Goal: Task Accomplishment & Management: Use online tool/utility

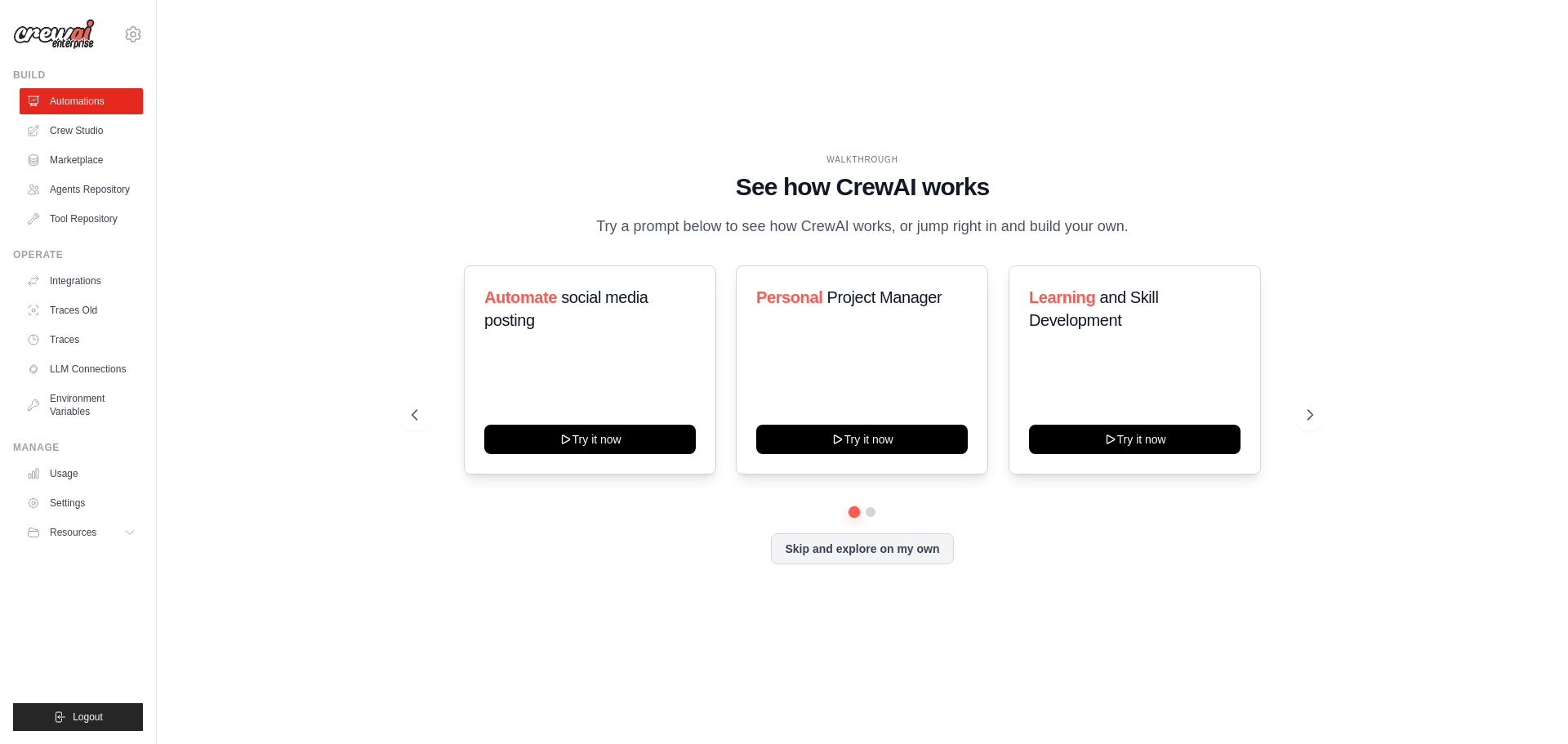
click at [1305, 435] on div "Automate social media posting Try it now Personal Project Manager Try it now Le…" at bounding box center [863, 370] width 902 height 210
click at [1319, 421] on icon at bounding box center [1312, 415] width 16 height 16
click at [57, 117] on ul "Automations Crew Studio Marketplace Agents Repository Tool Repository" at bounding box center [81, 159] width 124 height 144
click at [55, 135] on link "Crew Studio" at bounding box center [82, 131] width 124 height 27
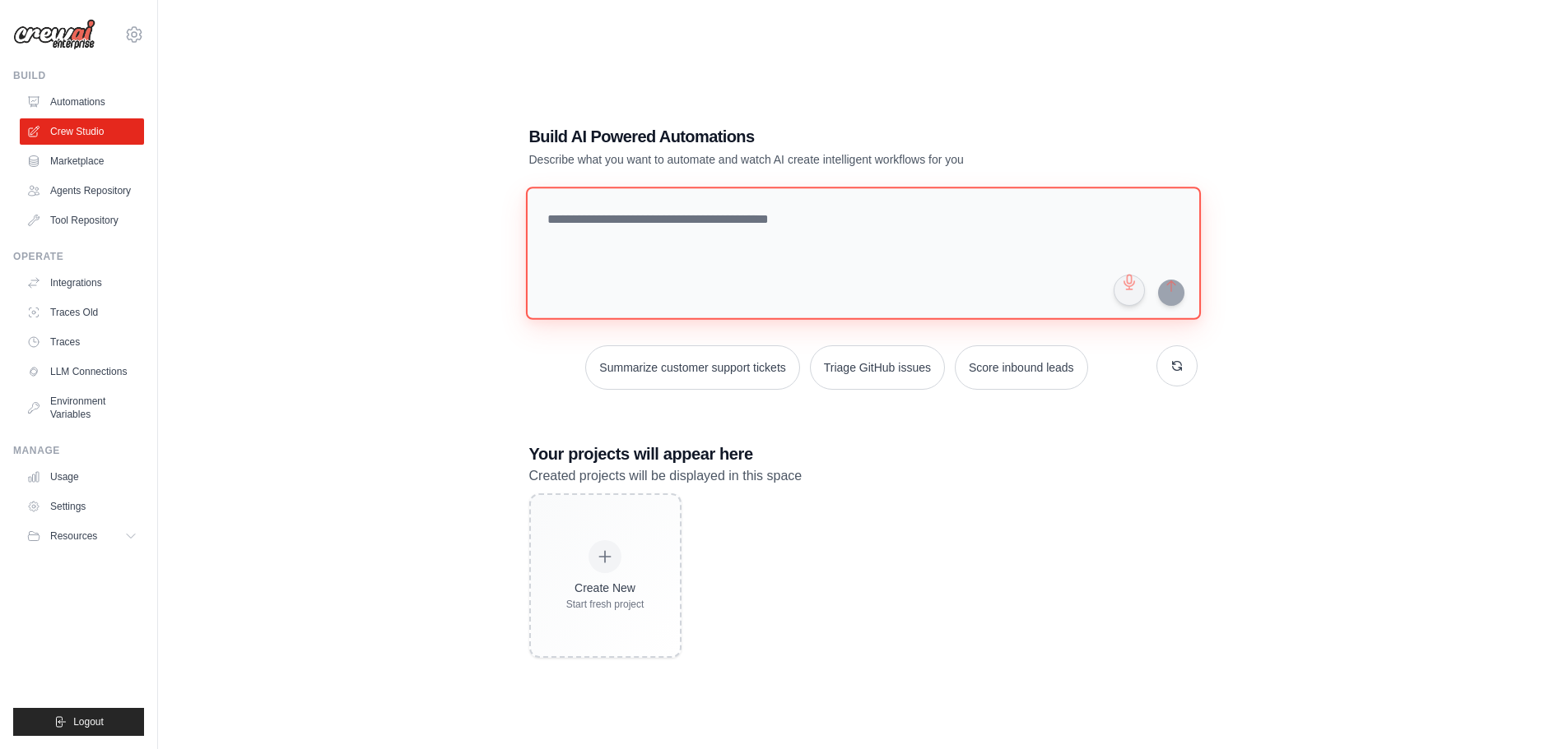
click at [579, 209] on textarea at bounding box center [863, 253] width 675 height 134
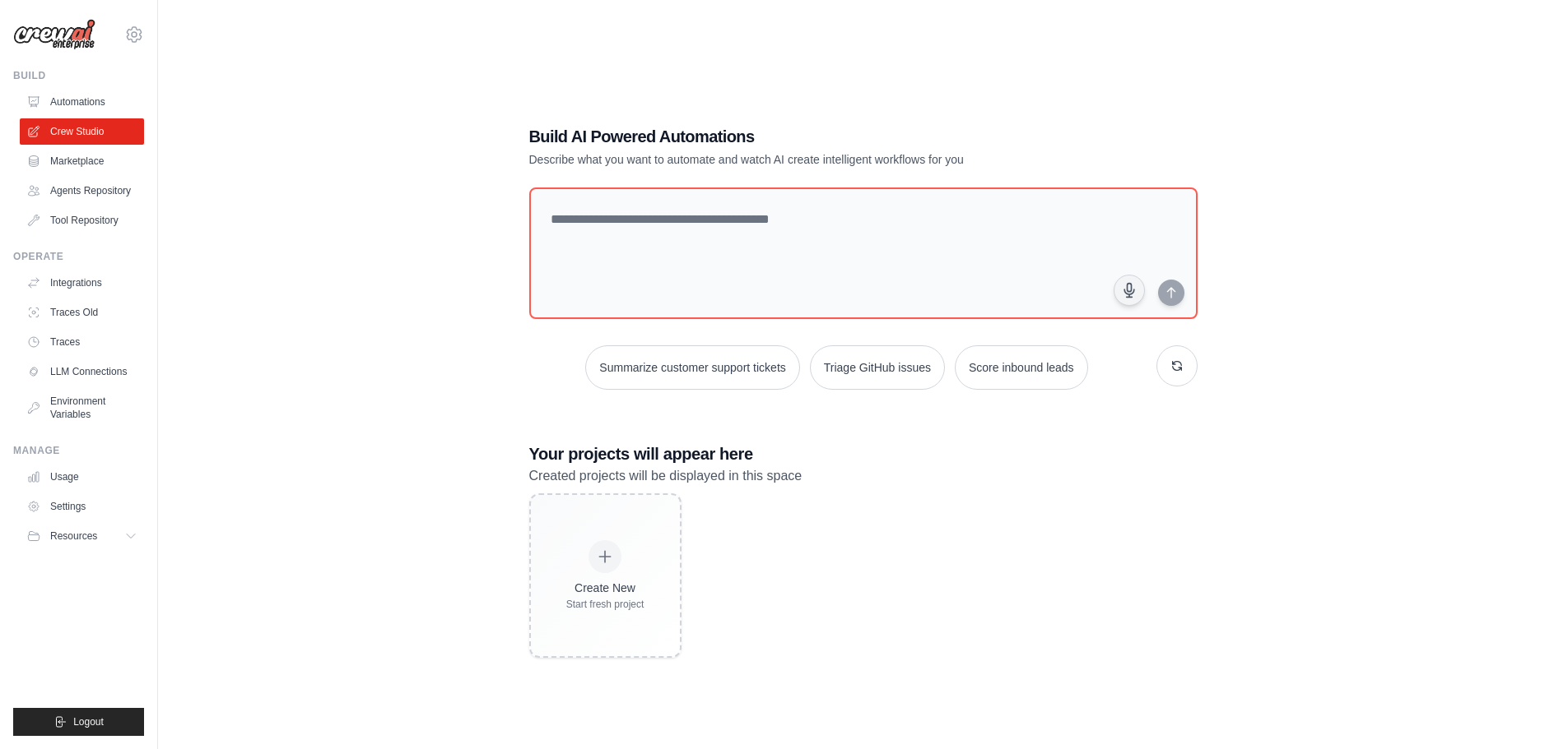
click at [456, 264] on div "Build AI Powered Automations Describe what you want to automate and watch AI cr…" at bounding box center [863, 391] width 1357 height 749
click at [113, 166] on link "Marketplace" at bounding box center [83, 161] width 124 height 27
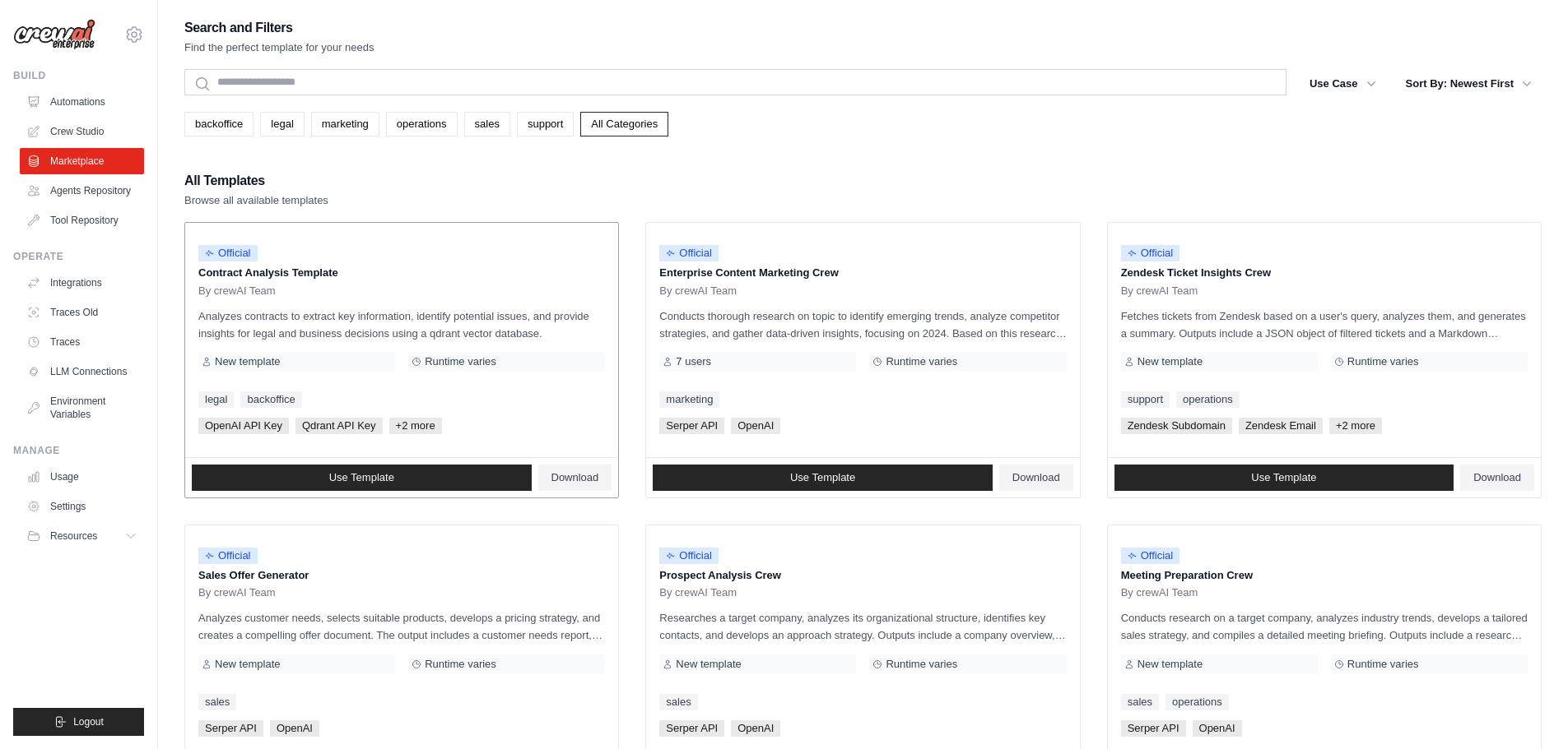
drag, startPoint x: 219, startPoint y: 277, endPoint x: 334, endPoint y: 279, distance: 115.0
click at [357, 277] on p "Contract Analysis Template" at bounding box center [401, 273] width 407 height 17
click at [323, 279] on p "Contract Analysis Template" at bounding box center [401, 273] width 407 height 17
drag, startPoint x: 690, startPoint y: 270, endPoint x: 850, endPoint y: 275, distance: 160.1
click at [848, 274] on p "Enterprise Content Marketing Crew" at bounding box center [862, 273] width 407 height 17
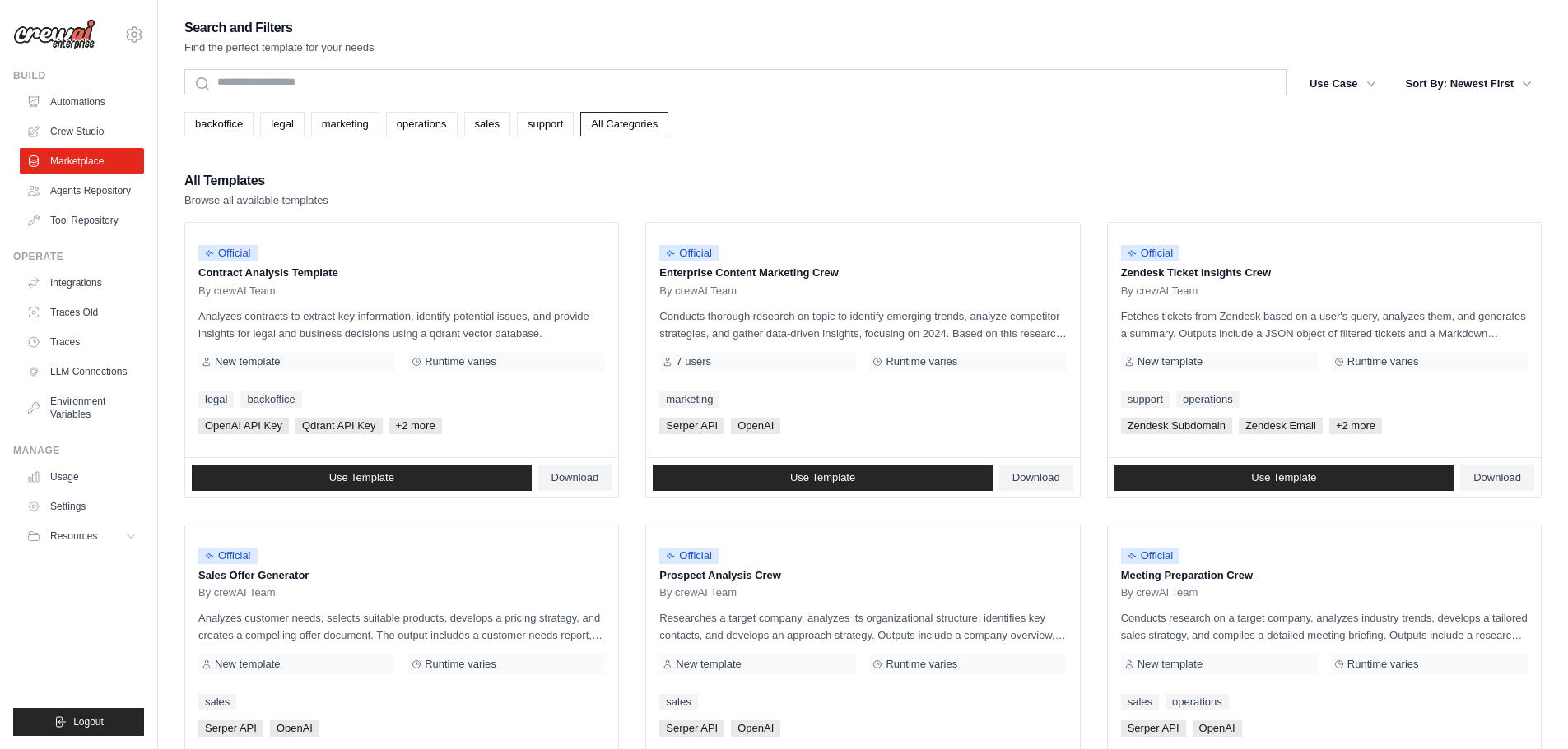
drag, startPoint x: 850, startPoint y: 275, endPoint x: 1084, endPoint y: 287, distance: 234.3
click at [851, 275] on p "Enterprise Content Marketing Crew" at bounding box center [862, 273] width 407 height 17
drag, startPoint x: 1245, startPoint y: 287, endPoint x: 1185, endPoint y: 288, distance: 60.0
click at [1211, 288] on div "By crewAI Team" at bounding box center [1324, 291] width 407 height 13
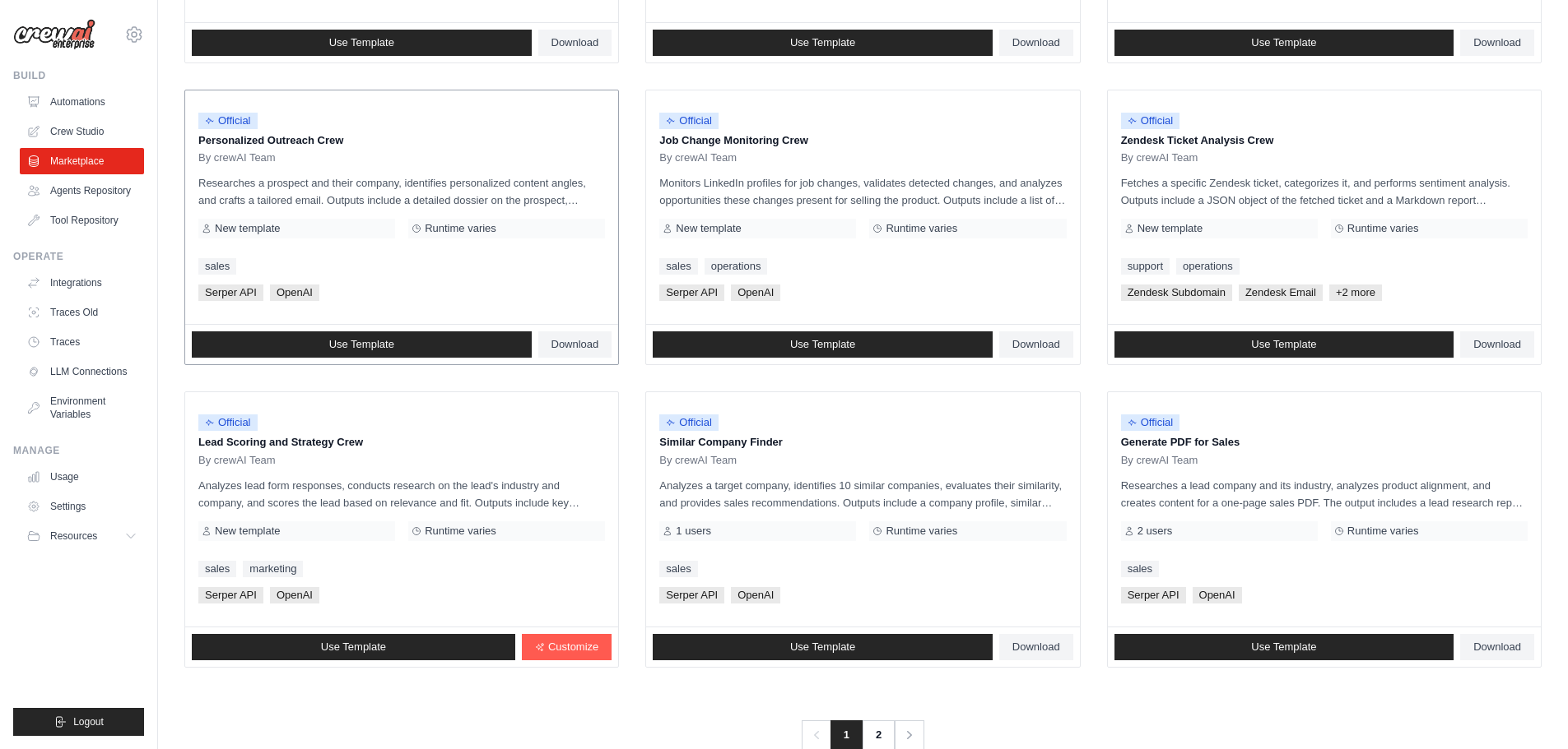
scroll to position [740, 0]
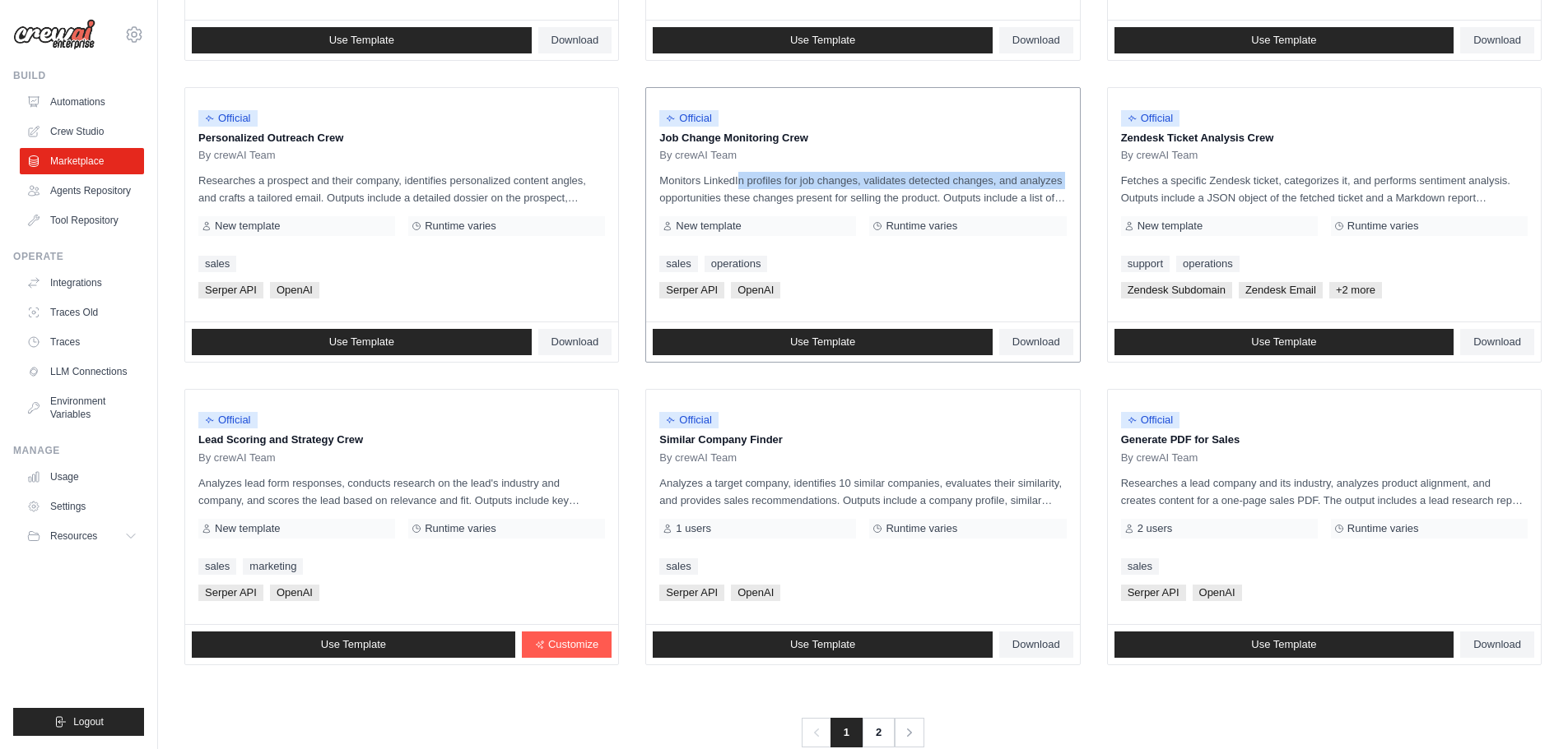
drag, startPoint x: 696, startPoint y: 181, endPoint x: 1021, endPoint y: 184, distance: 325.0
click at [1021, 184] on p "Monitors LinkedIn profiles for job changes, validates detected changes, and ana…" at bounding box center [862, 189] width 407 height 34
click at [1008, 186] on p "Monitors LinkedIn profiles for job changes, validates detected changes, and ana…" at bounding box center [862, 189] width 407 height 34
drag, startPoint x: 784, startPoint y: 195, endPoint x: 1033, endPoint y: 191, distance: 249.0
click at [1034, 191] on p "Monitors LinkedIn profiles for job changes, validates detected changes, and ana…" at bounding box center [862, 189] width 407 height 34
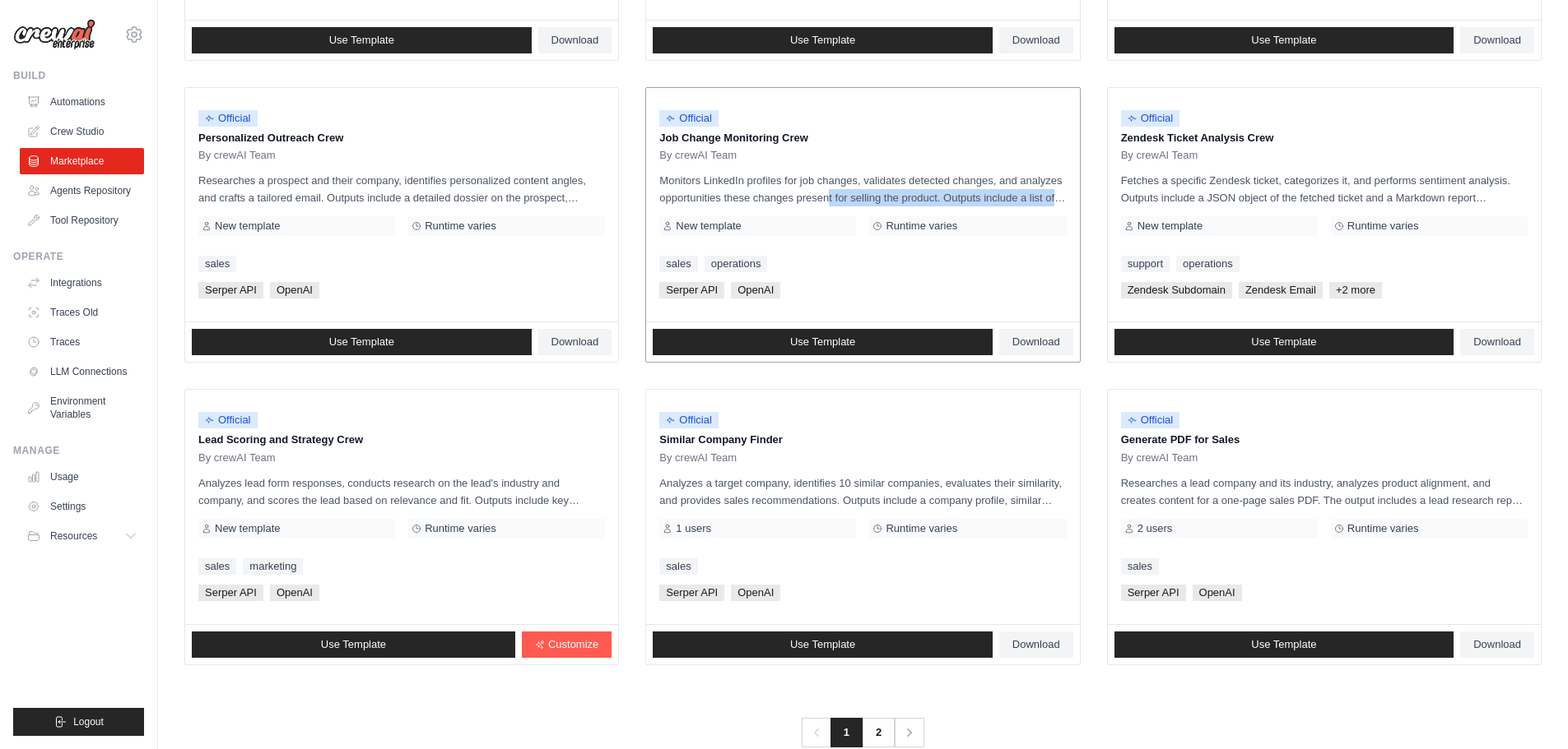
click at [1016, 195] on p "Monitors LinkedIn profiles for job changes, validates detected changes, and ana…" at bounding box center [862, 189] width 407 height 34
drag, startPoint x: 331, startPoint y: 137, endPoint x: 272, endPoint y: 143, distance: 59.3
click at [282, 143] on p "Personalized Outreach Crew" at bounding box center [401, 138] width 407 height 17
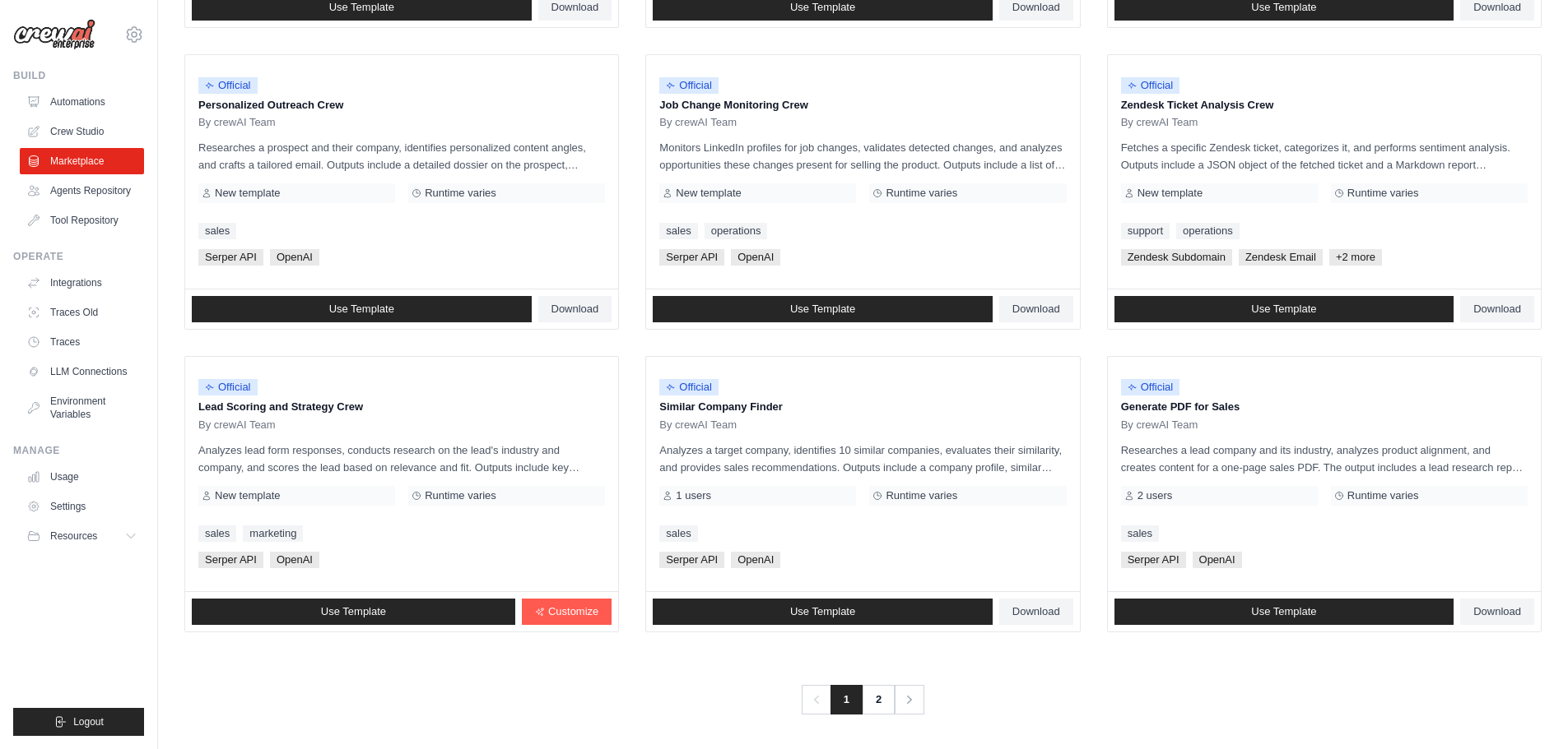
scroll to position [775, 0]
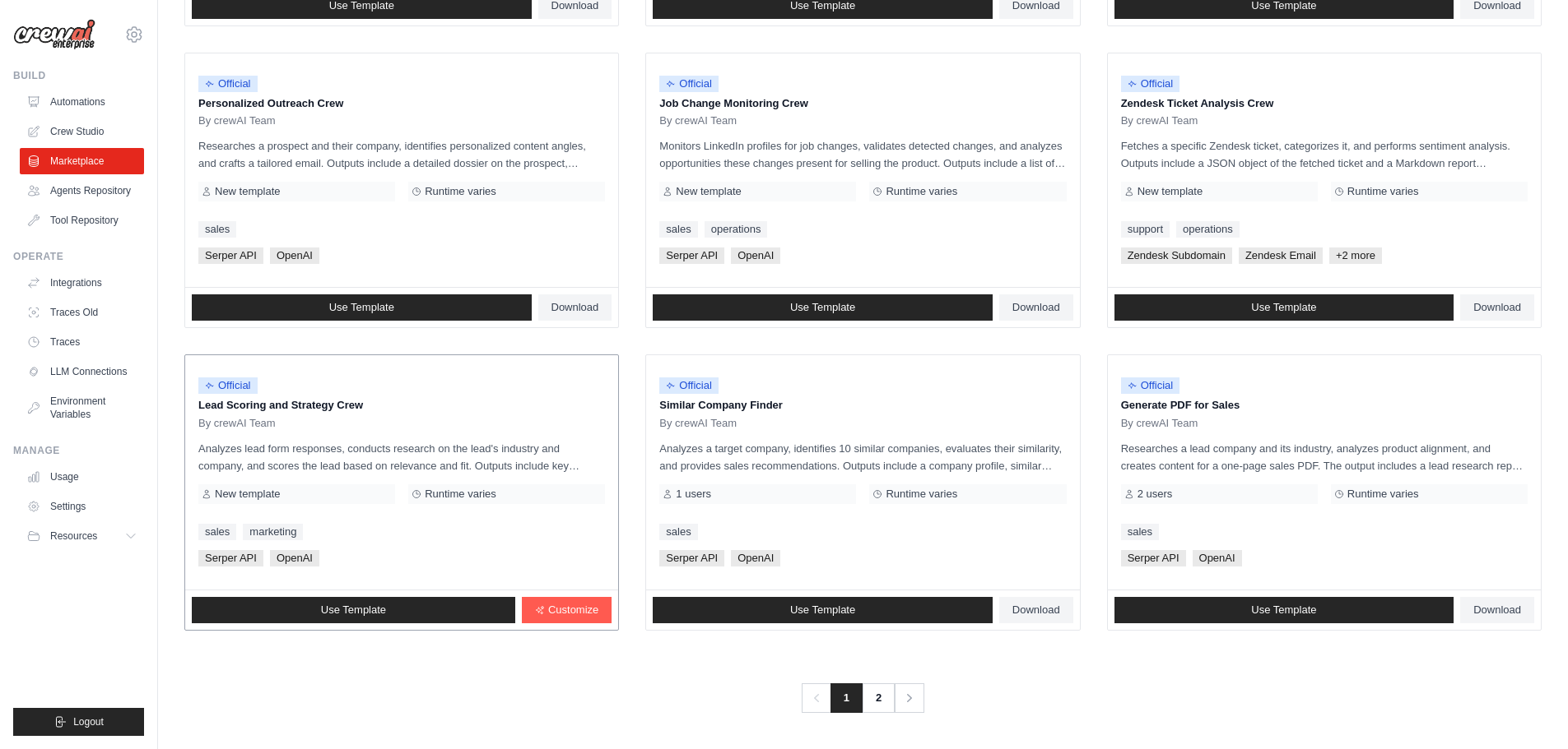
drag, startPoint x: 202, startPoint y: 407, endPoint x: 355, endPoint y: 410, distance: 153.0
click at [355, 410] on p "Lead Scoring and Strategy Crew" at bounding box center [401, 405] width 407 height 17
click at [346, 410] on p "Lead Scoring and Strategy Crew" at bounding box center [401, 405] width 407 height 17
drag, startPoint x: 693, startPoint y: 407, endPoint x: 983, endPoint y: 414, distance: 290.1
click at [856, 409] on p "Similar Company Finder" at bounding box center [862, 405] width 407 height 17
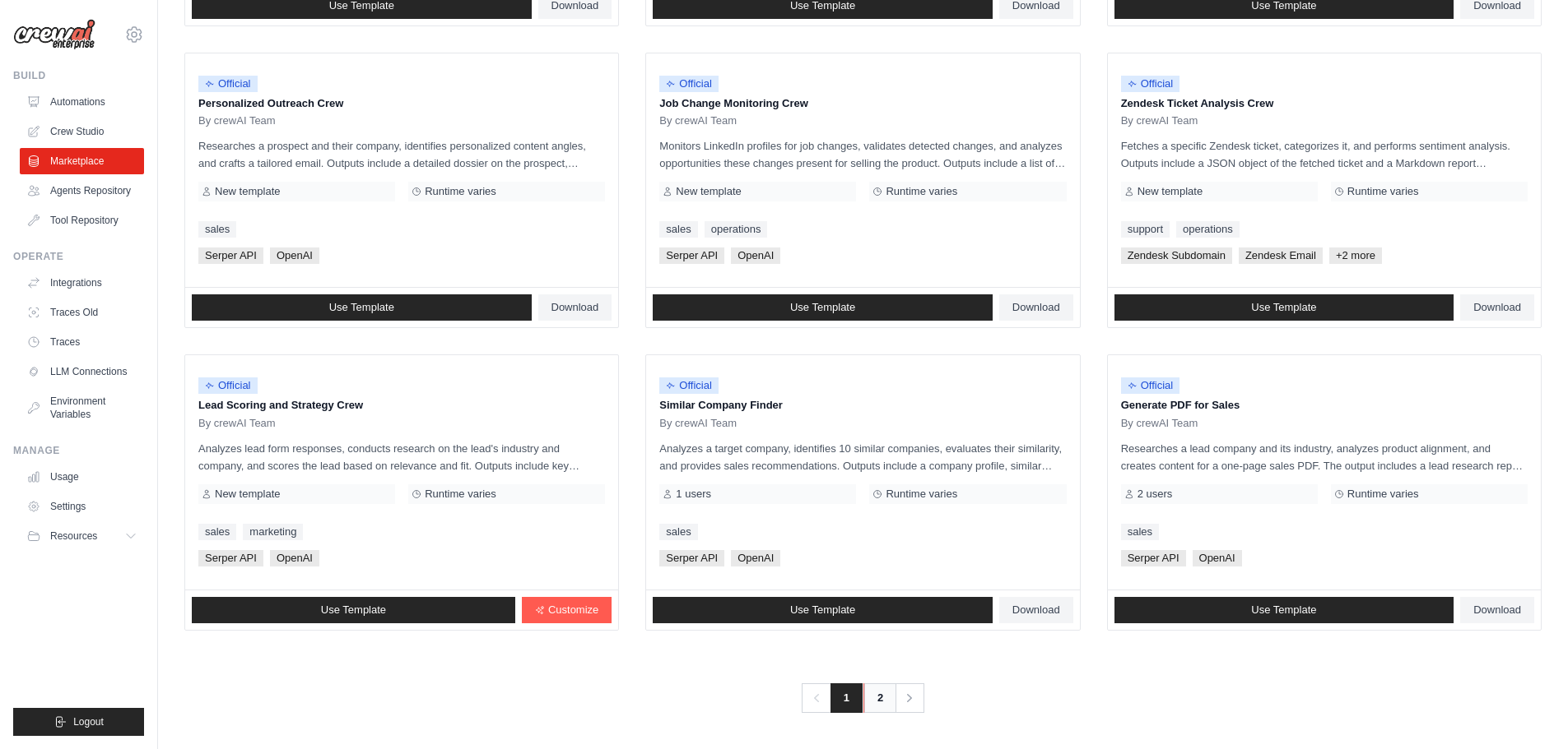
click at [873, 692] on link "2" at bounding box center [879, 698] width 33 height 29
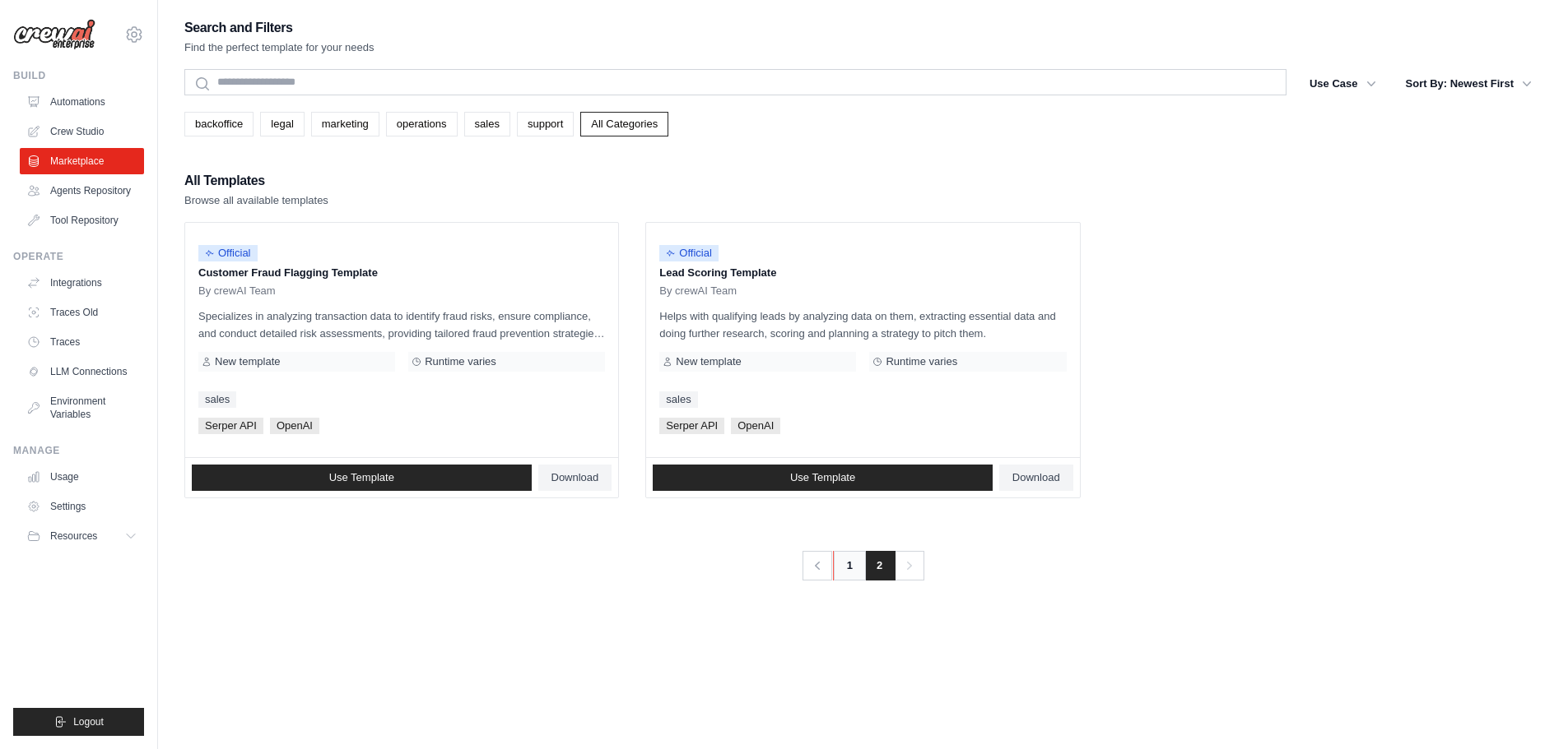
click at [854, 567] on link "1" at bounding box center [849, 566] width 33 height 29
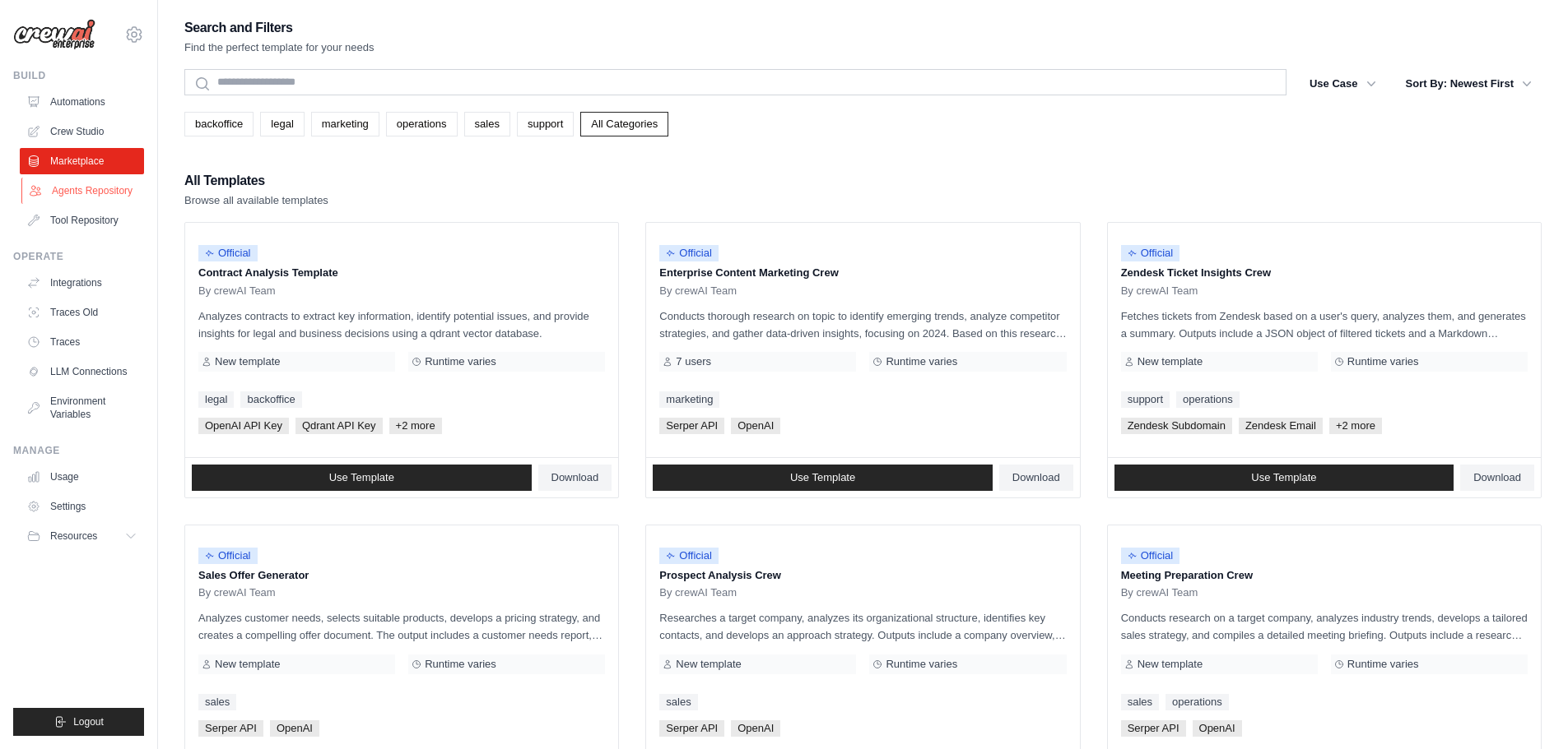
click at [111, 197] on link "Agents Repository" at bounding box center [83, 191] width 124 height 27
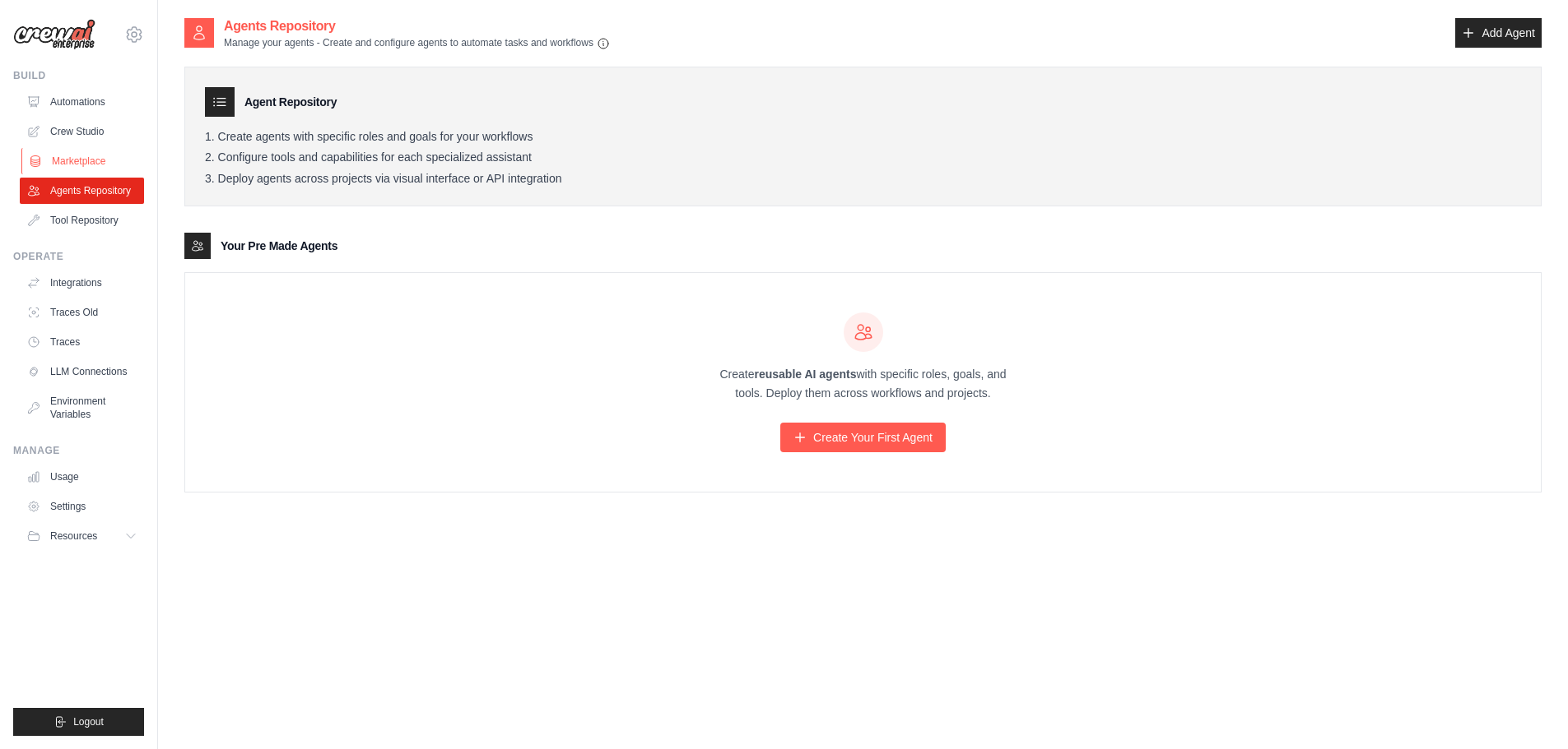
click at [105, 158] on link "Marketplace" at bounding box center [83, 161] width 124 height 27
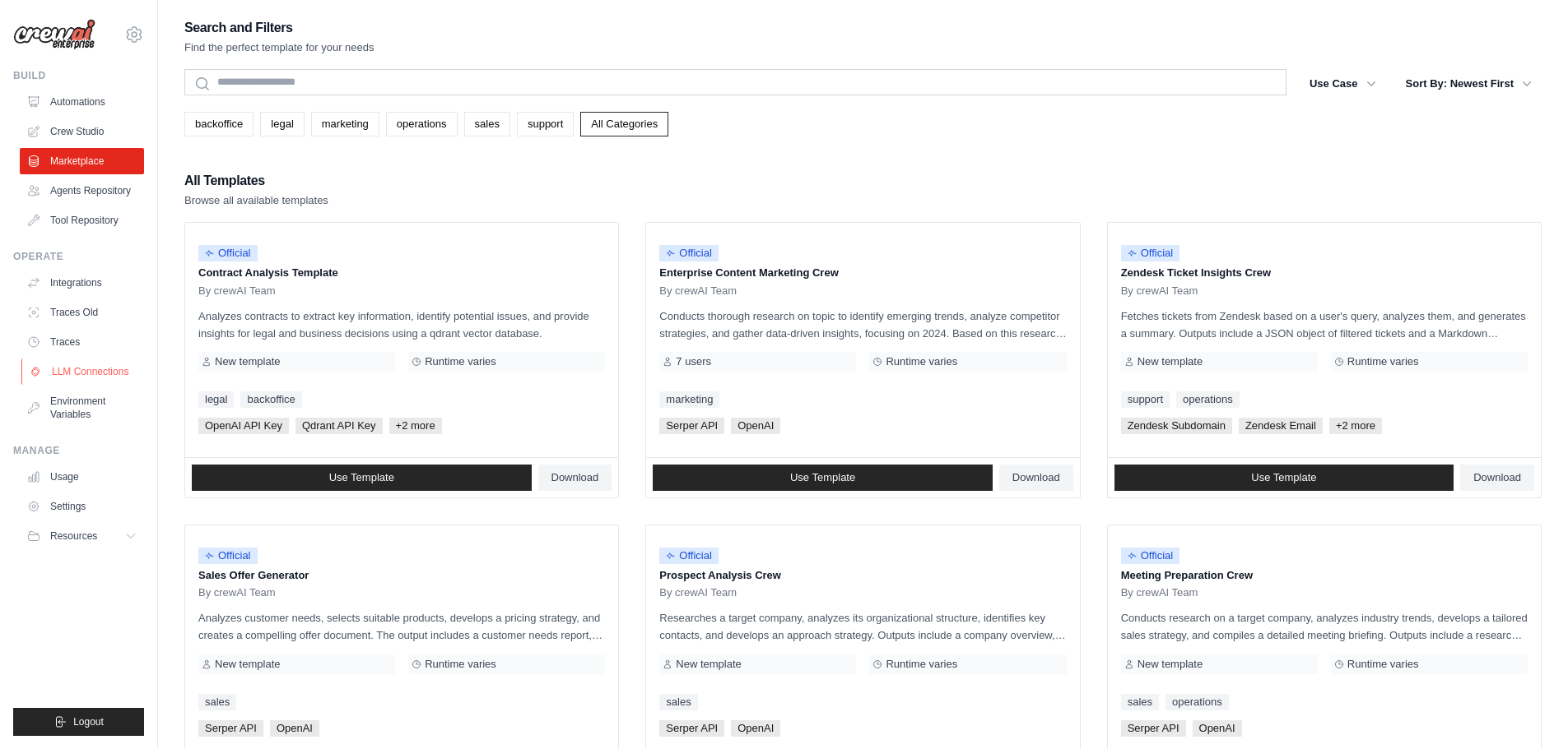
click at [77, 373] on link "LLM Connections" at bounding box center [83, 371] width 124 height 27
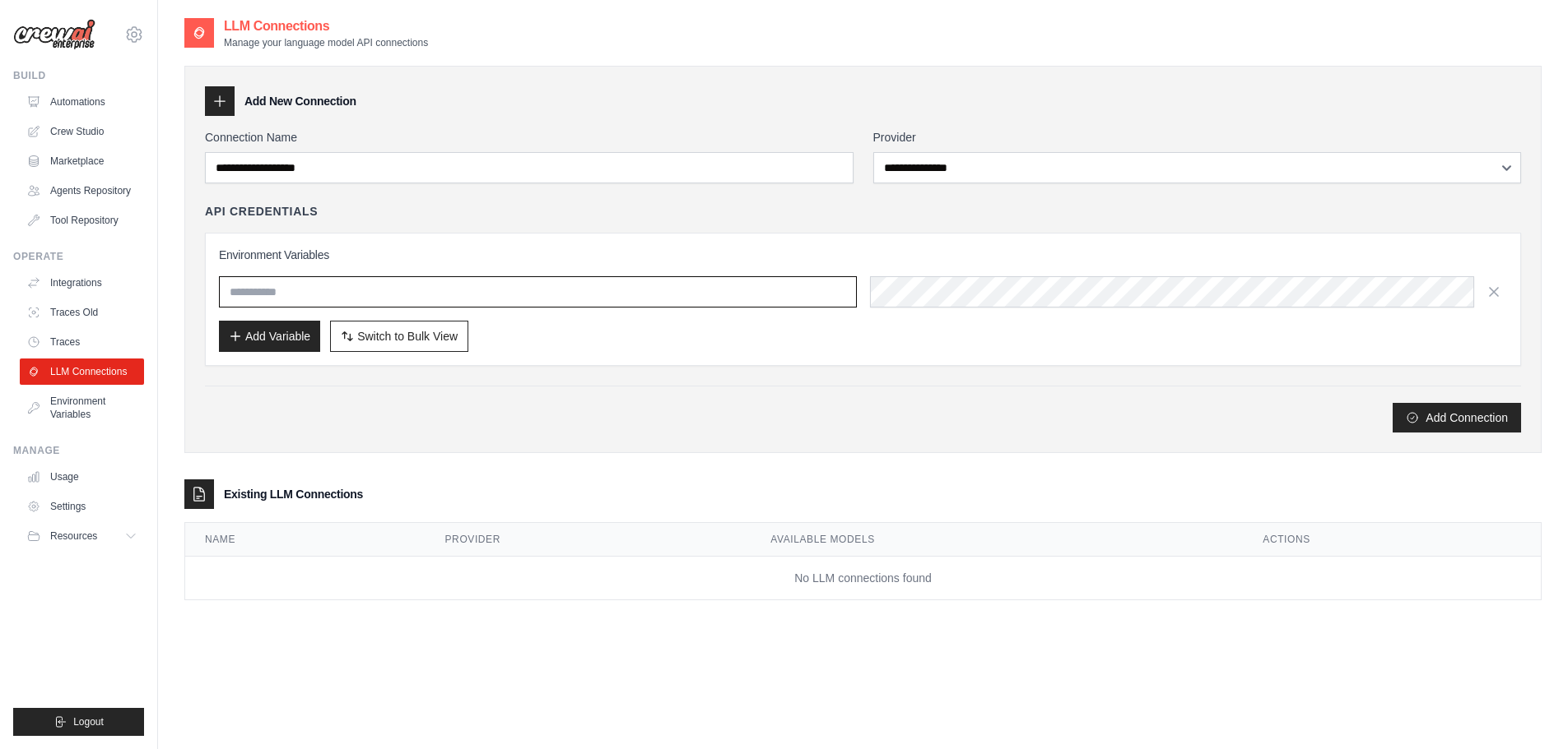
click at [756, 293] on input "text" at bounding box center [537, 292] width 638 height 31
click at [916, 186] on div "**********" at bounding box center [862, 280] width 1315 height 303
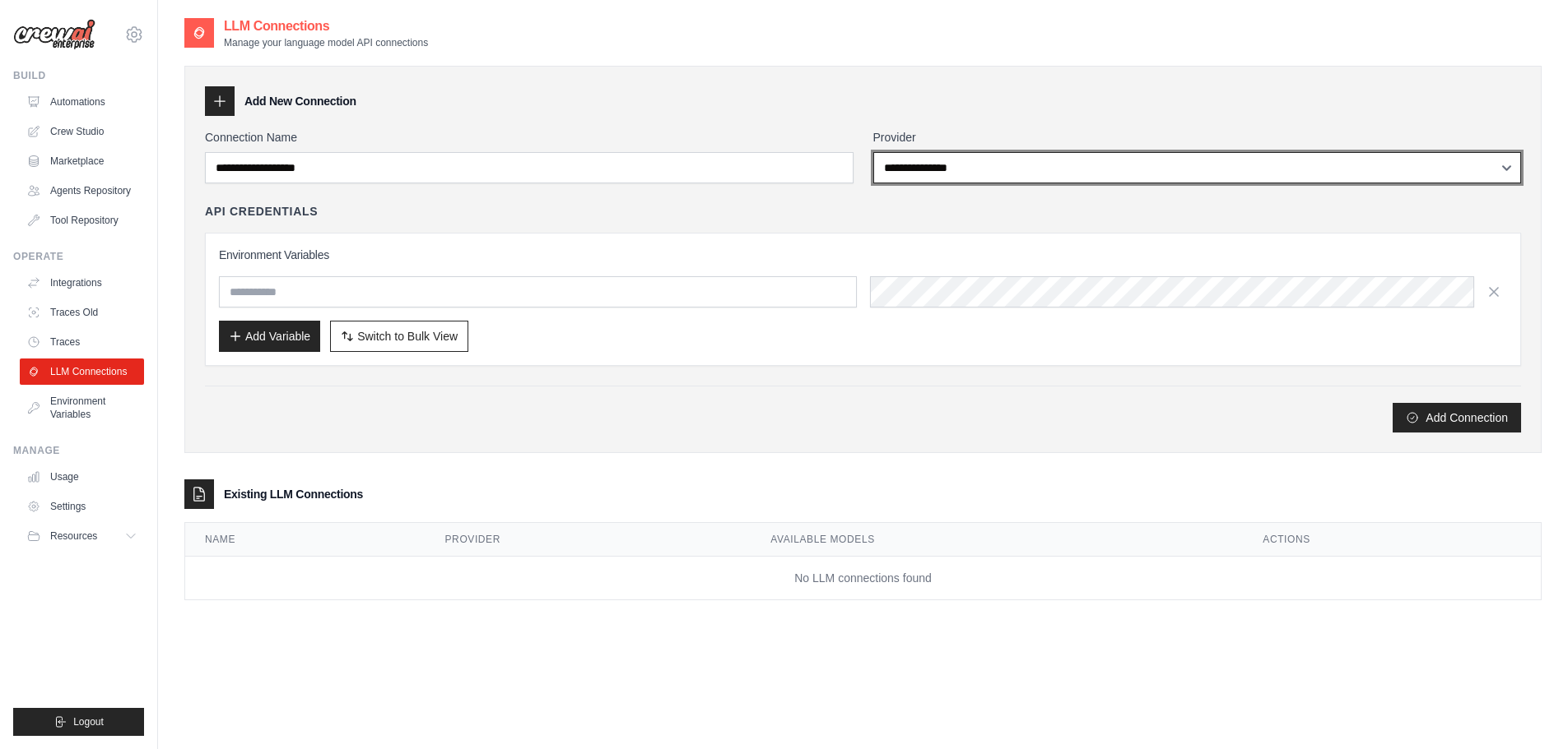
click at [914, 170] on select "**********" at bounding box center [1197, 168] width 648 height 31
select select "******"
click at [873, 152] on select "**********" at bounding box center [1197, 168] width 648 height 31
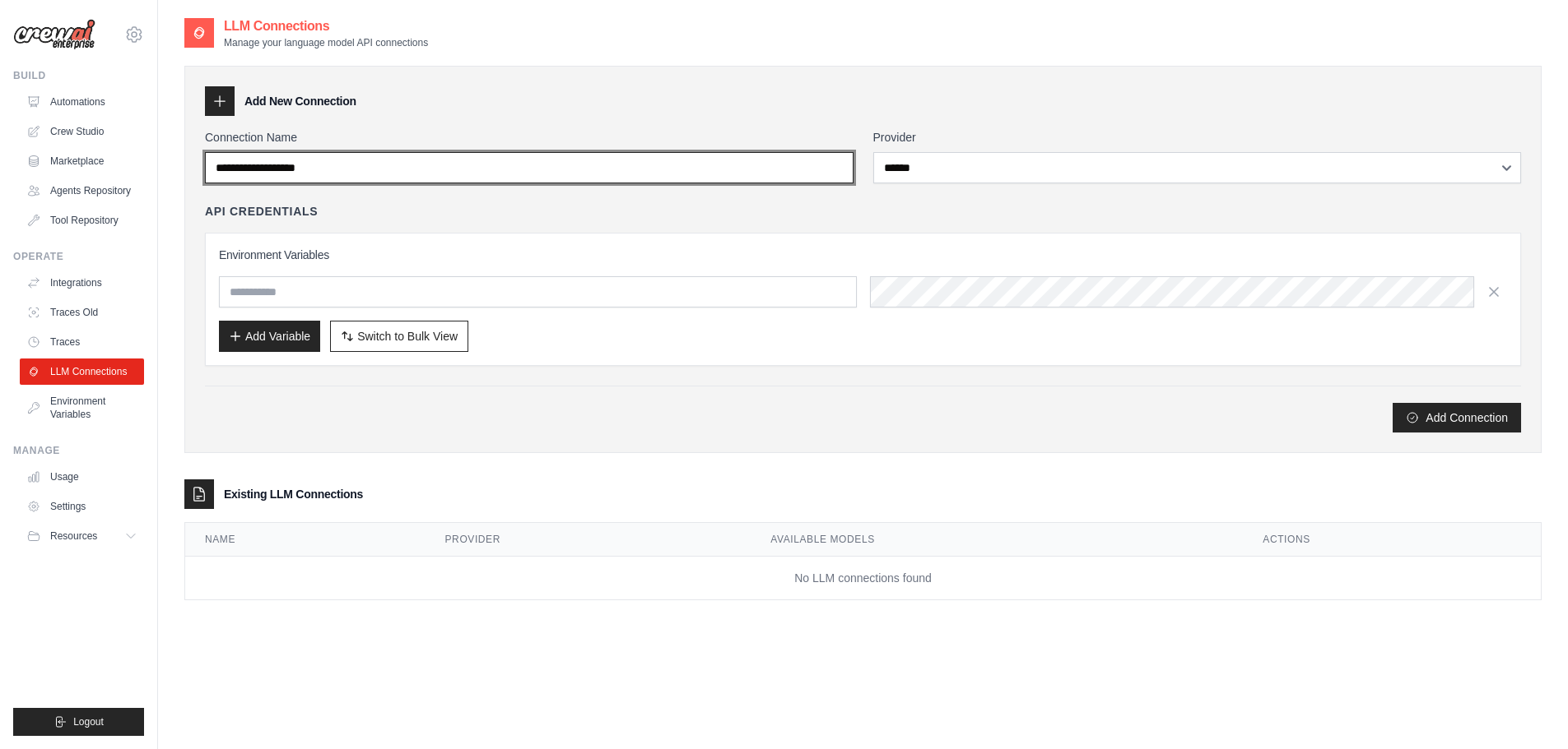
click at [501, 159] on input "Connection Name" at bounding box center [528, 168] width 648 height 31
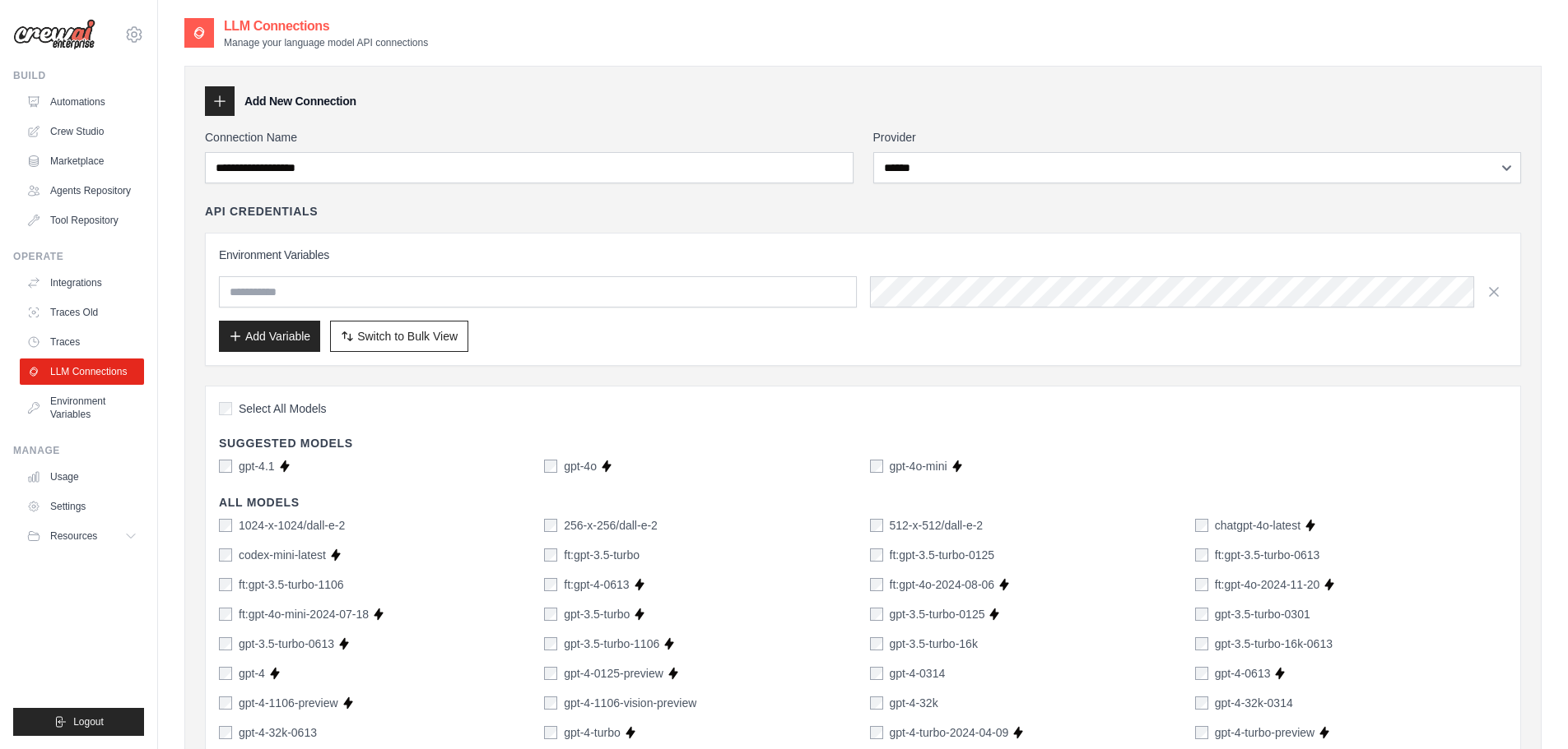
click at [635, 237] on div "Environment Variables Add Variable Switch to Bulk View Switch to Table View" at bounding box center [862, 299] width 1315 height 134
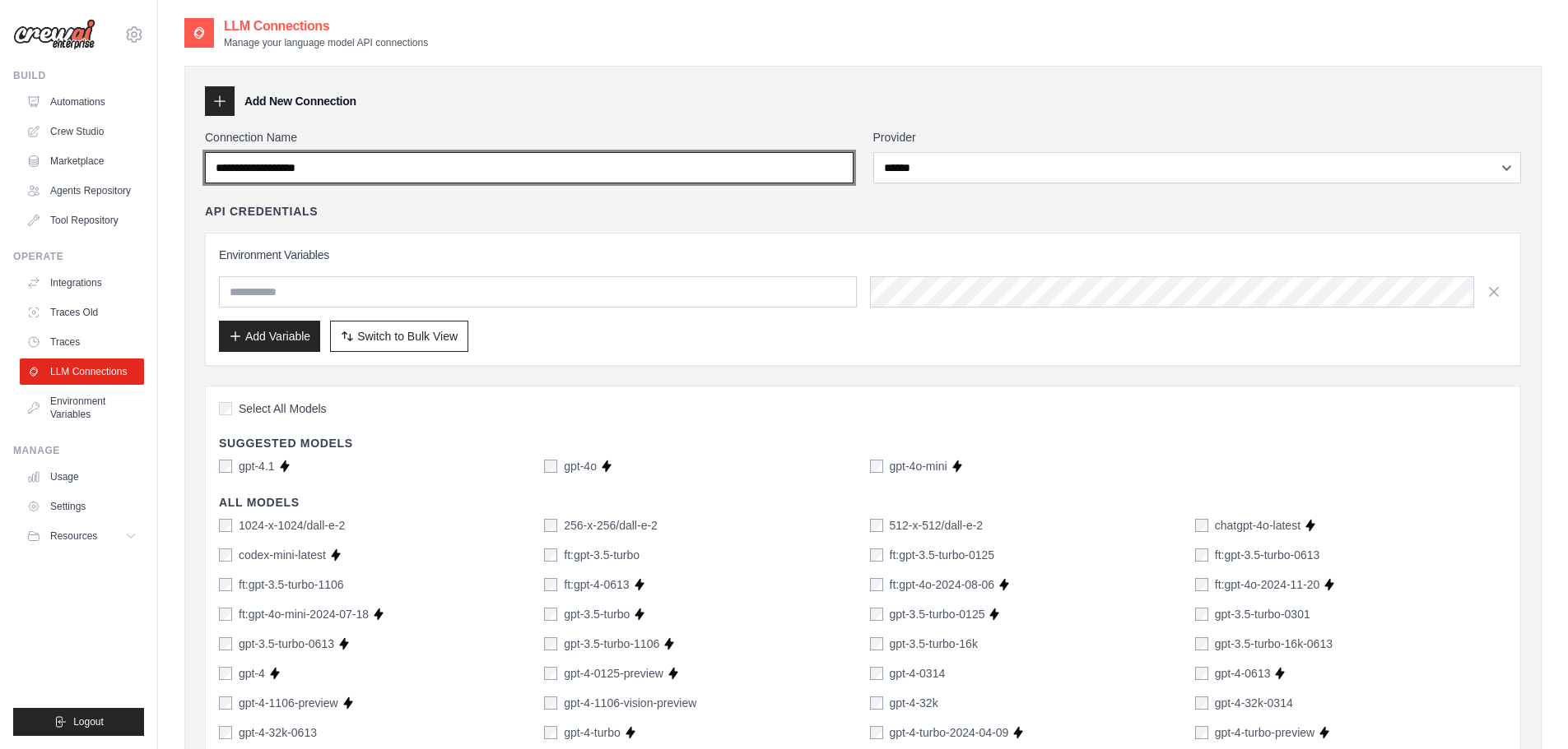
click at [305, 171] on input "Connection Name" at bounding box center [528, 168] width 648 height 31
click at [424, 173] on input "Connection Name" at bounding box center [528, 168] width 648 height 31
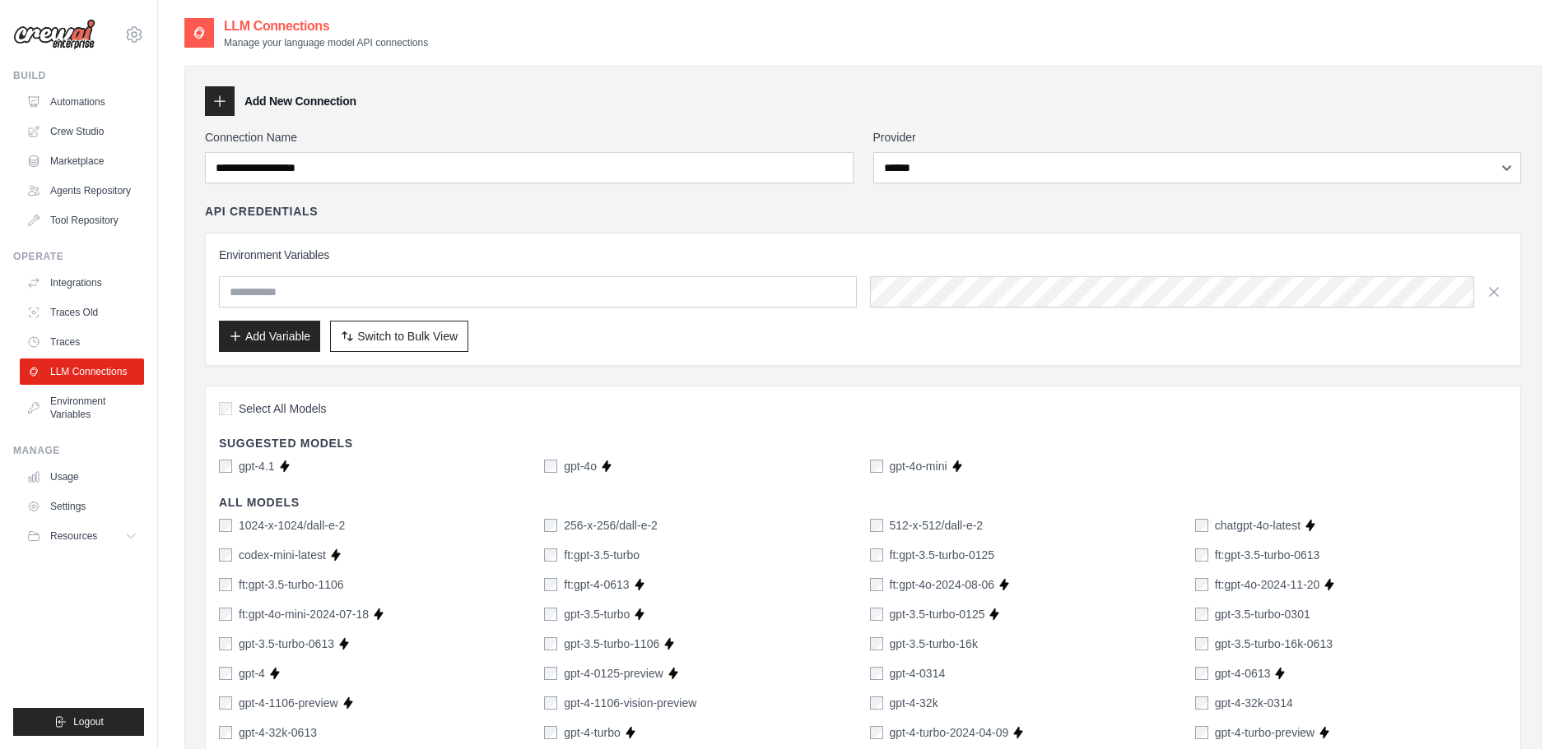
click at [430, 132] on label "Connection Name" at bounding box center [528, 137] width 648 height 17
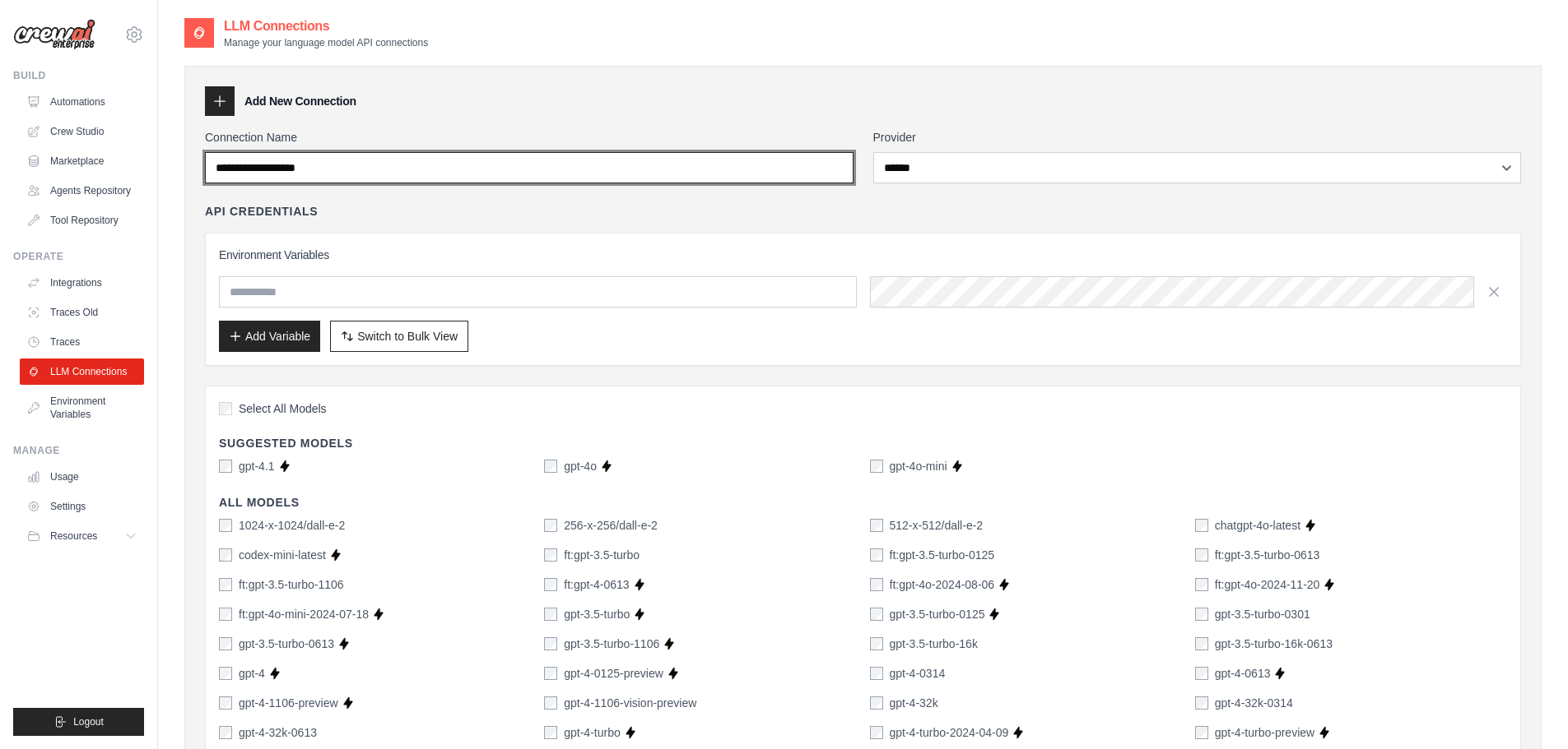
click at [430, 152] on input "Connection Name" at bounding box center [528, 168] width 648 height 31
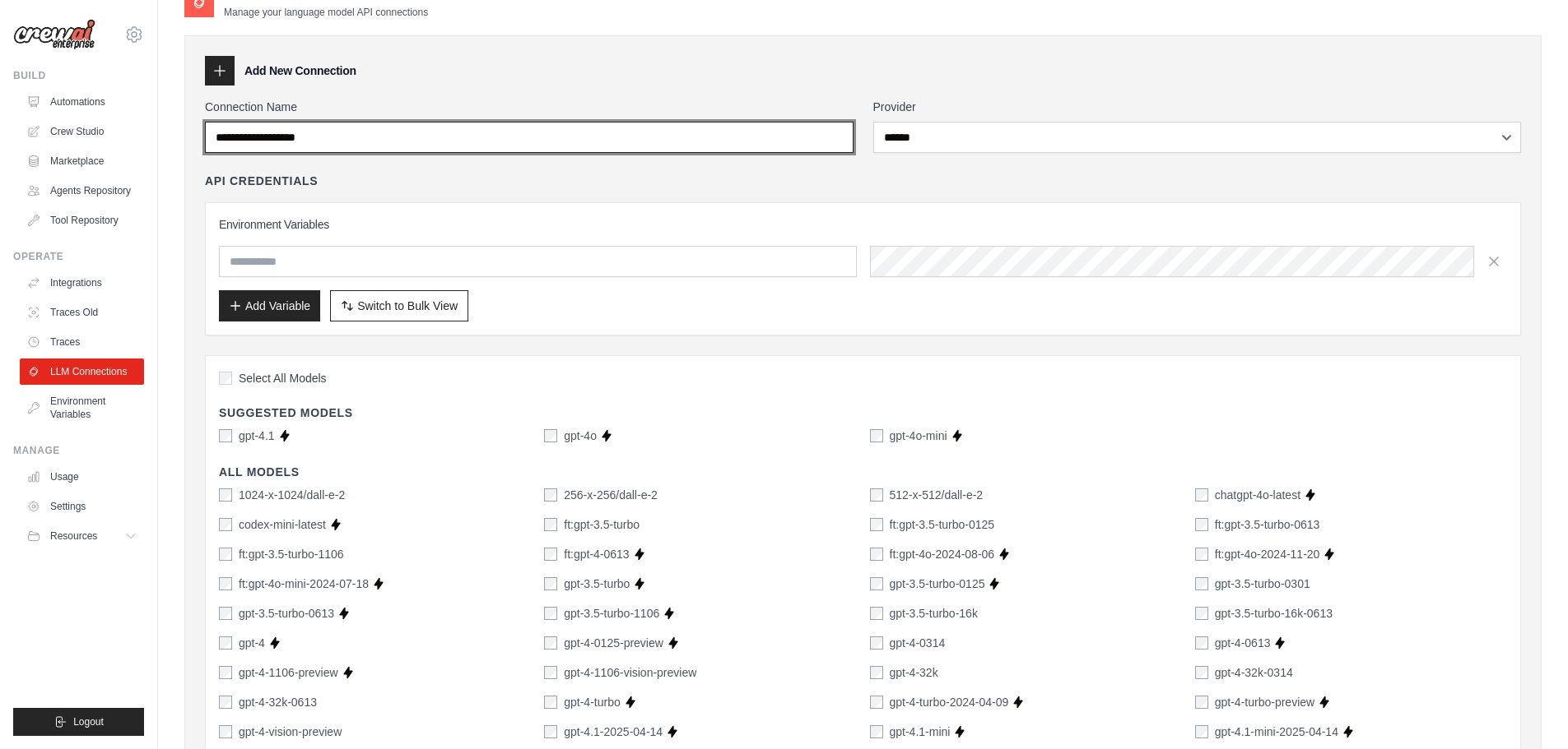
scroll to position [82, 0]
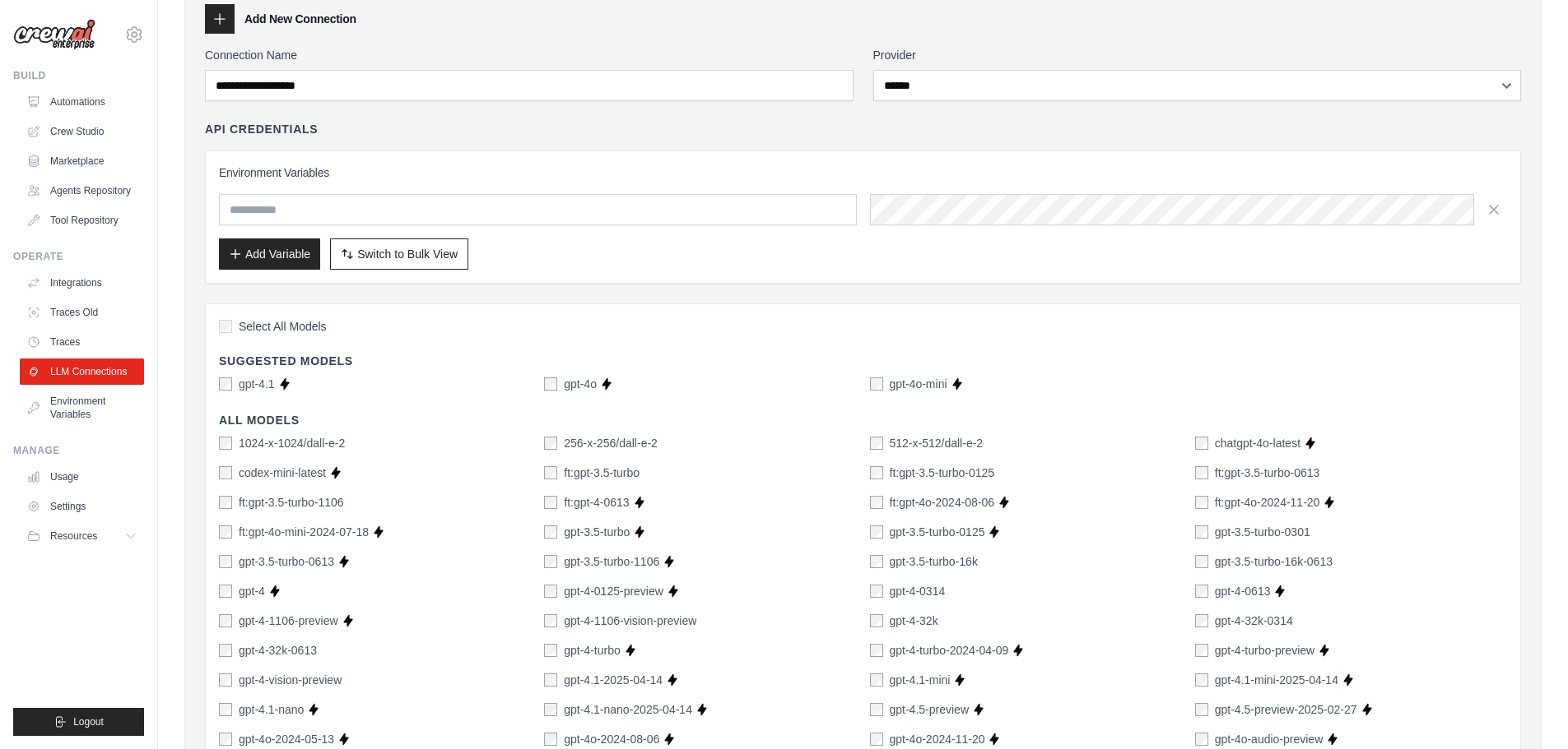
click at [708, 188] on div "Environment Variables Add Variable Switch to Bulk View Switch to Table View" at bounding box center [862, 217] width 1288 height 105
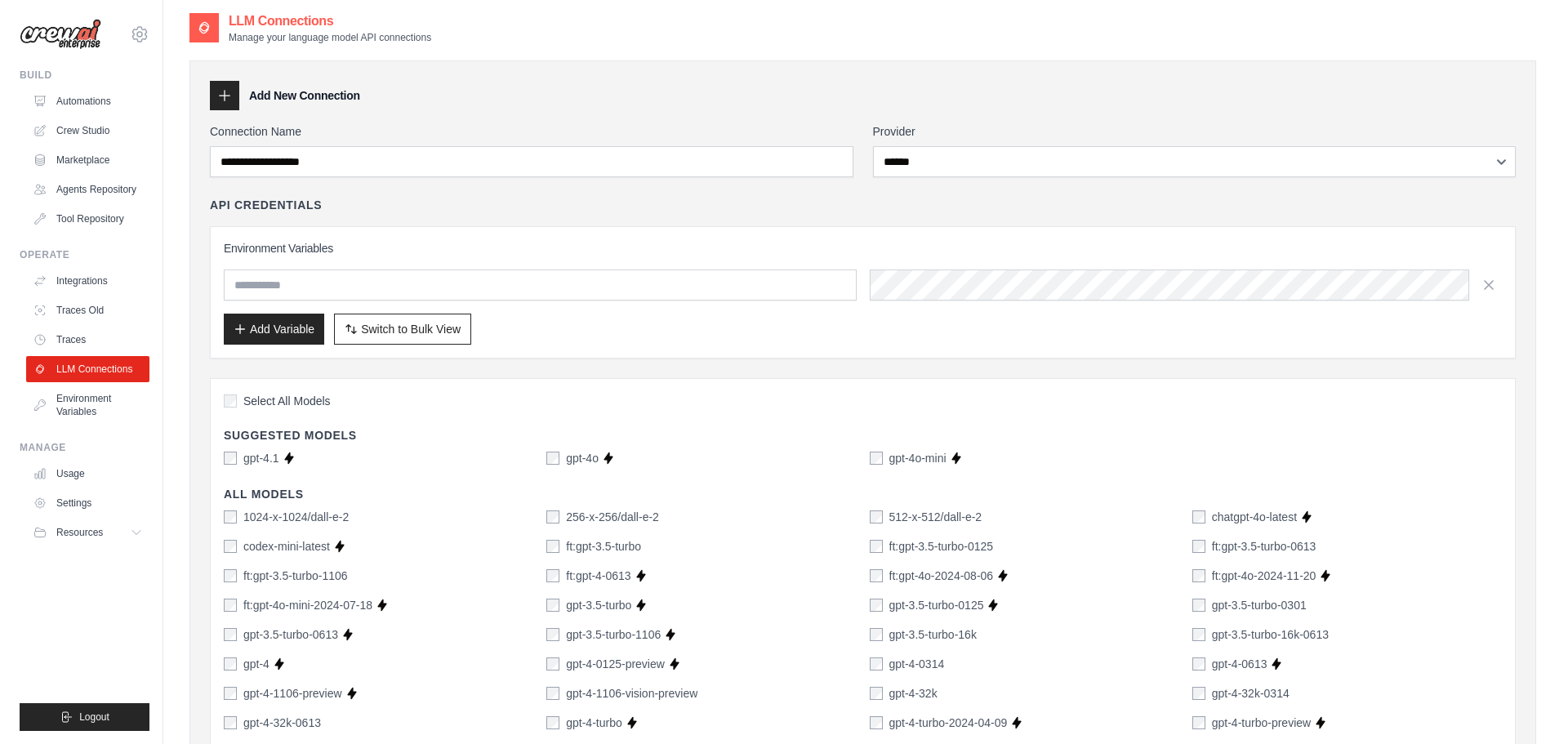
scroll to position [0, 0]
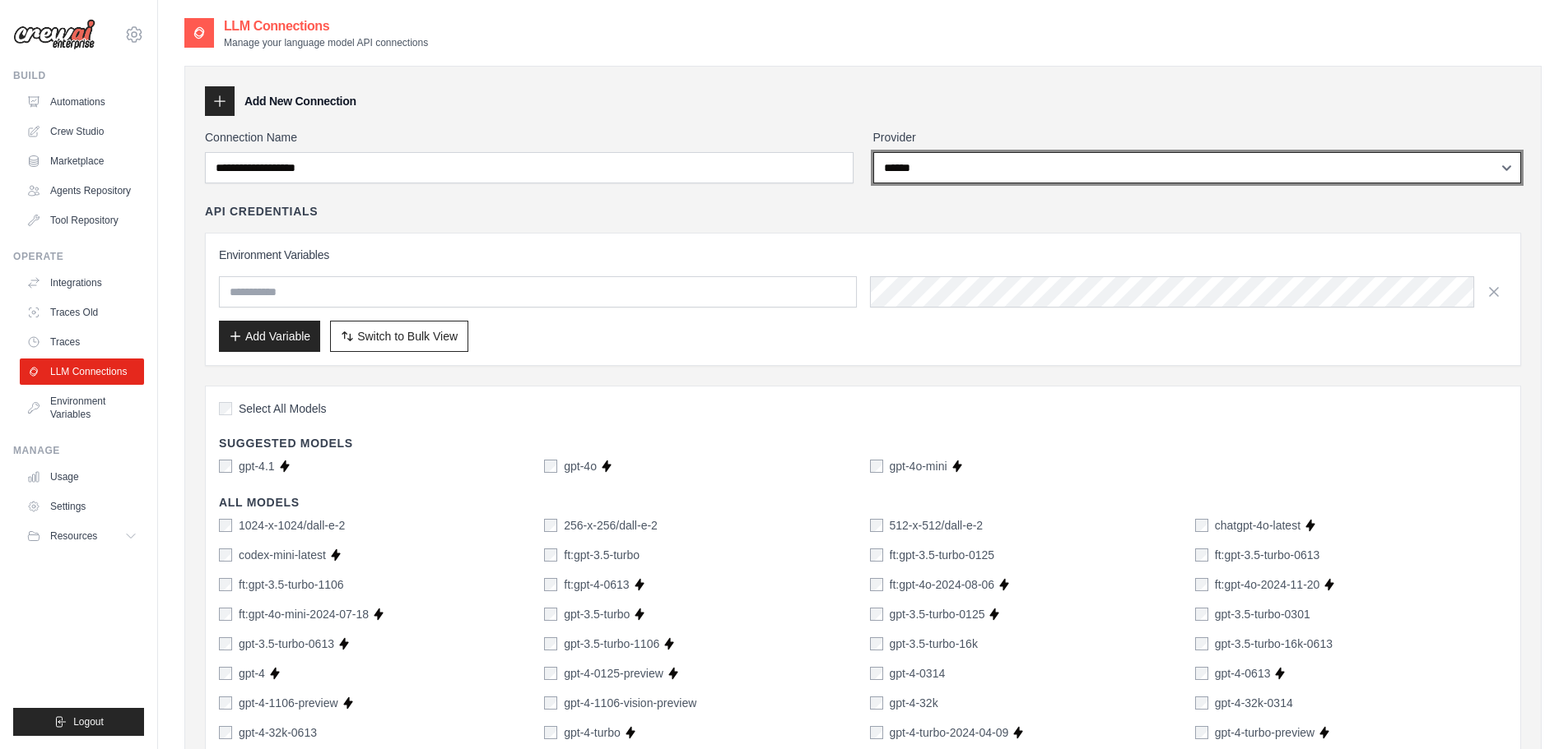
click at [948, 176] on select "**********" at bounding box center [1197, 168] width 648 height 31
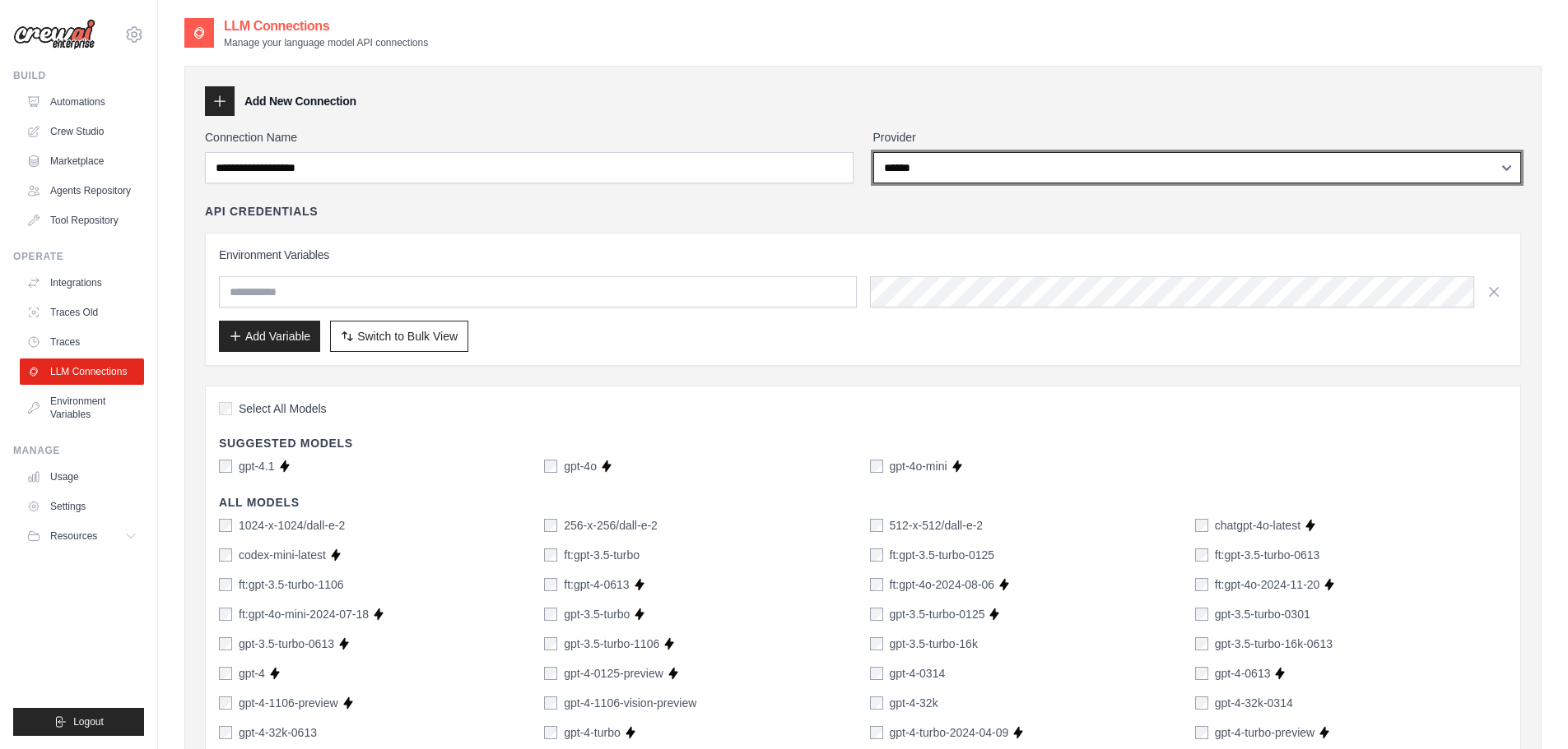
click at [941, 180] on select "**********" at bounding box center [1197, 168] width 648 height 31
select select
click at [873, 152] on select "**********" at bounding box center [1197, 168] width 648 height 31
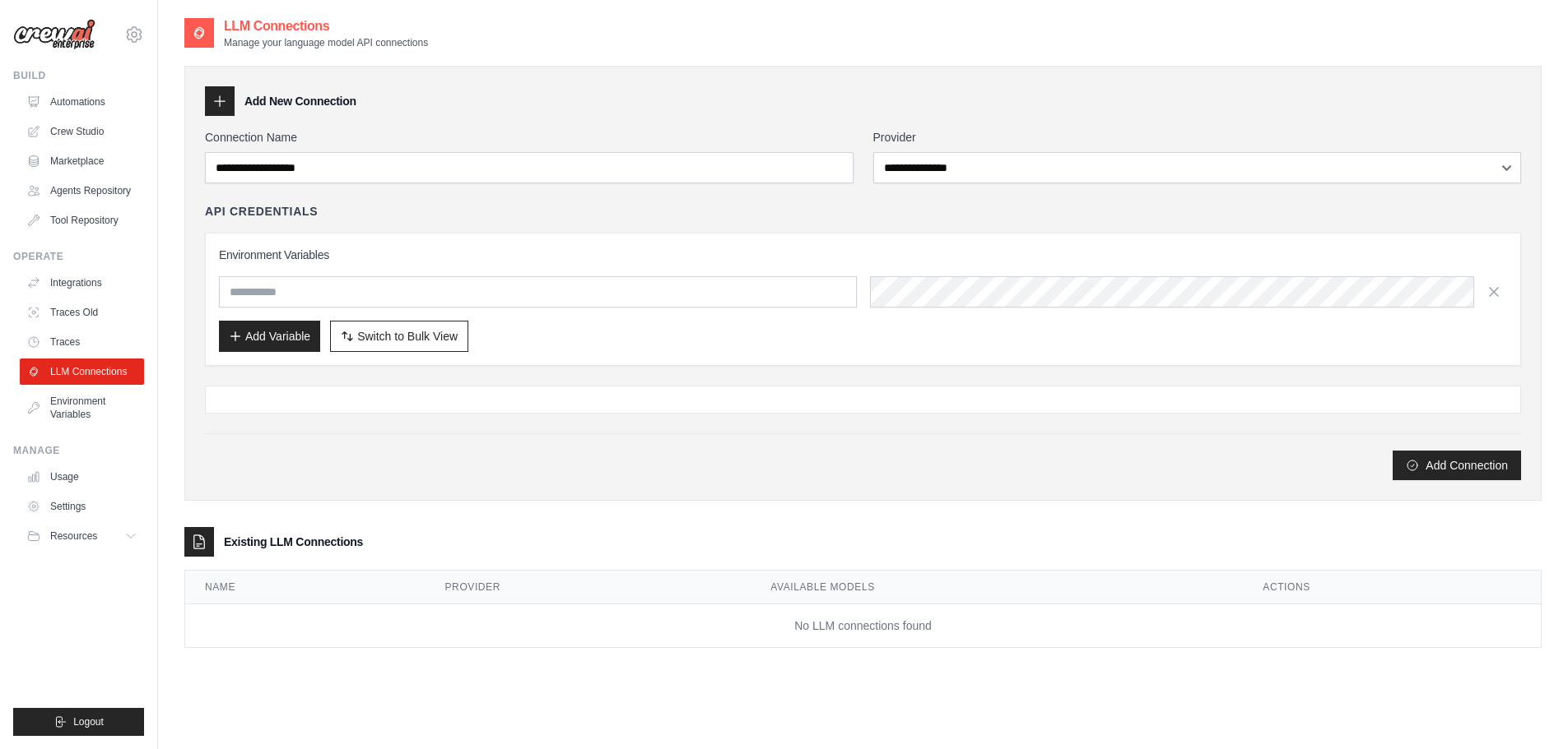
drag, startPoint x: 83, startPoint y: 318, endPoint x: 97, endPoint y: 240, distance: 79.2
click at [82, 318] on link "Traces Old" at bounding box center [81, 312] width 124 height 27
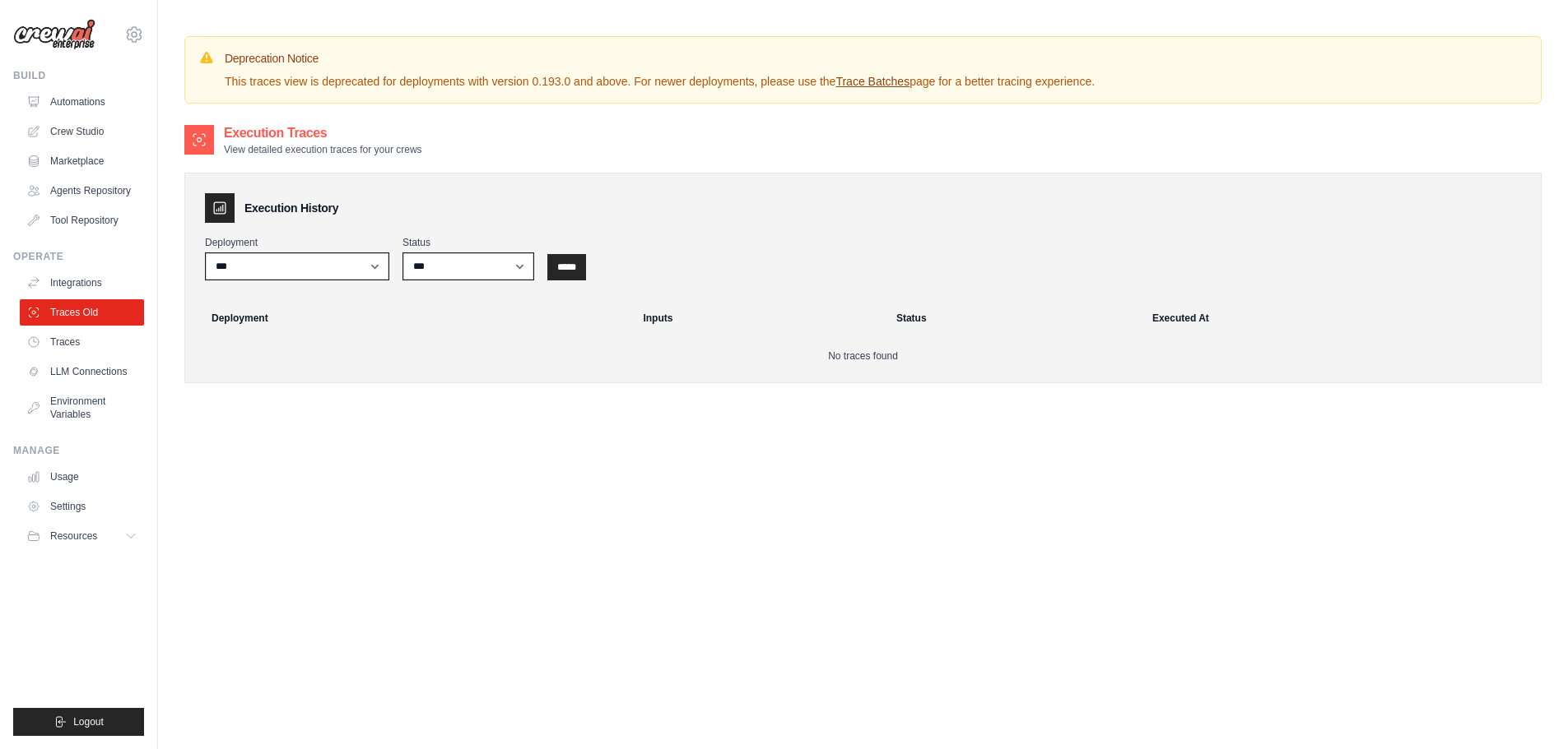
click at [64, 102] on link "Automations" at bounding box center [81, 101] width 124 height 27
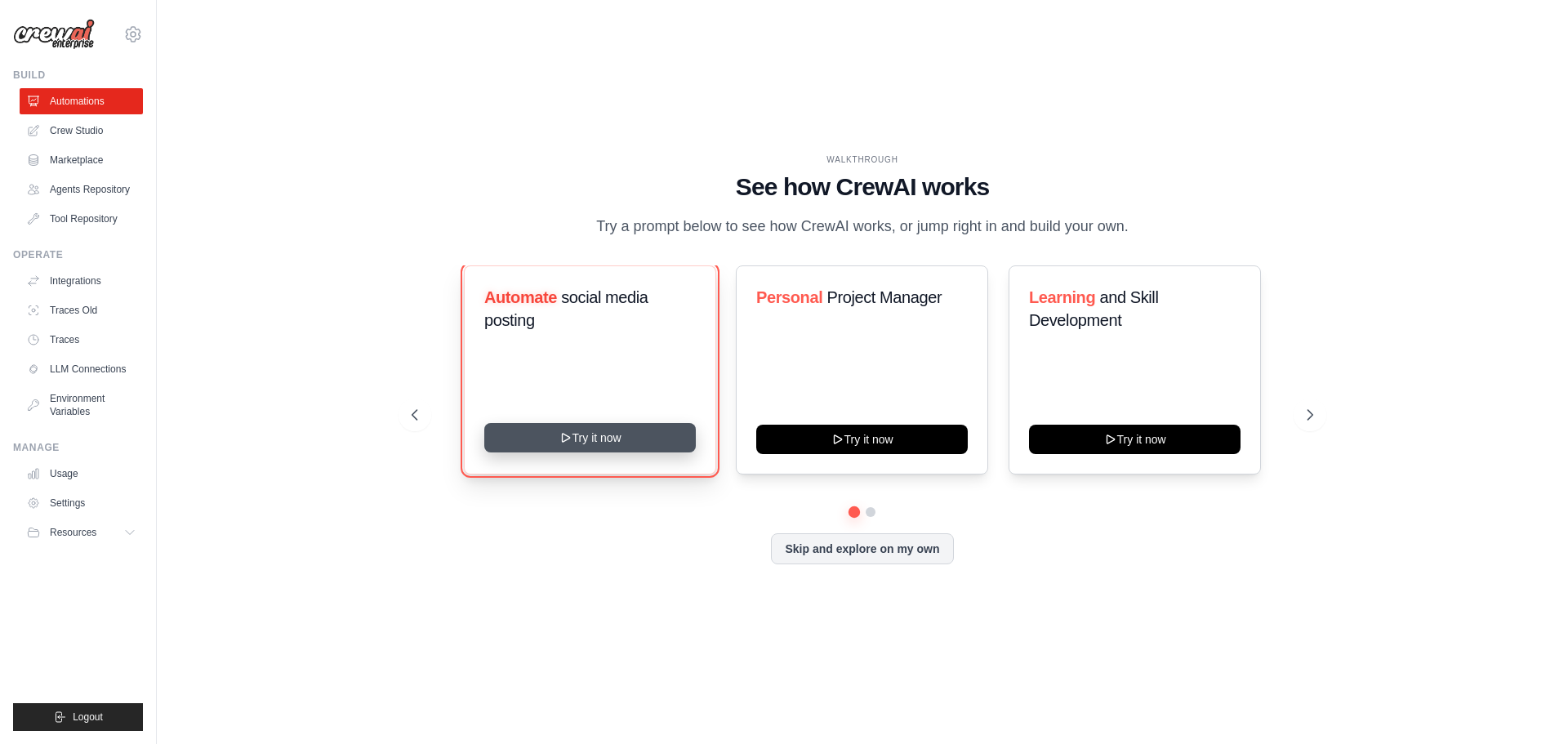
click at [618, 442] on button "Try it now" at bounding box center [589, 437] width 211 height 29
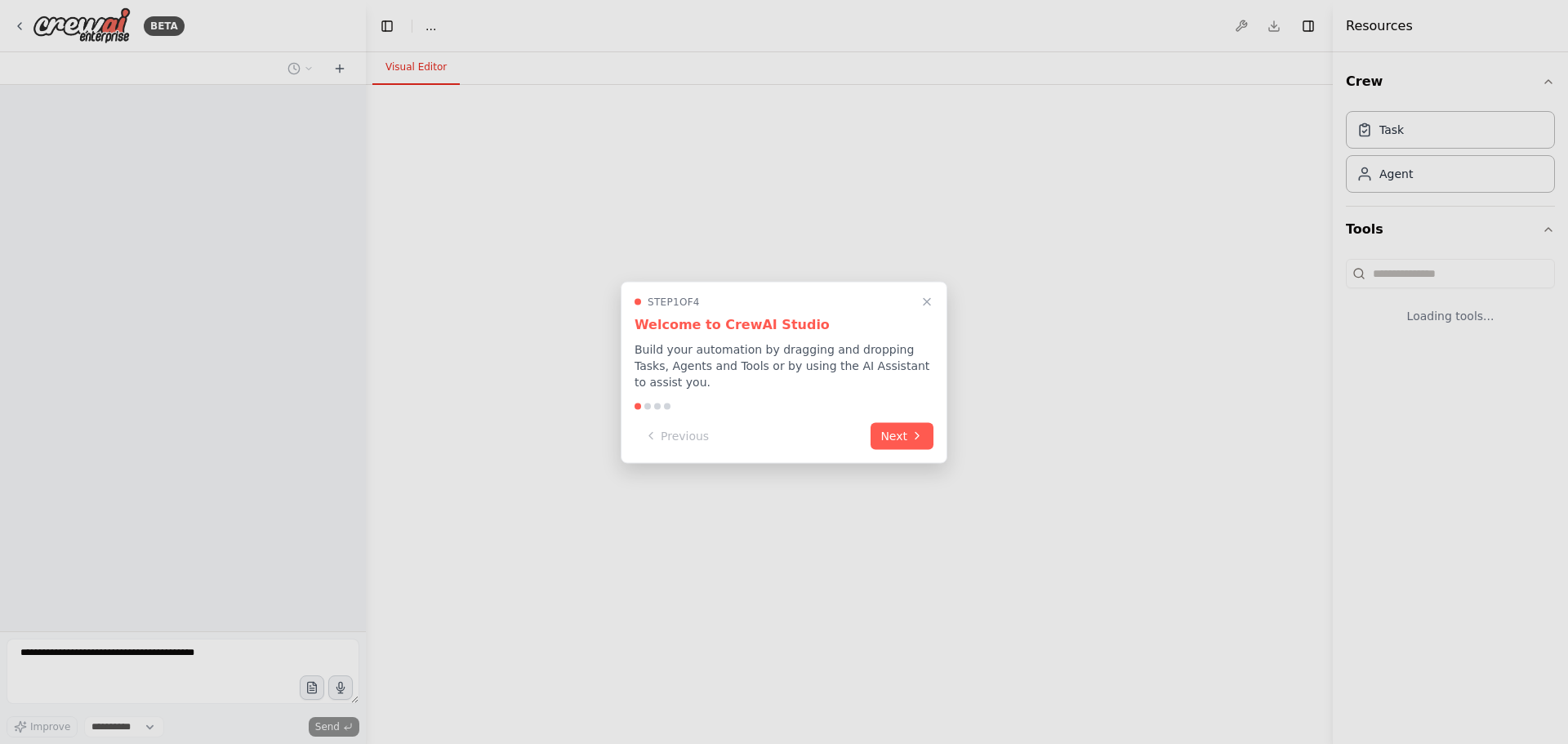
select select "****"
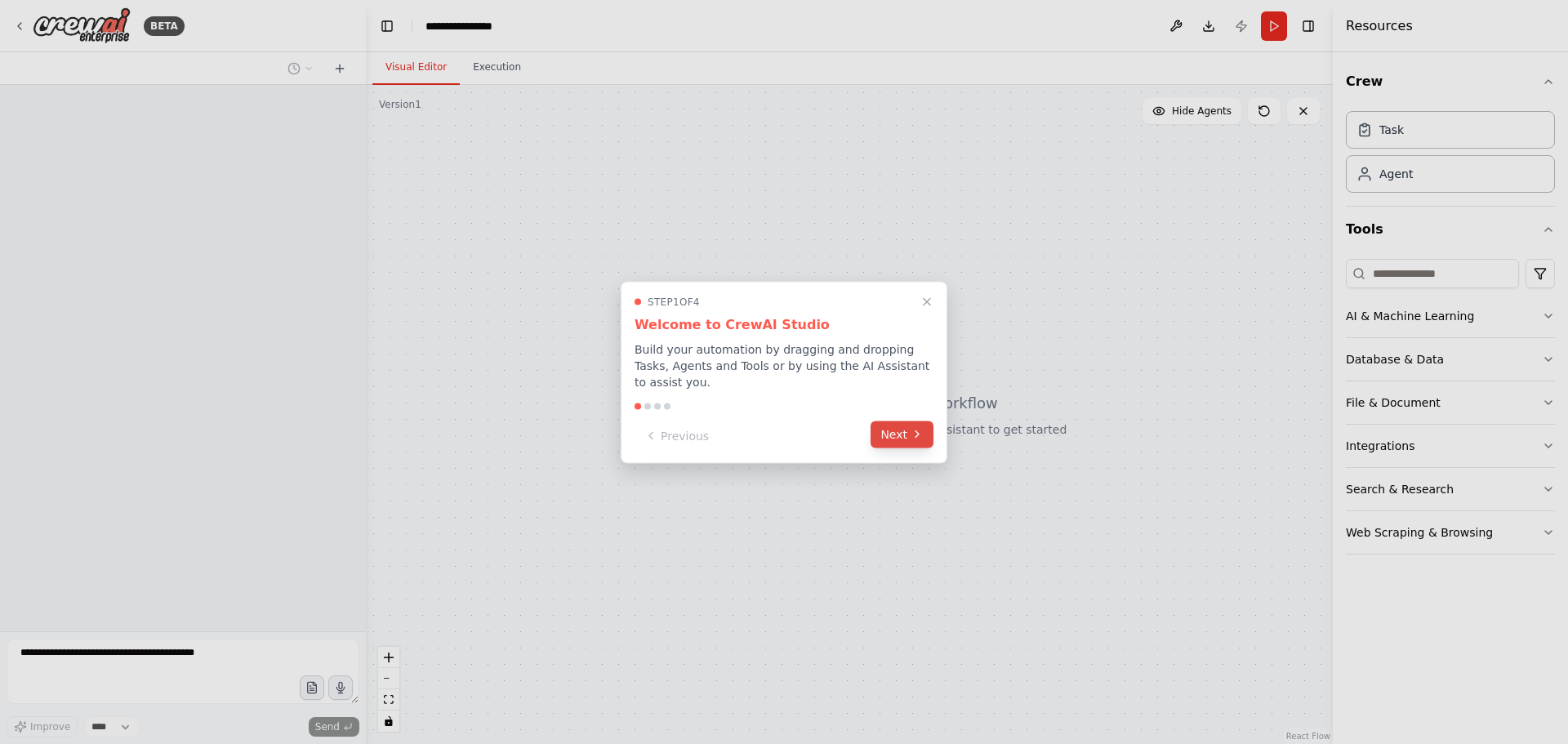
click at [886, 430] on button "Next" at bounding box center [902, 434] width 63 height 27
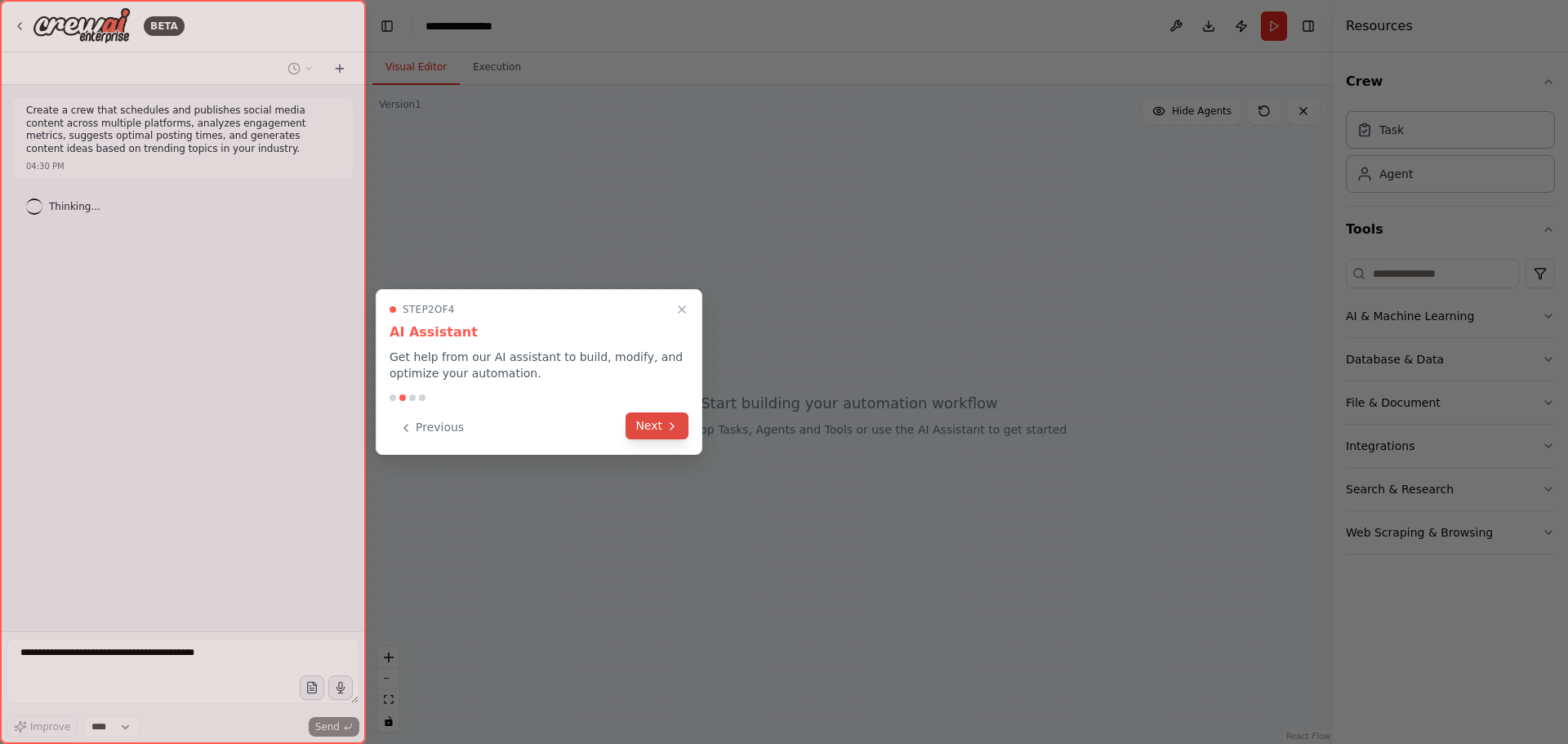
click at [651, 422] on button "Next" at bounding box center [657, 426] width 63 height 27
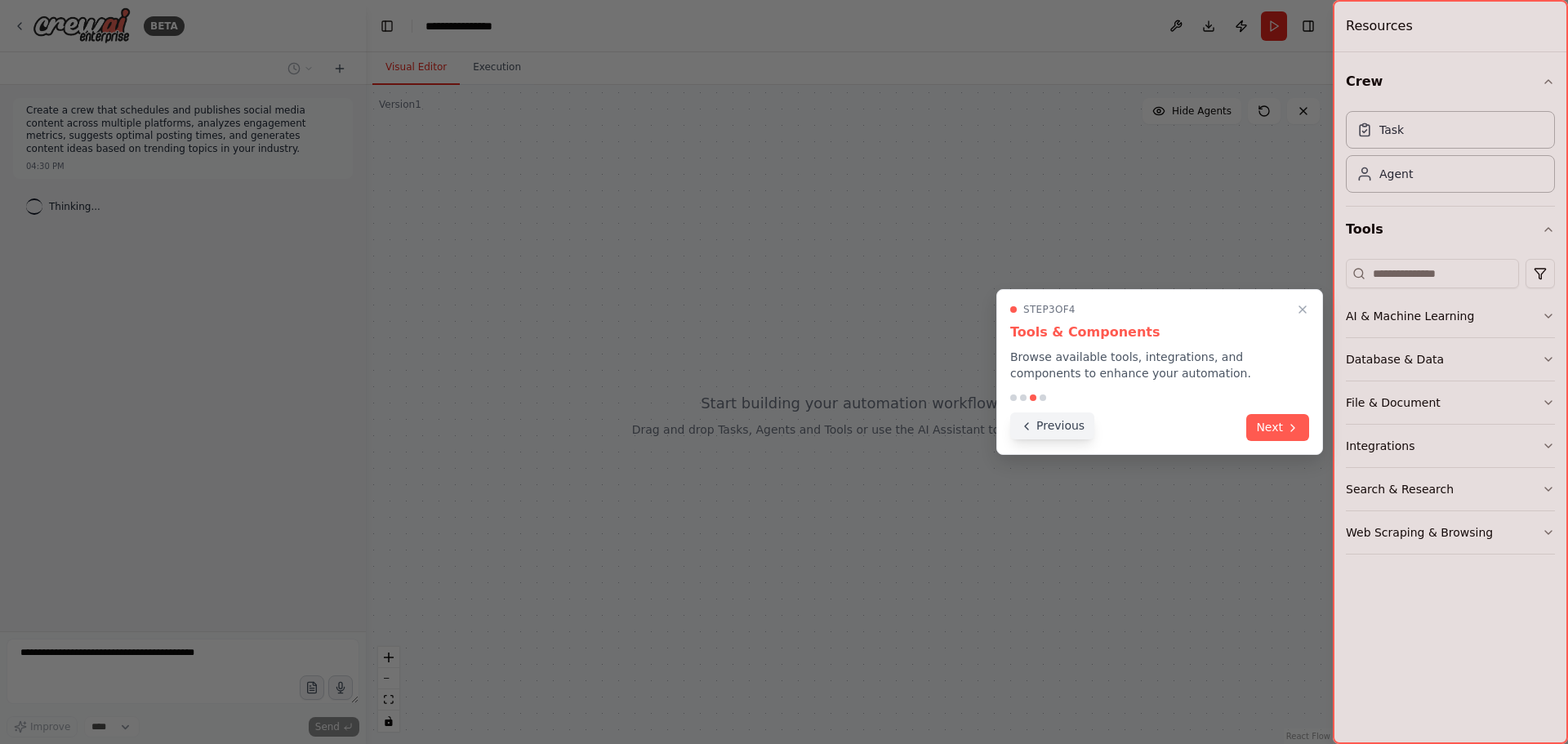
click at [1018, 436] on button "Previous" at bounding box center [1052, 426] width 84 height 27
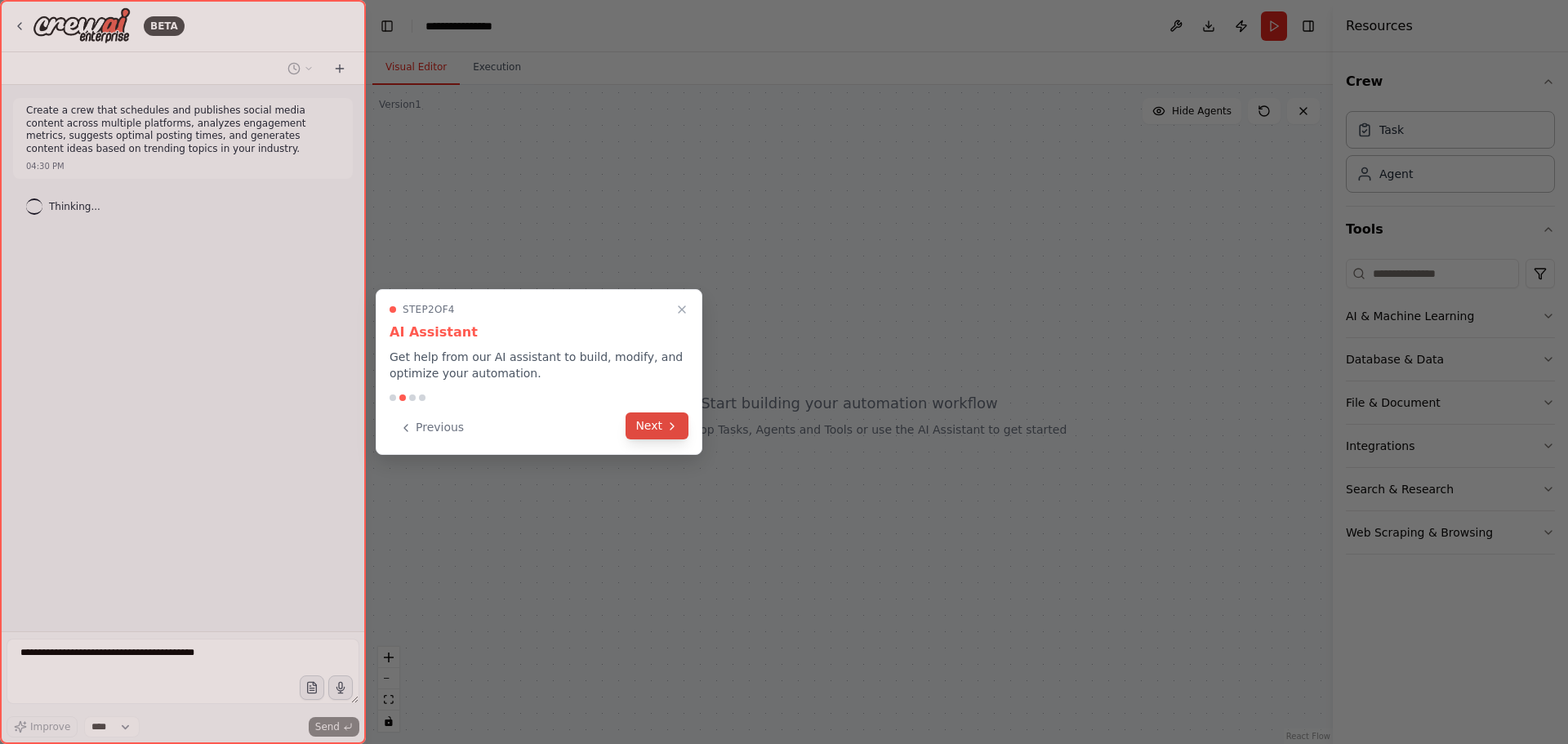
click at [652, 423] on button "Next" at bounding box center [657, 426] width 63 height 27
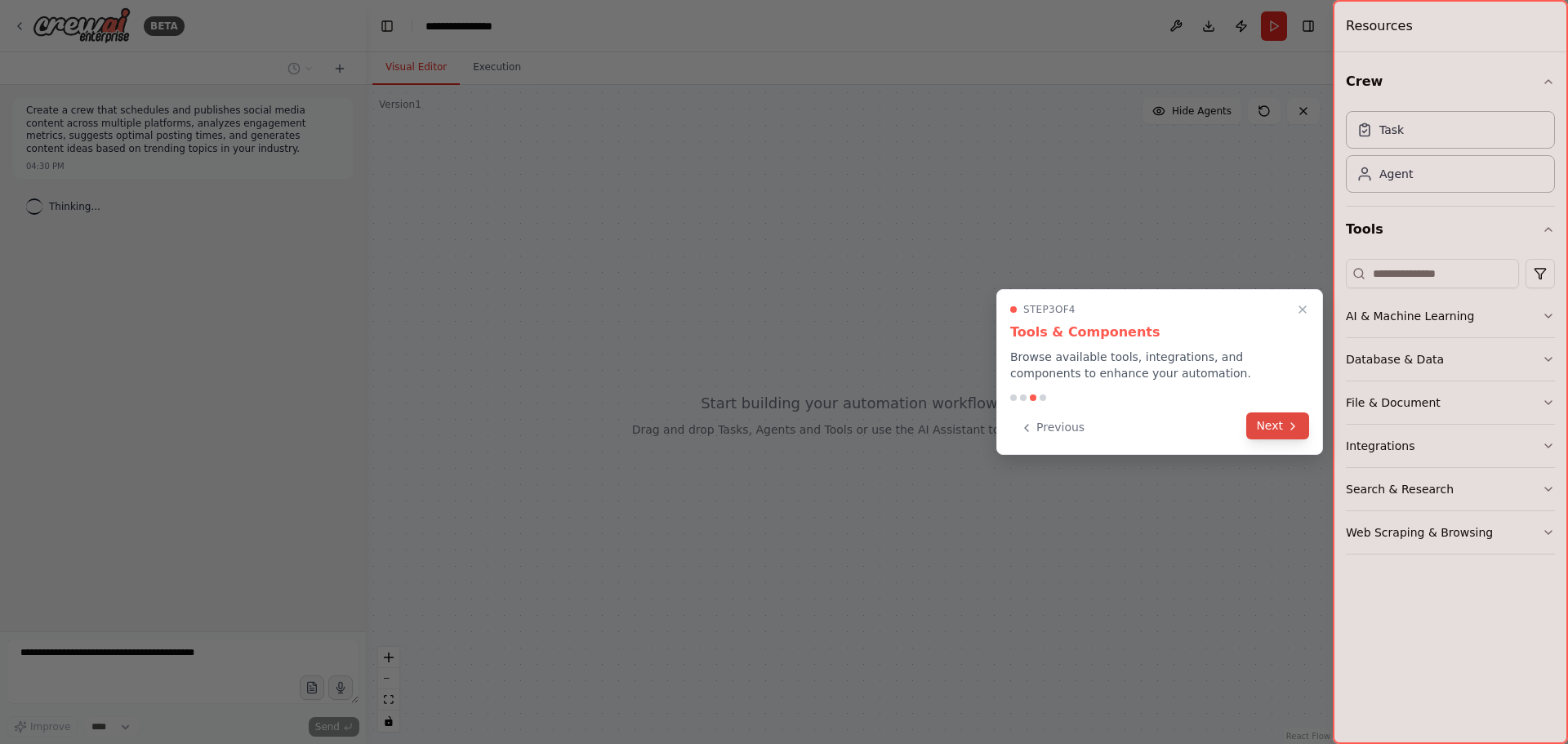
drag, startPoint x: 1315, startPoint y: 427, endPoint x: 1305, endPoint y: 427, distance: 10.0
click at [1314, 427] on div "Step 3 of 4 Tools & Components Browse available tools, integrations, and compon…" at bounding box center [1159, 372] width 327 height 166
click at [1282, 427] on button "Next" at bounding box center [1277, 427] width 63 height 27
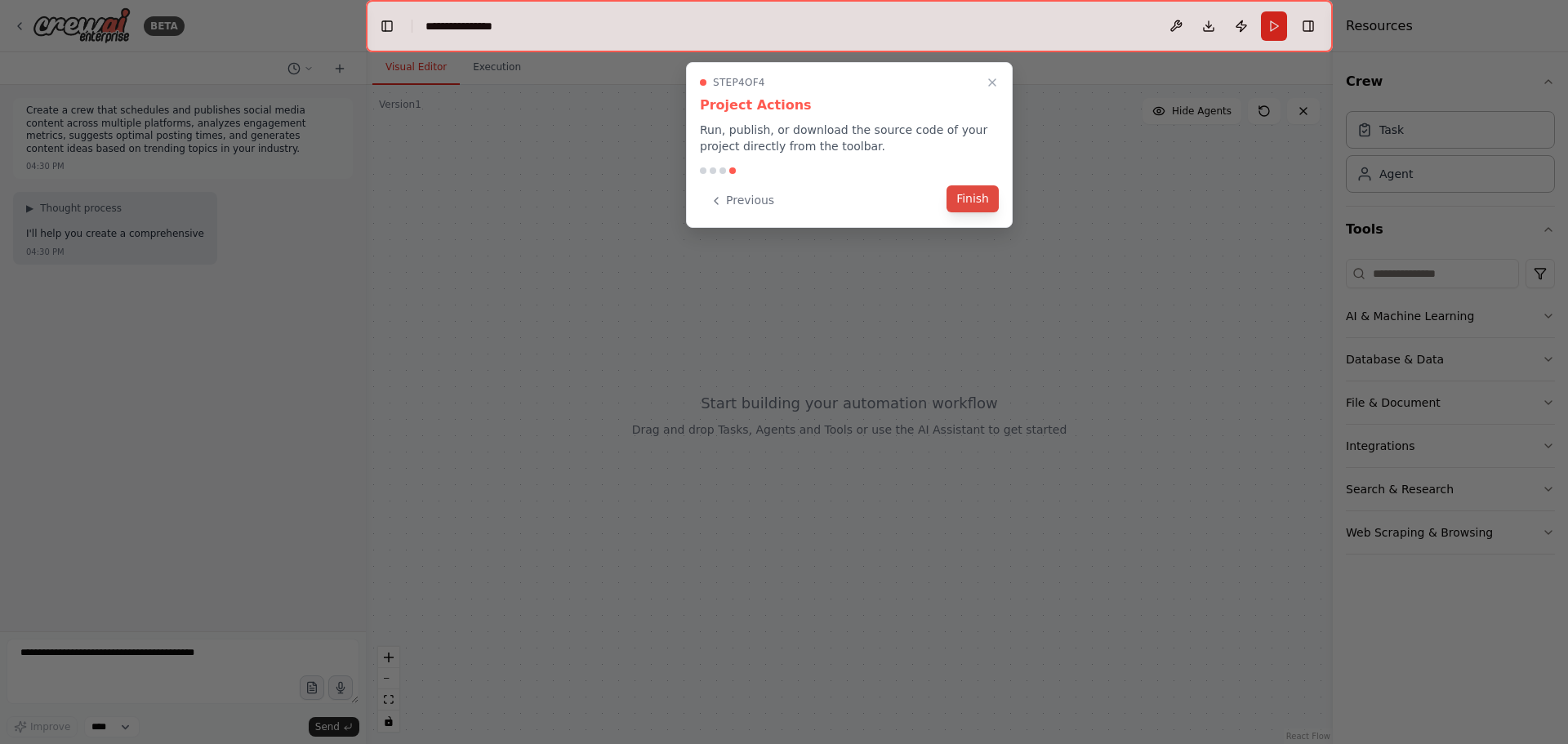
click at [970, 204] on button "Finish" at bounding box center [972, 199] width 52 height 27
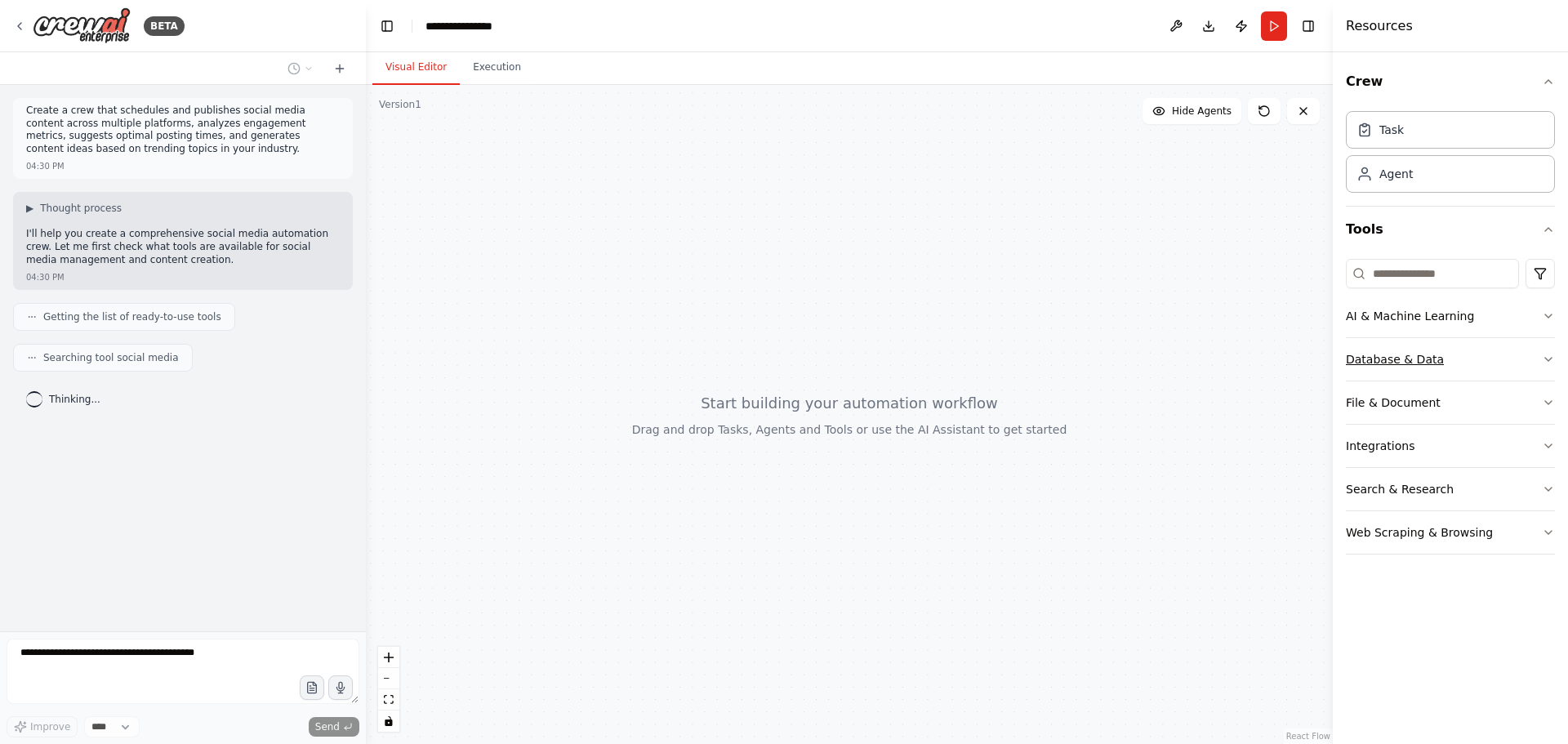
click at [1407, 375] on button "Database & Data" at bounding box center [1450, 360] width 209 height 42
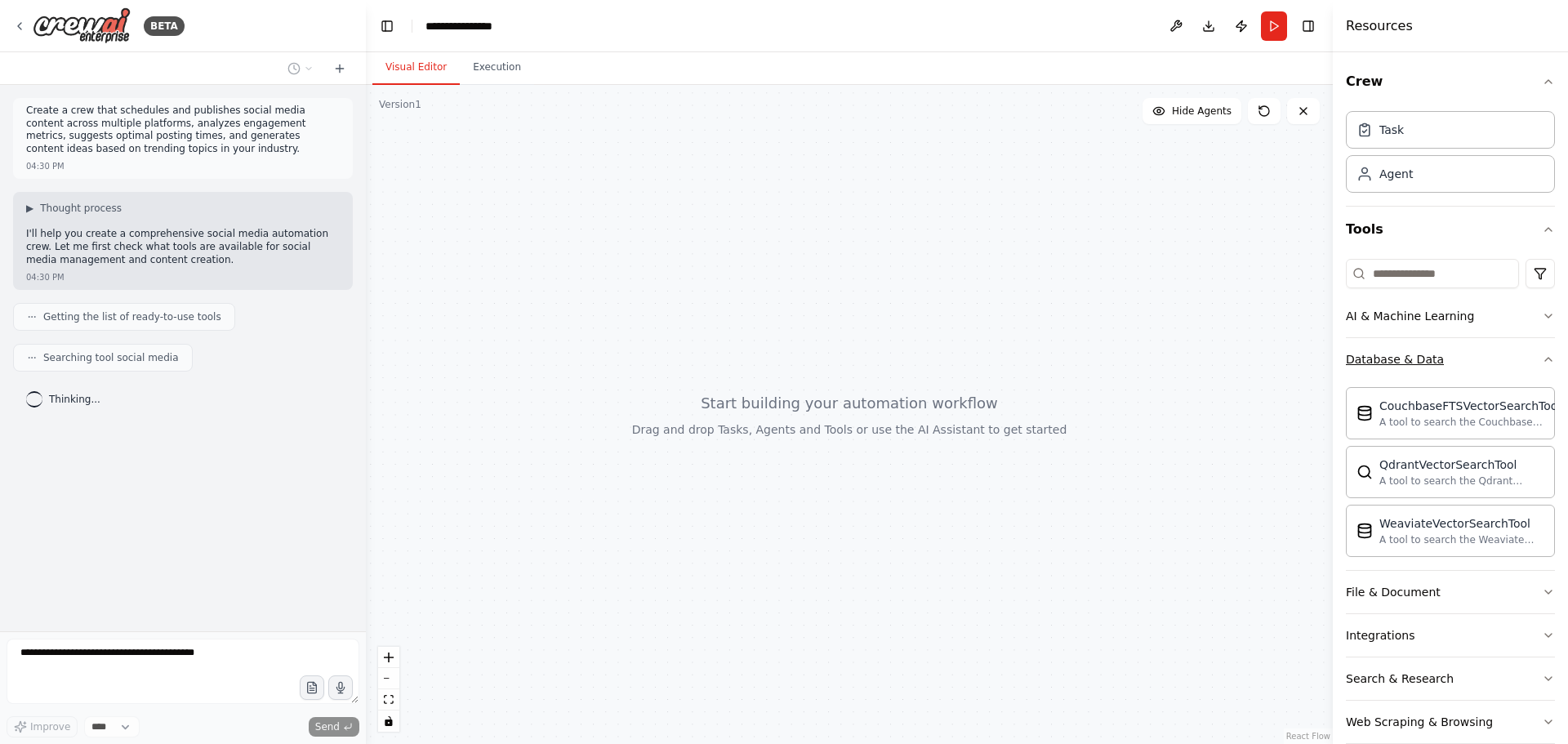
click at [1505, 367] on button "Database & Data" at bounding box center [1450, 360] width 209 height 42
click at [1493, 324] on button "AI & Machine Learning" at bounding box center [1450, 316] width 209 height 42
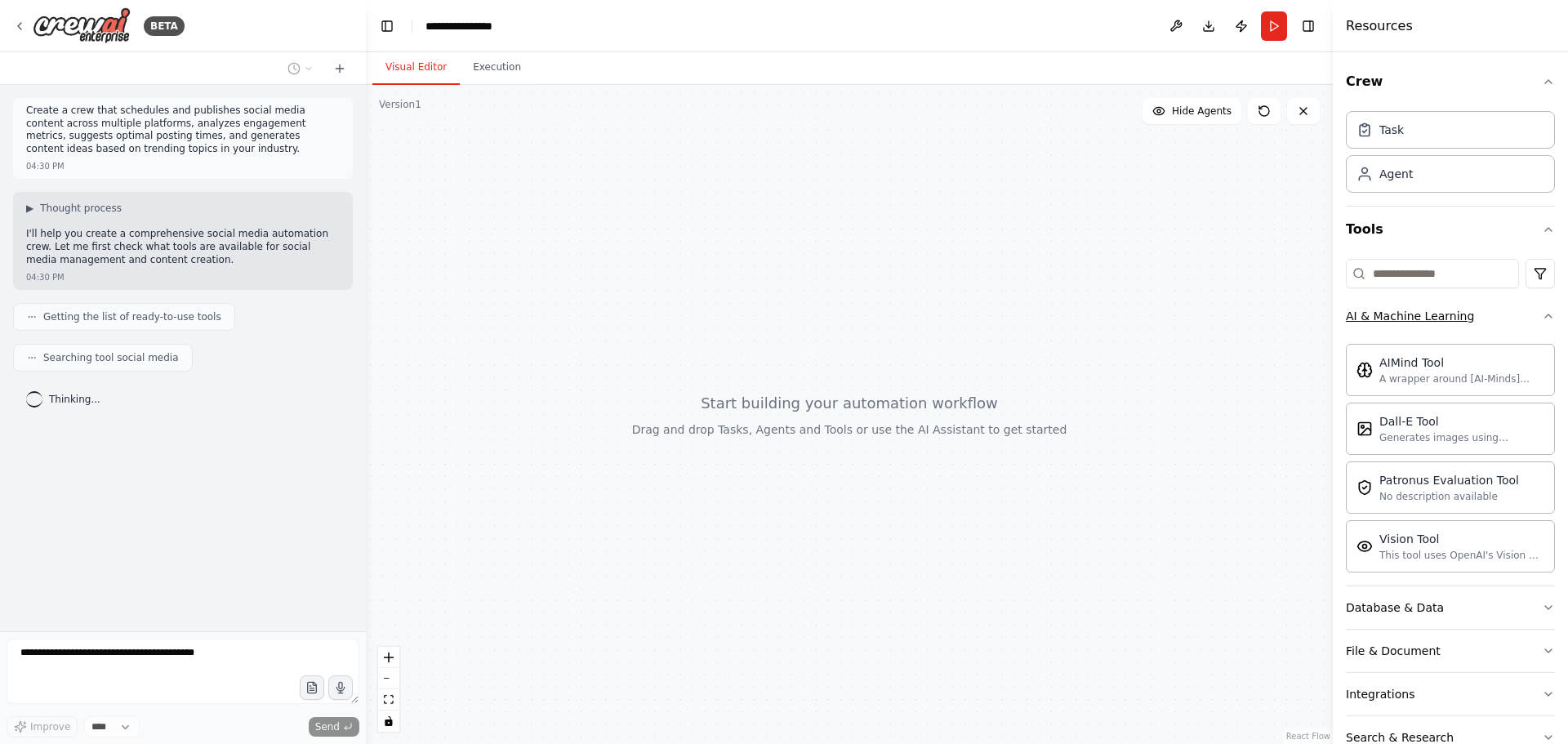
click at [1493, 324] on button "AI & Machine Learning" at bounding box center [1450, 316] width 209 height 42
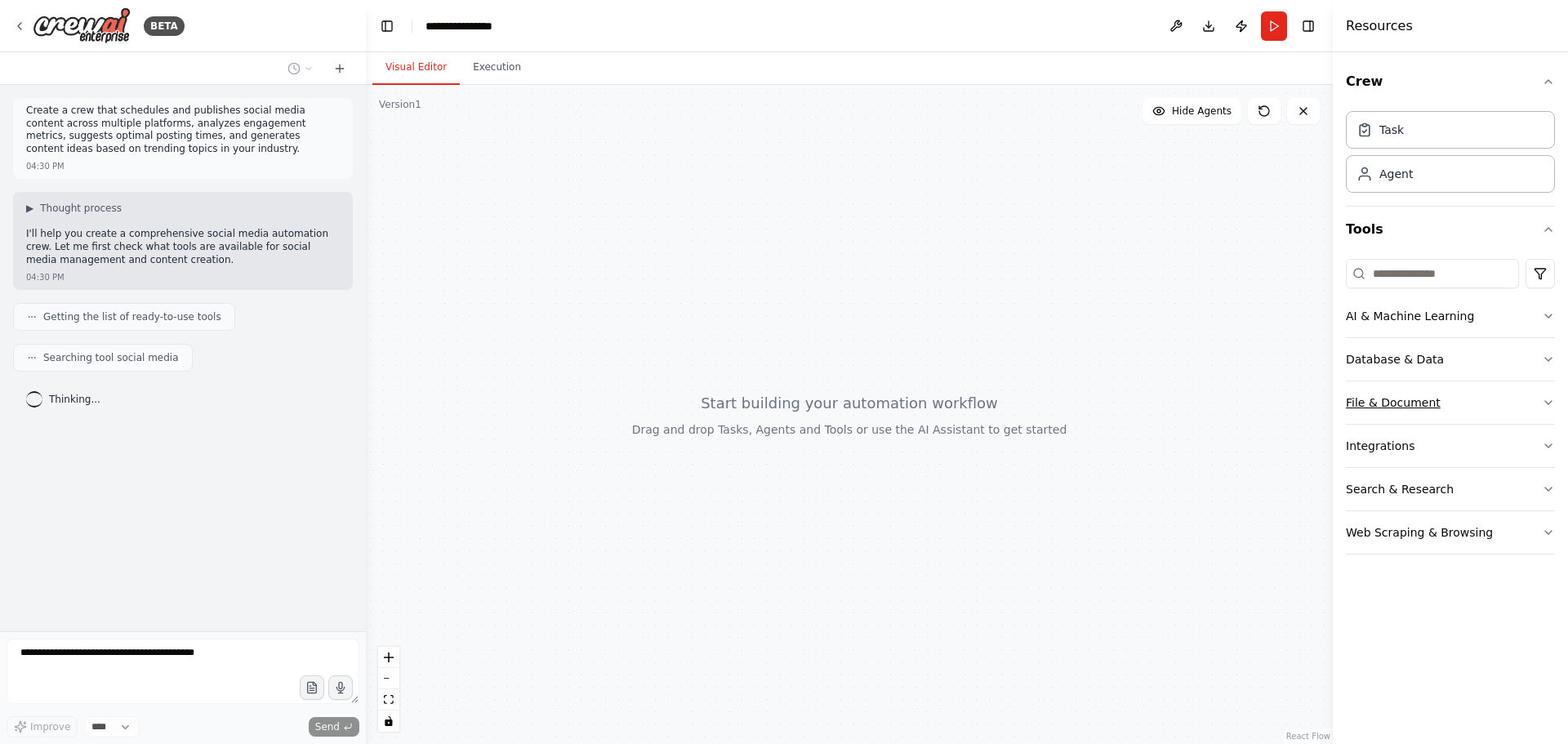
click at [1472, 398] on button "File & Document" at bounding box center [1450, 403] width 209 height 42
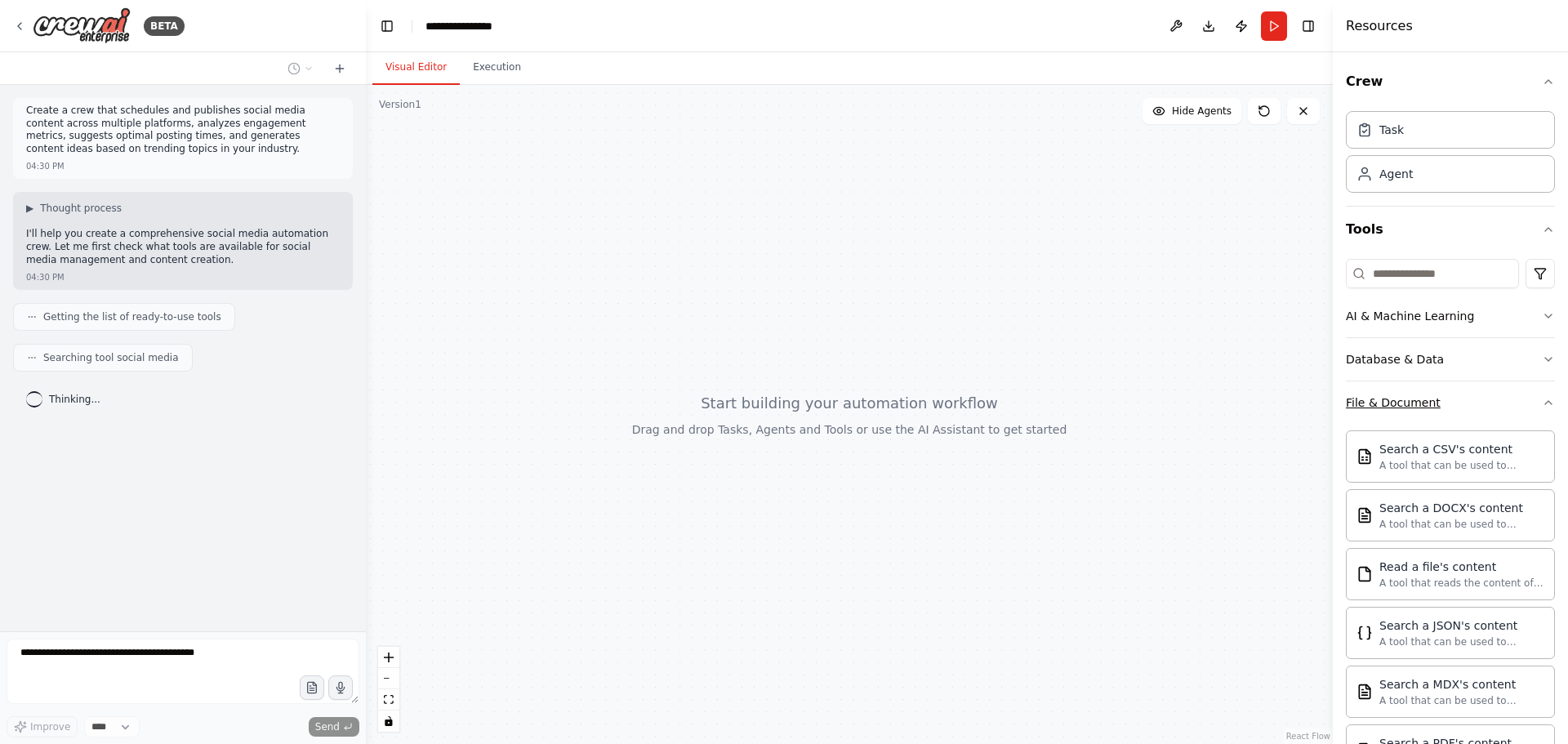
click at [1472, 406] on button "File & Document" at bounding box center [1450, 403] width 209 height 42
click at [1476, 375] on button "Database & Data" at bounding box center [1450, 360] width 209 height 42
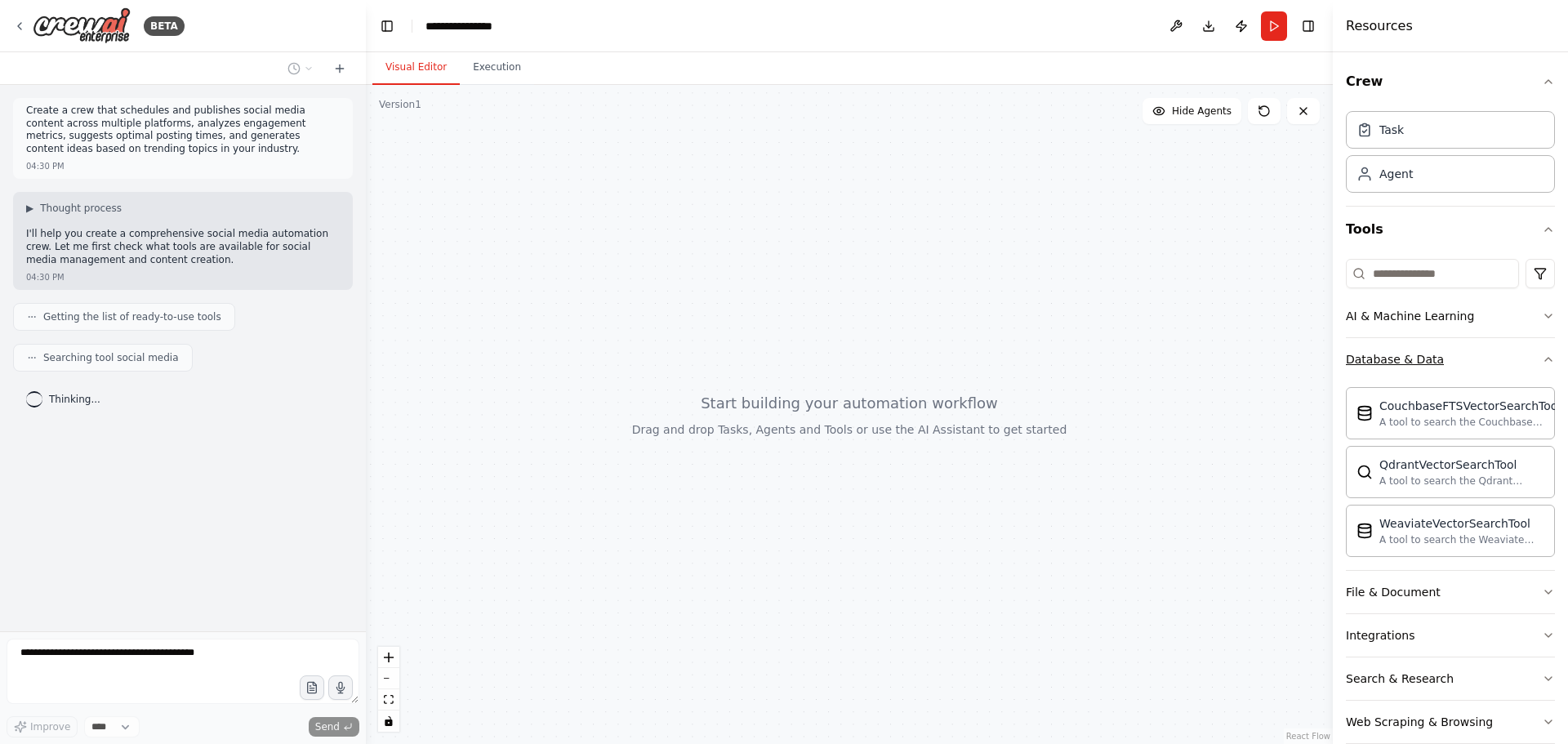
click at [1476, 375] on button "Database & Data" at bounding box center [1450, 360] width 209 height 42
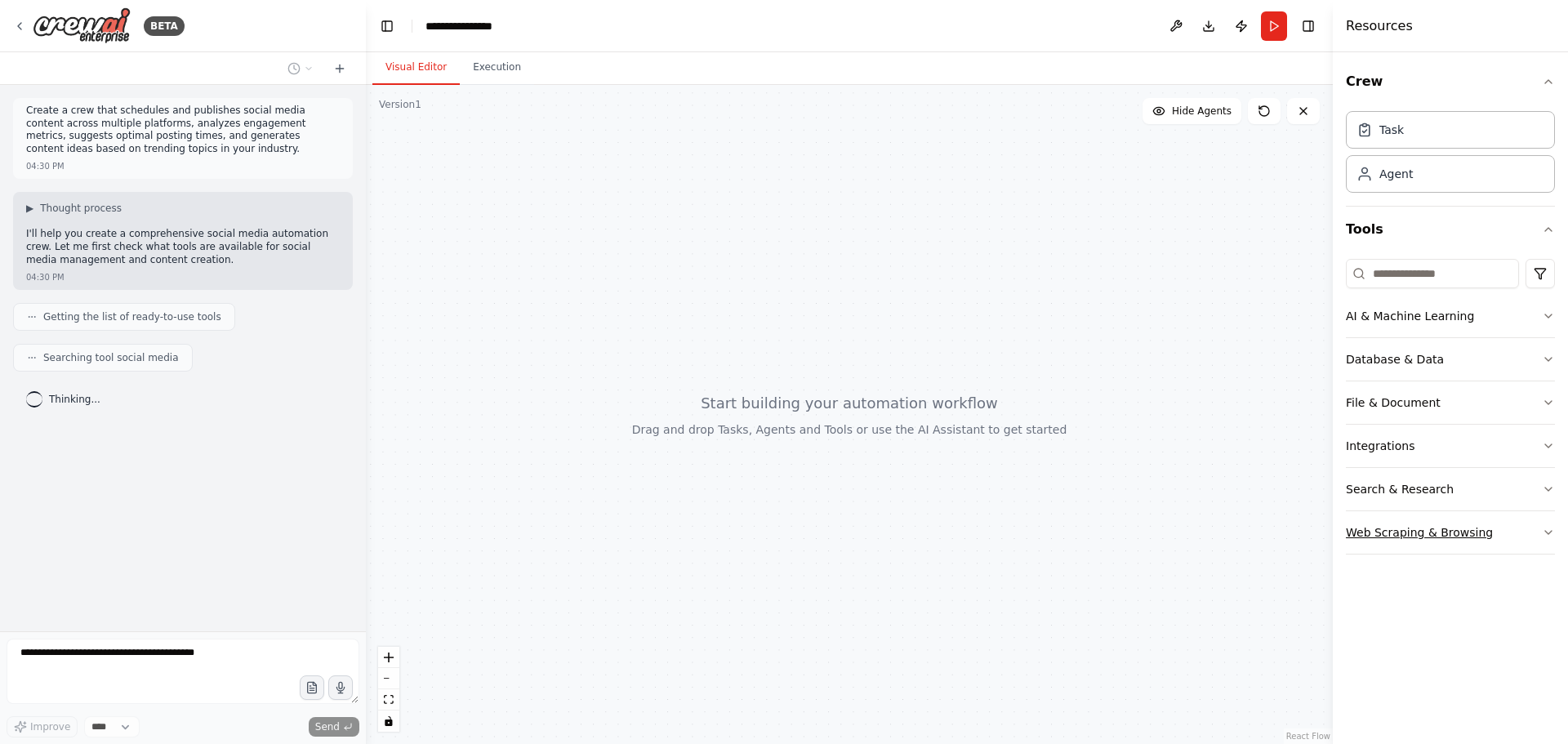
click at [1439, 538] on div "Web Scraping & Browsing" at bounding box center [1419, 533] width 147 height 16
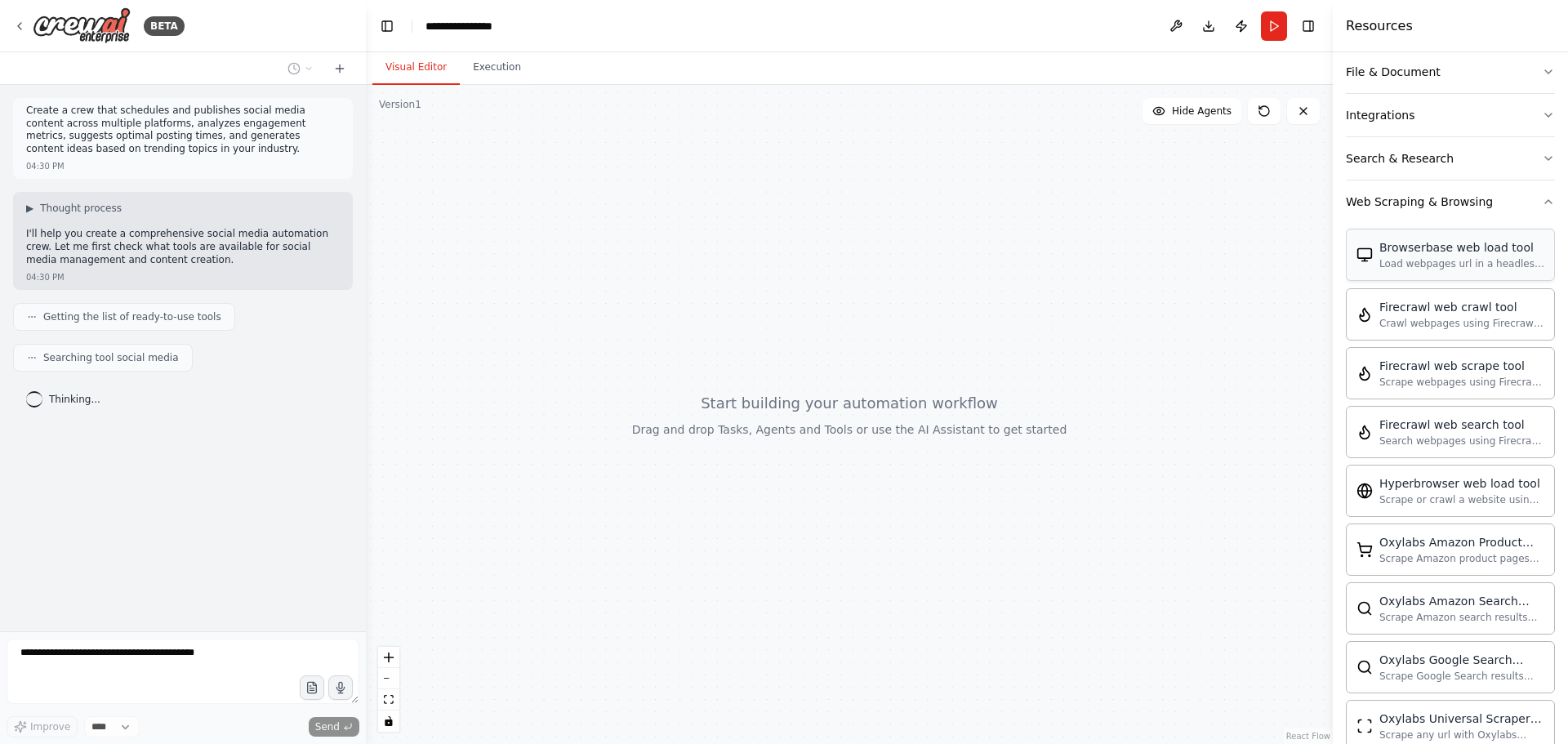
scroll to position [327, 0]
click at [1497, 211] on button "Web Scraping & Browsing" at bounding box center [1450, 206] width 209 height 42
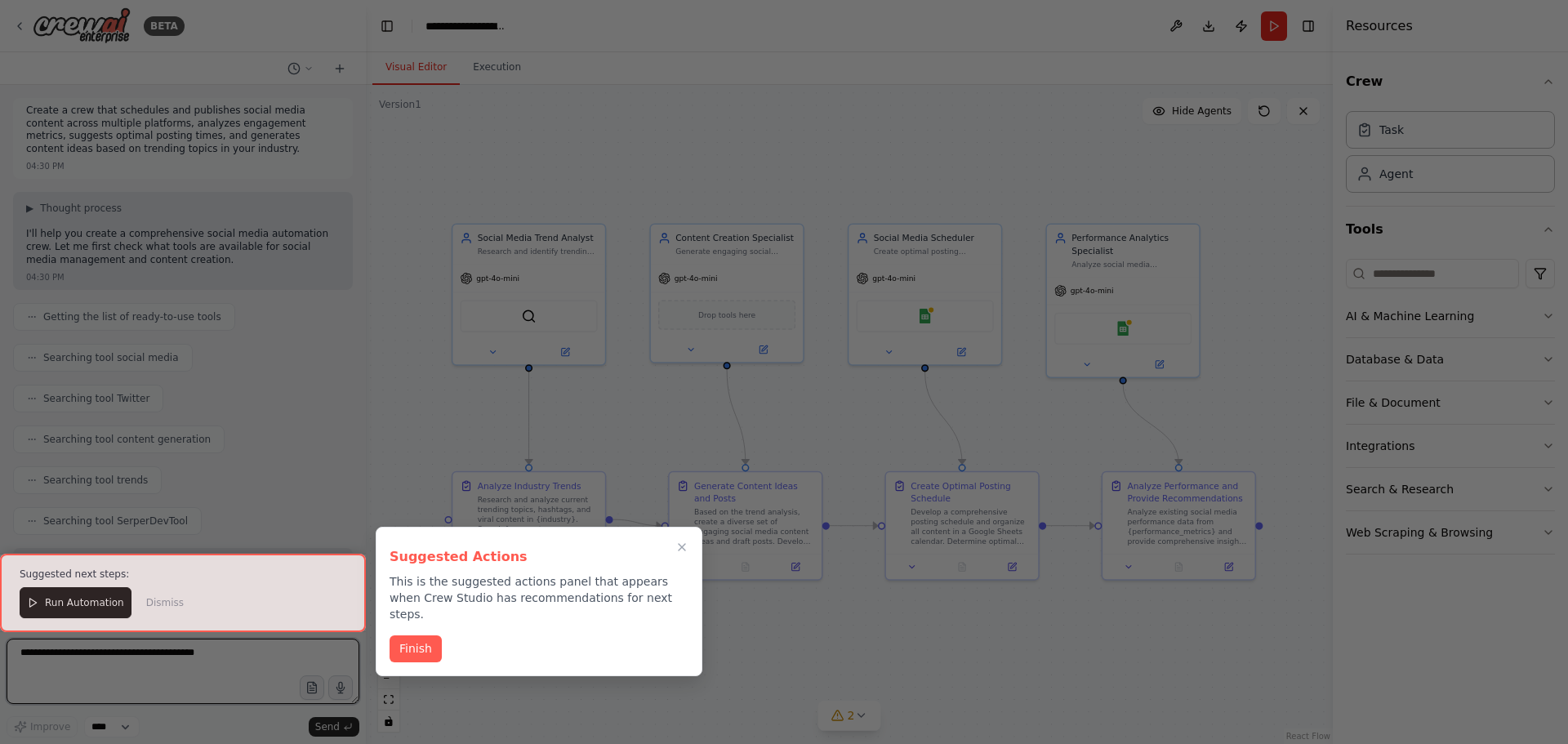
scroll to position [1493, 0]
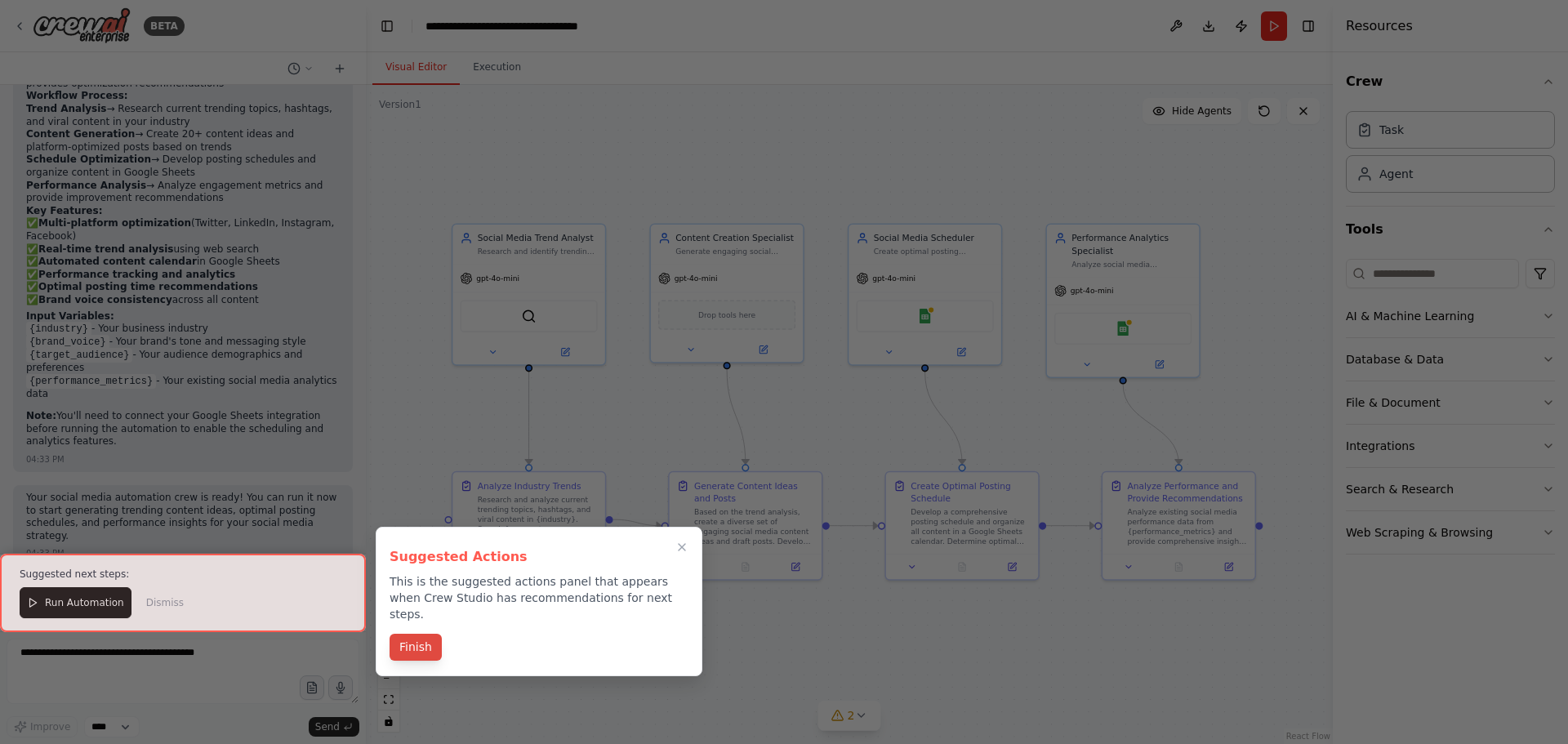
click at [418, 634] on button "Finish" at bounding box center [415, 647] width 52 height 27
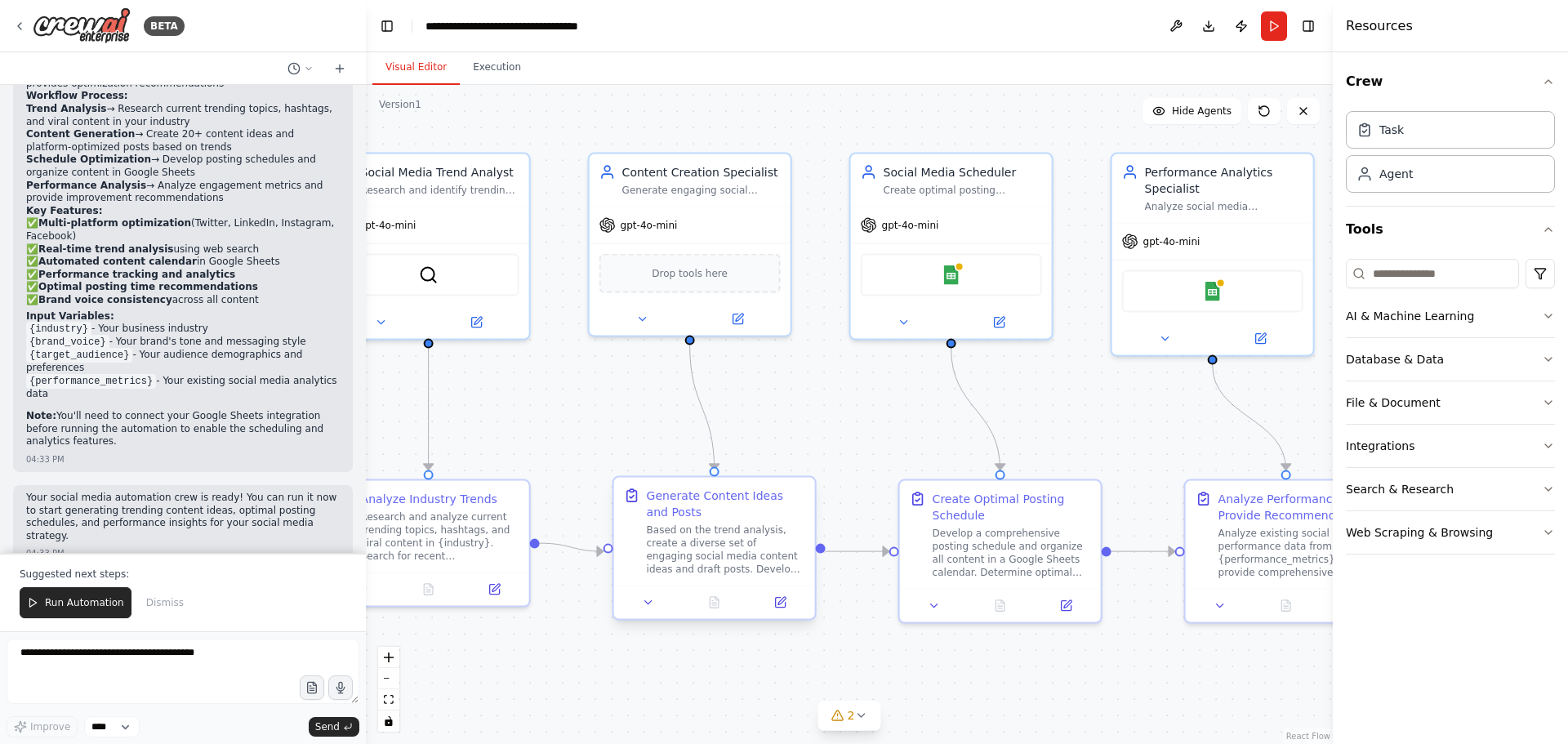
drag, startPoint x: 682, startPoint y: 460, endPoint x: 649, endPoint y: 484, distance: 40.8
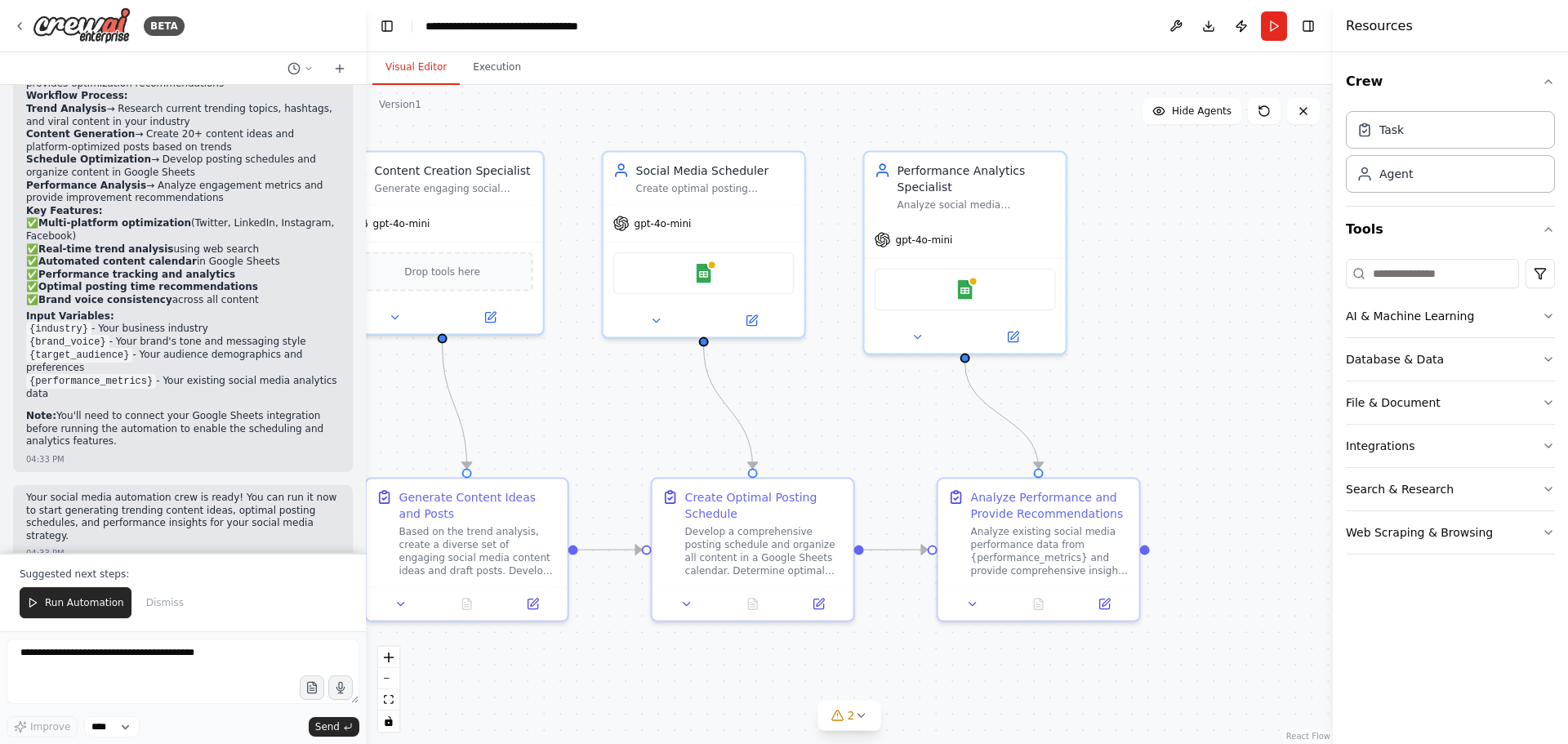
drag, startPoint x: 714, startPoint y: 443, endPoint x: 610, endPoint y: 453, distance: 104.5
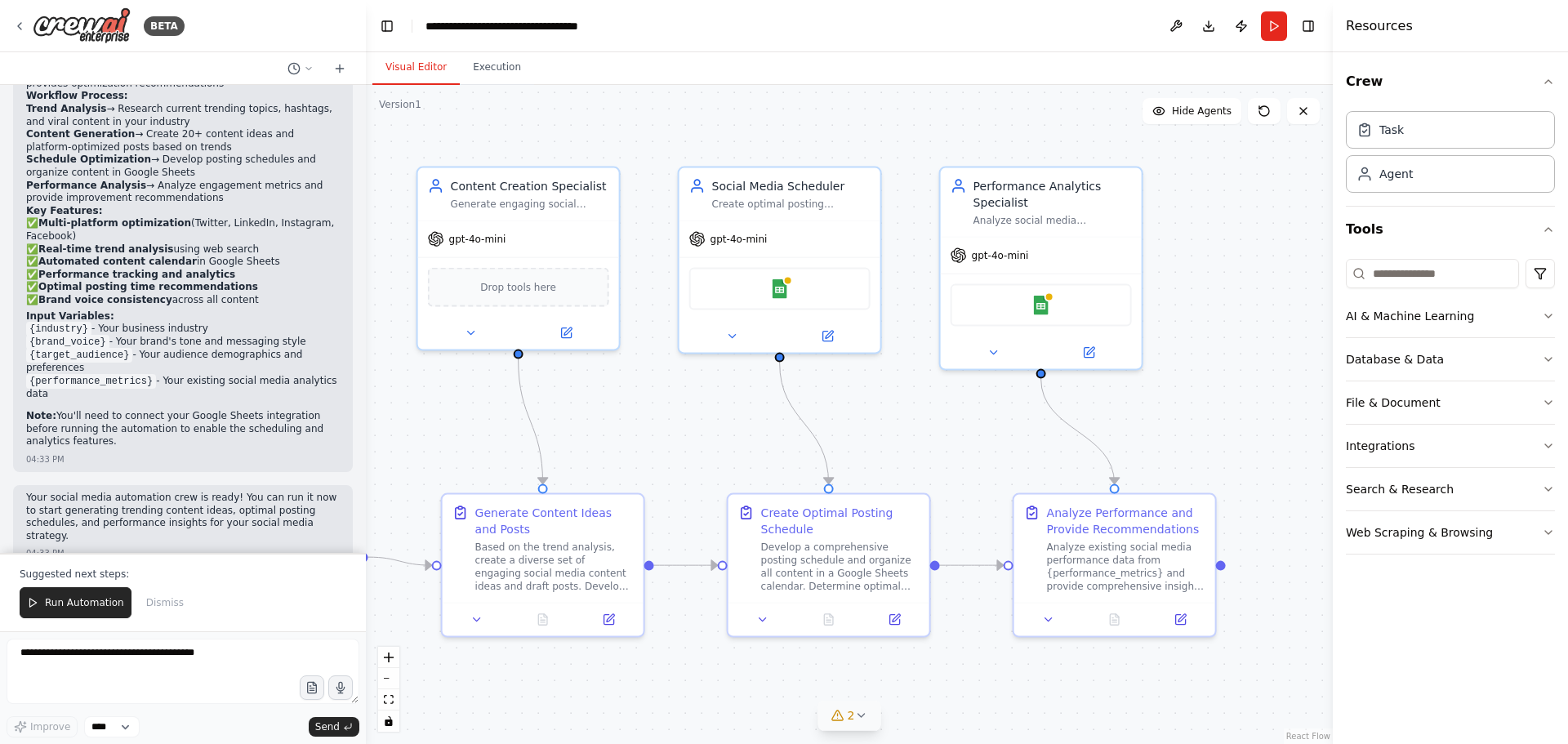
click at [843, 716] on icon at bounding box center [838, 716] width 13 height 13
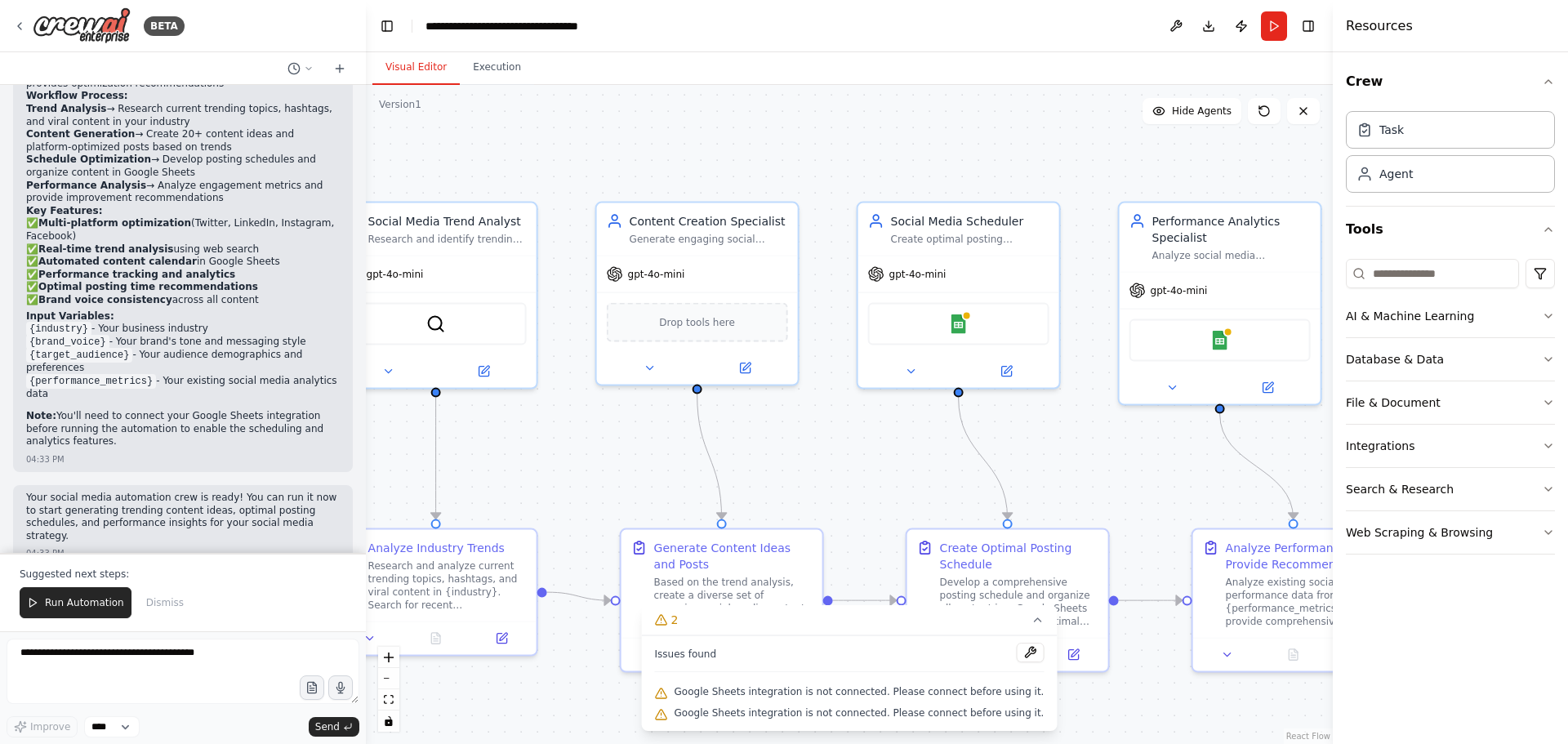
drag, startPoint x: 811, startPoint y: 469, endPoint x: 858, endPoint y: 481, distance: 48.5
click at [968, 323] on img at bounding box center [960, 321] width 19 height 19
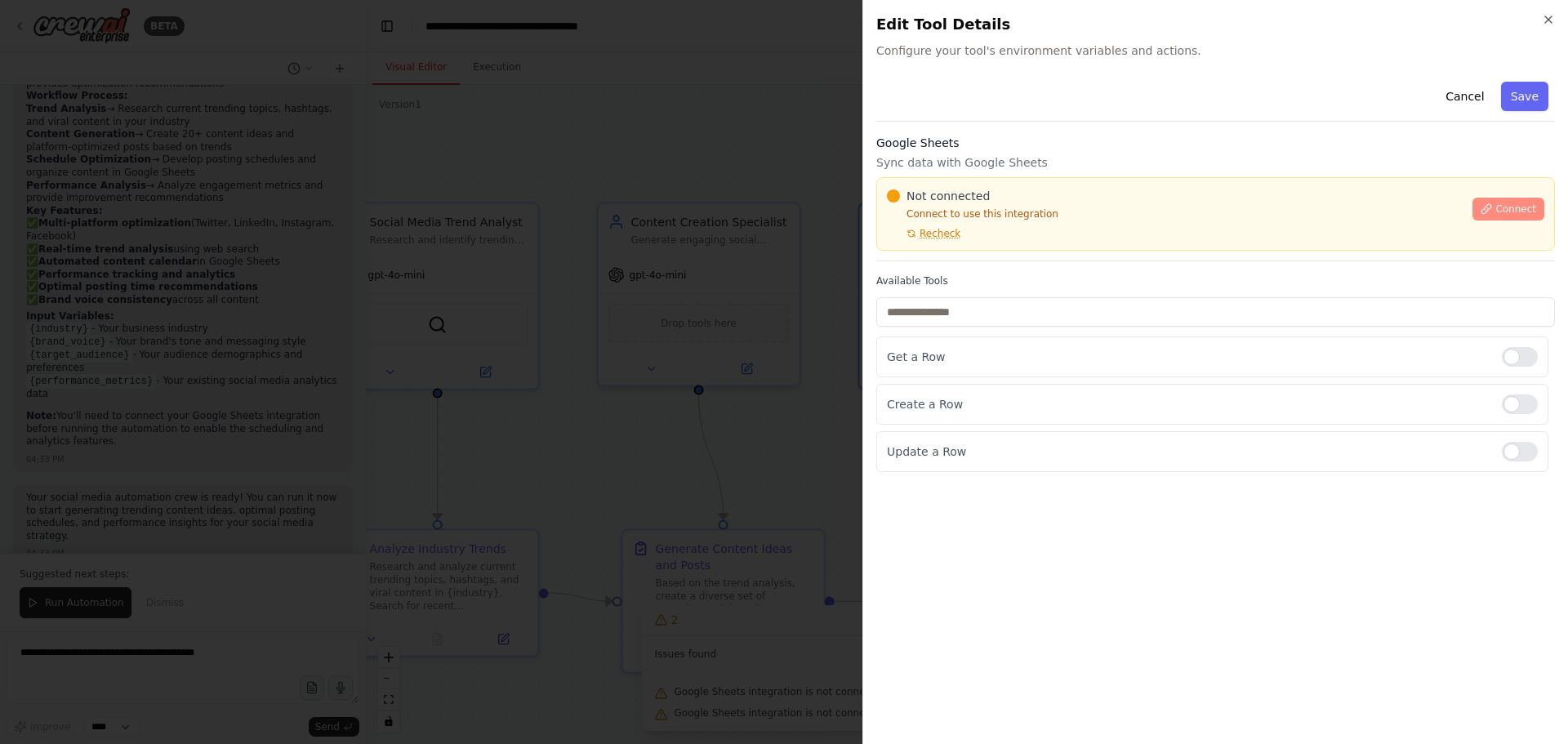
click at [1521, 212] on span "Connect" at bounding box center [1515, 209] width 41 height 13
click at [1510, 210] on span "Connect" at bounding box center [1515, 209] width 41 height 13
click at [943, 236] on span "Recheck" at bounding box center [940, 233] width 41 height 13
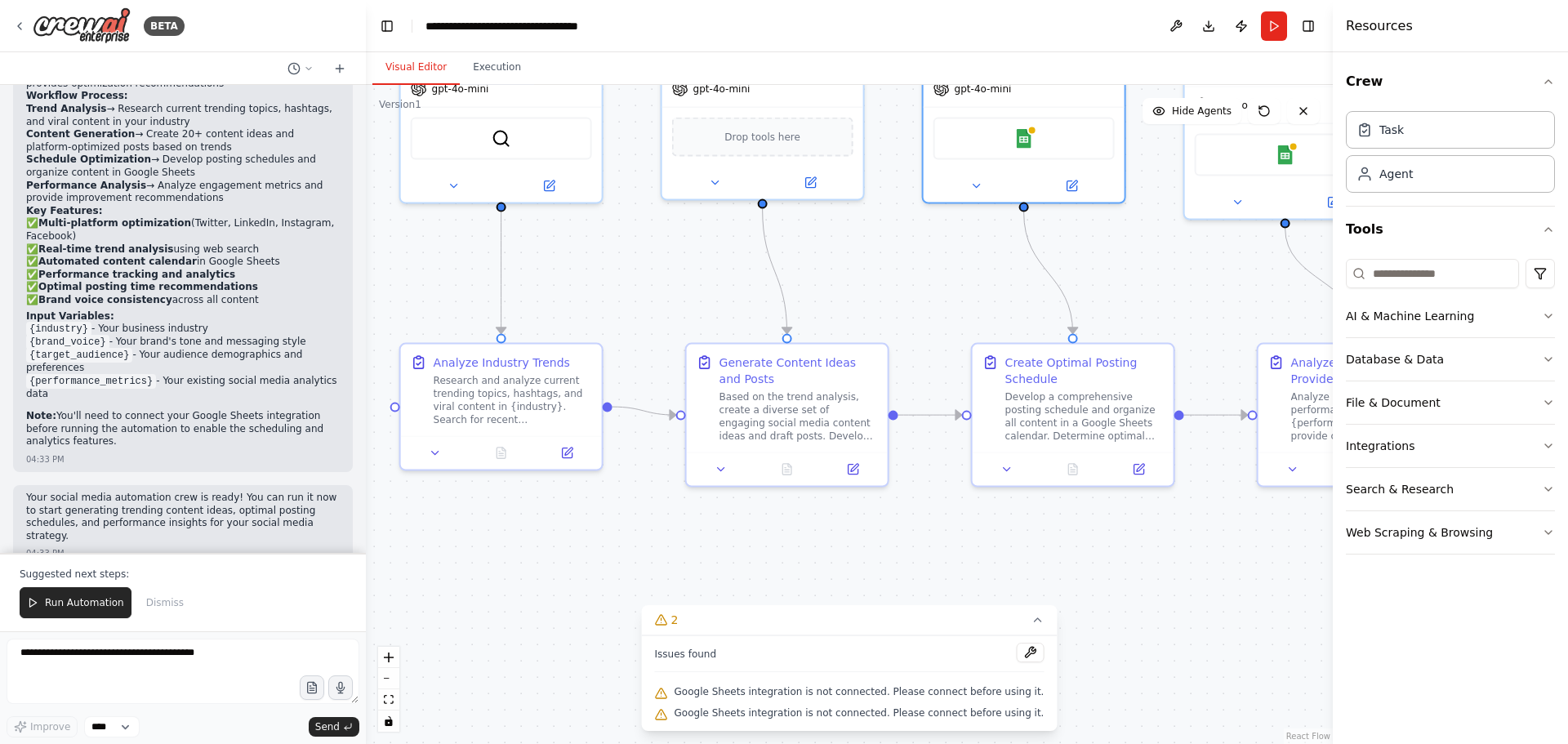
drag, startPoint x: 548, startPoint y: 354, endPoint x: 487, endPoint y: 275, distance: 99.8
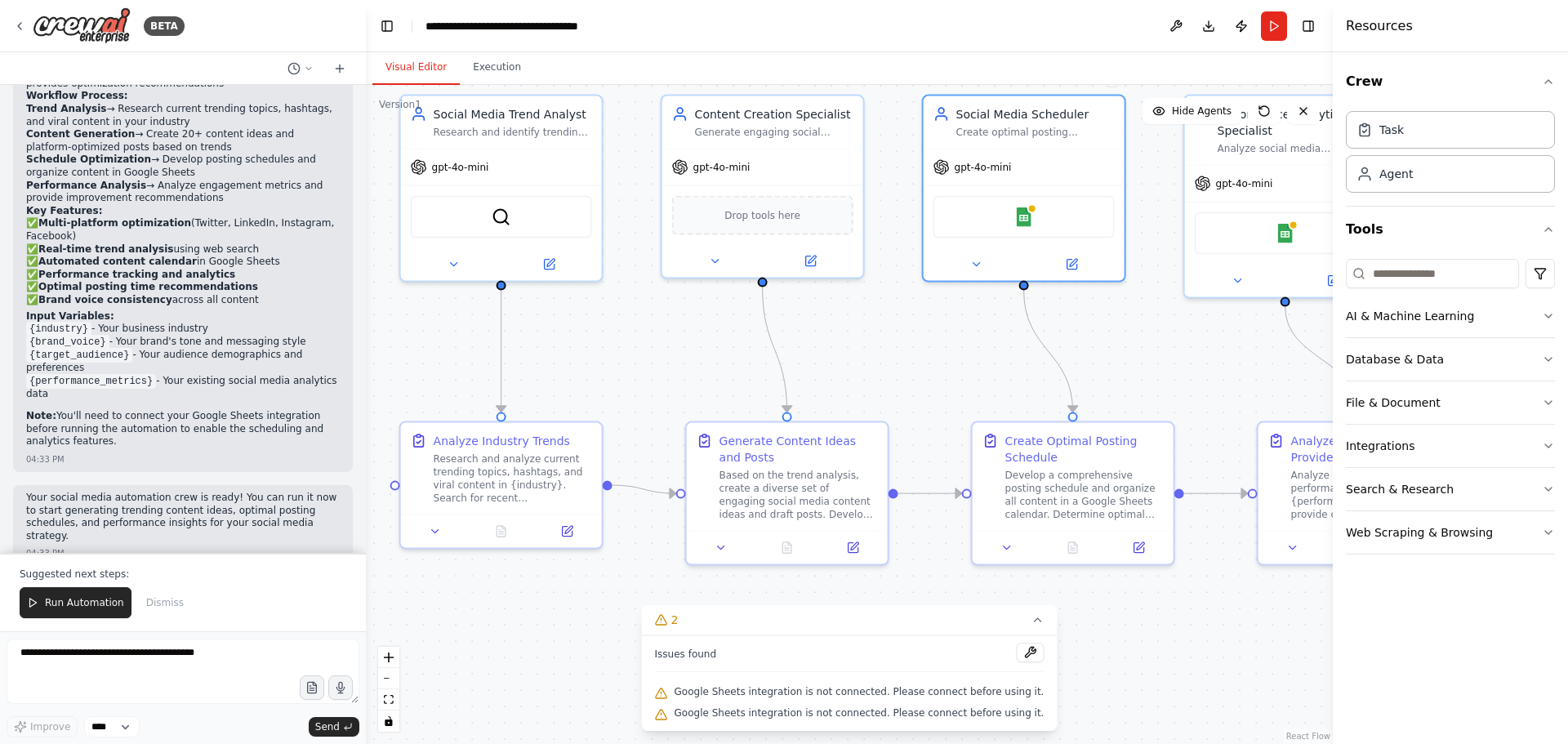
drag, startPoint x: 575, startPoint y: 307, endPoint x: 680, endPoint y: 346, distance: 112.0
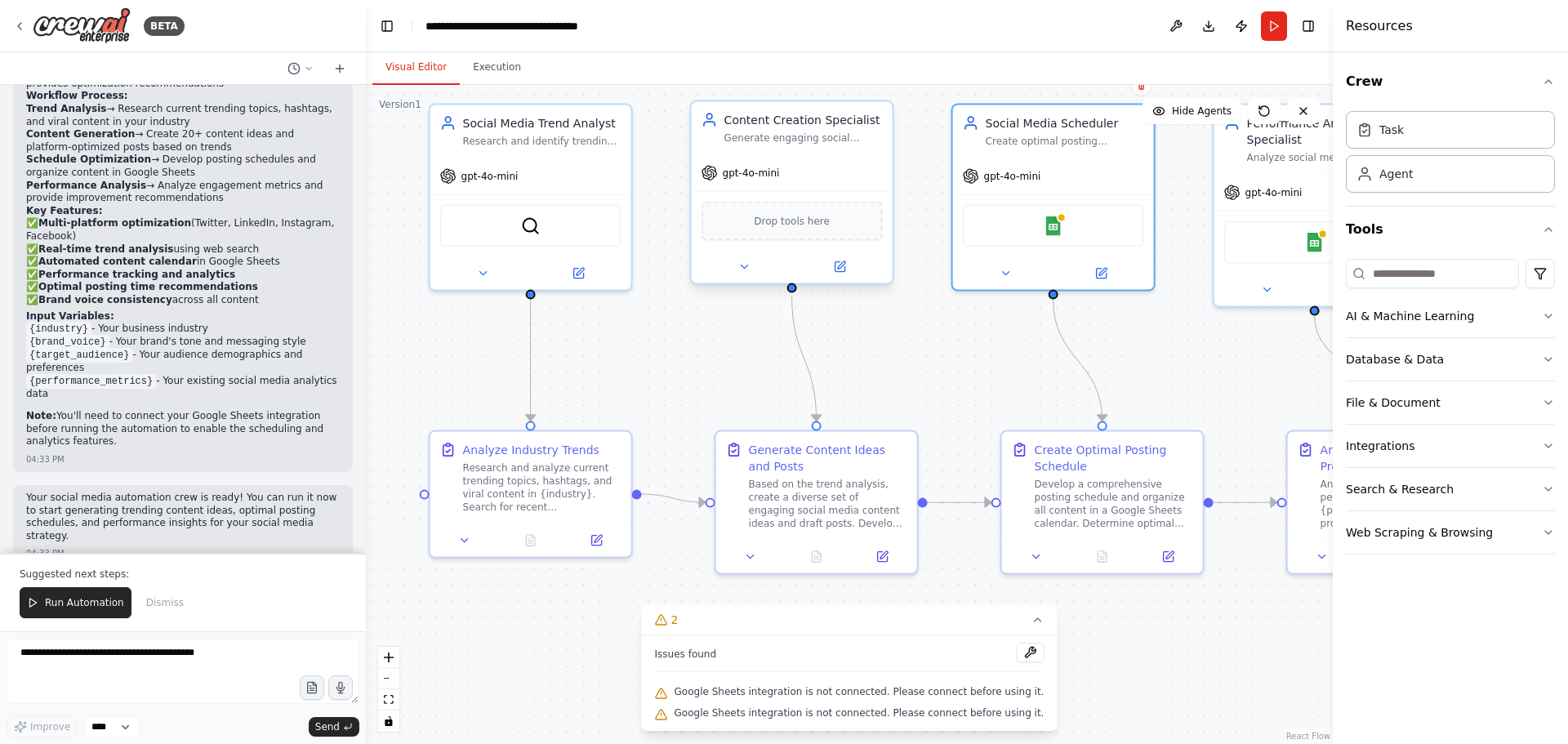
click at [753, 240] on div "Drop tools here" at bounding box center [792, 221] width 181 height 39
click at [719, 391] on div ".deletable-edge-delete-btn { width: 20px; height: 20px; border: 0px solid #ffff…" at bounding box center [849, 415] width 967 height 659
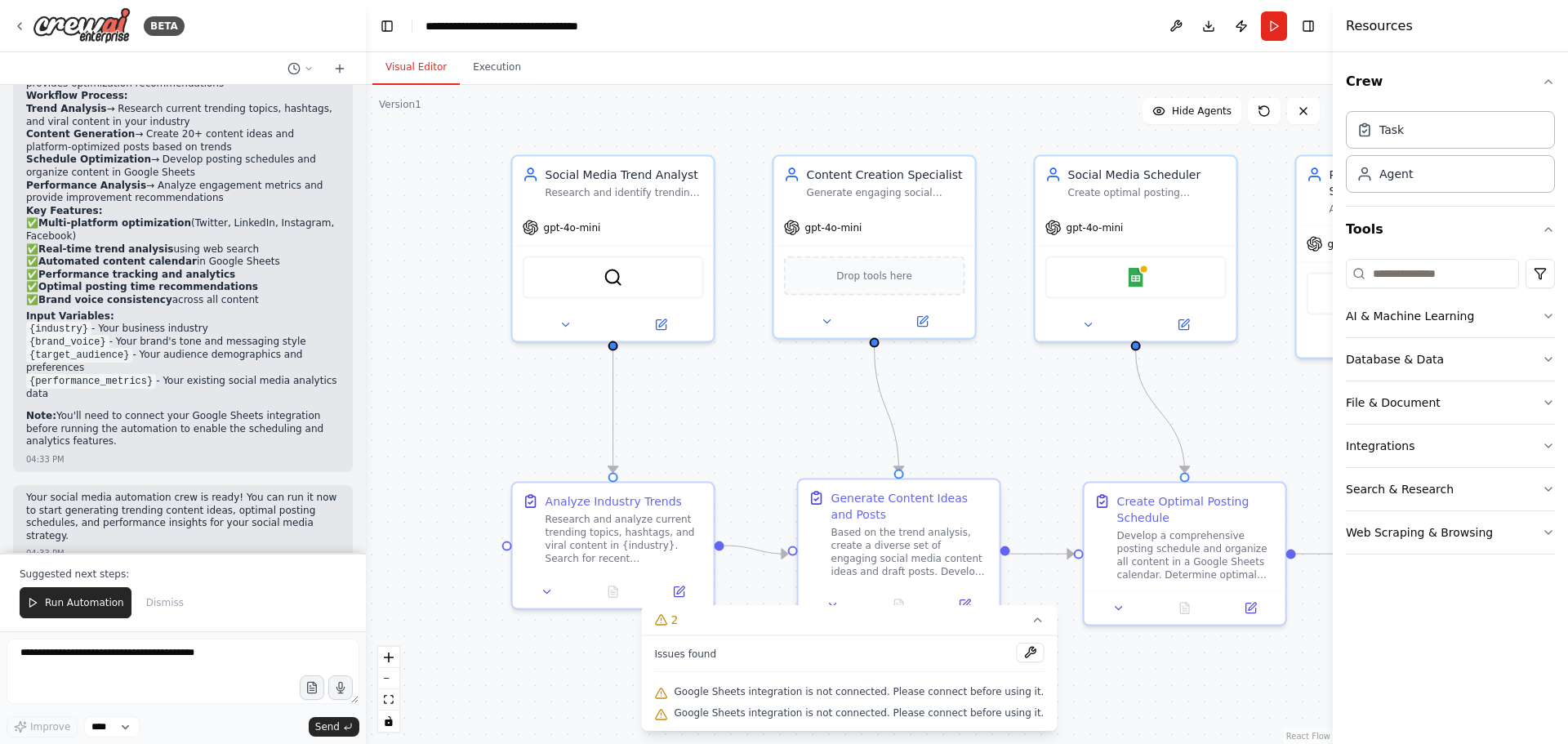
drag, startPoint x: 844, startPoint y: 433, endPoint x: 776, endPoint y: 484, distance: 85.0
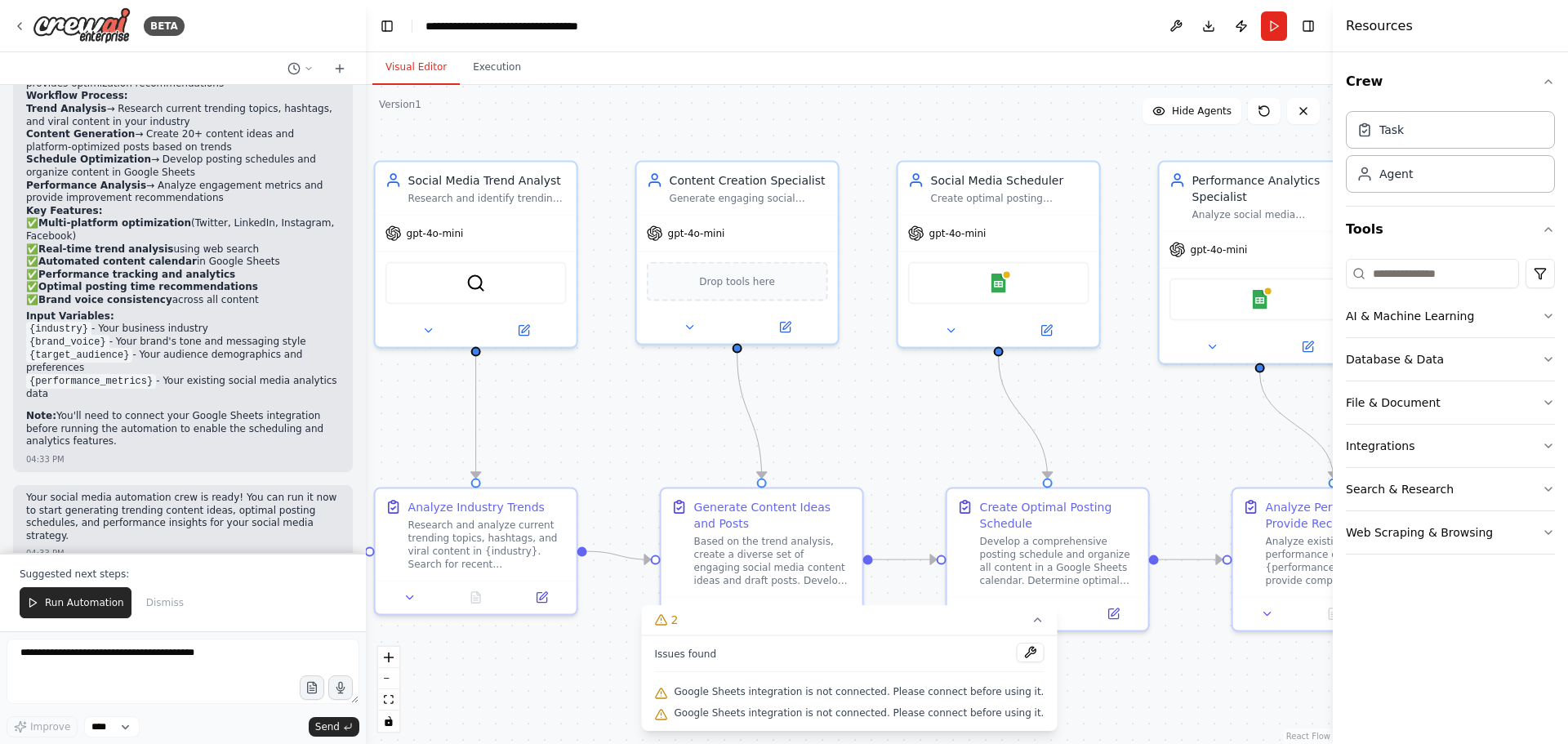
click at [11, 24] on div "BETA" at bounding box center [183, 26] width 366 height 52
click at [14, 26] on icon at bounding box center [19, 26] width 13 height 13
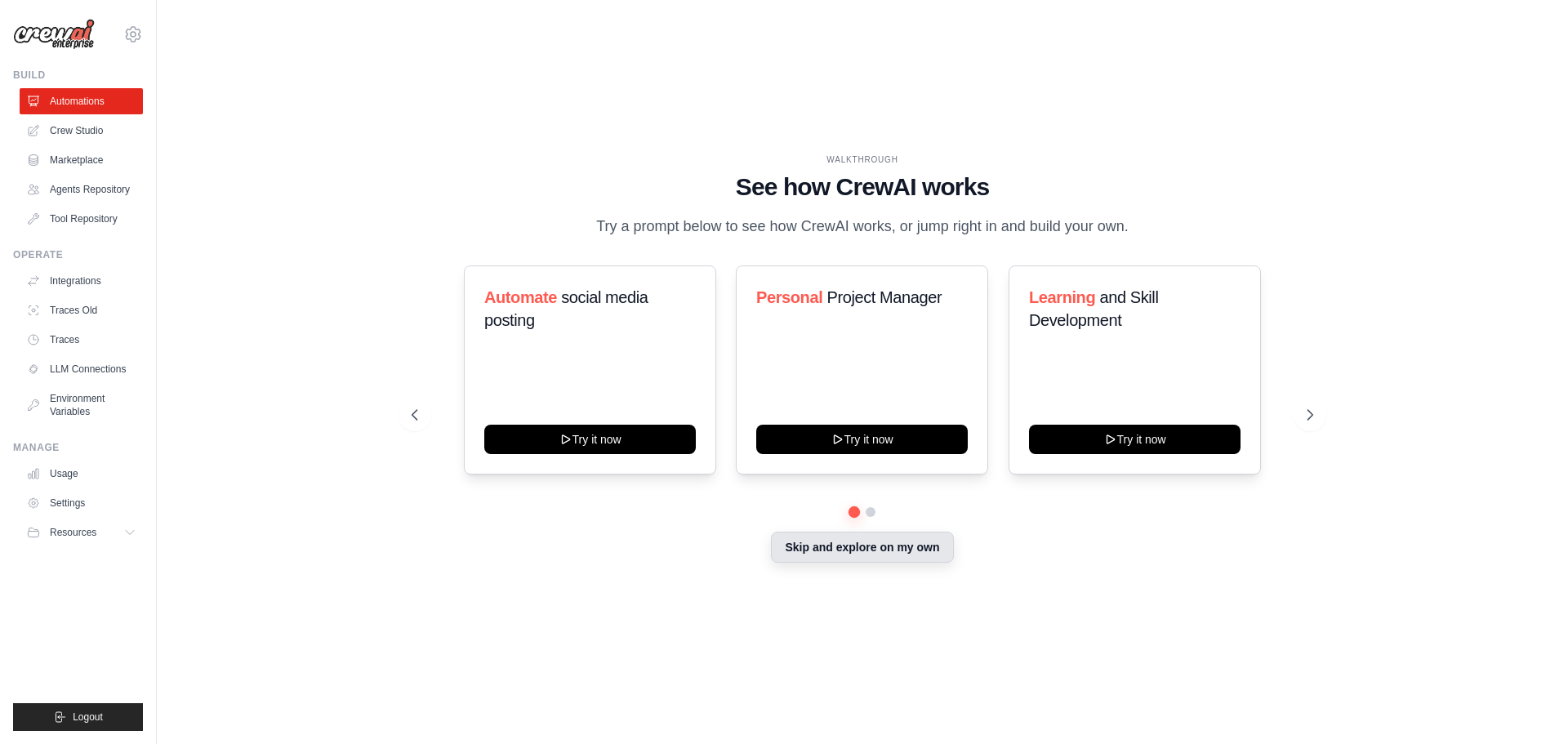
click at [821, 545] on button "Skip and explore on my own" at bounding box center [862, 547] width 182 height 31
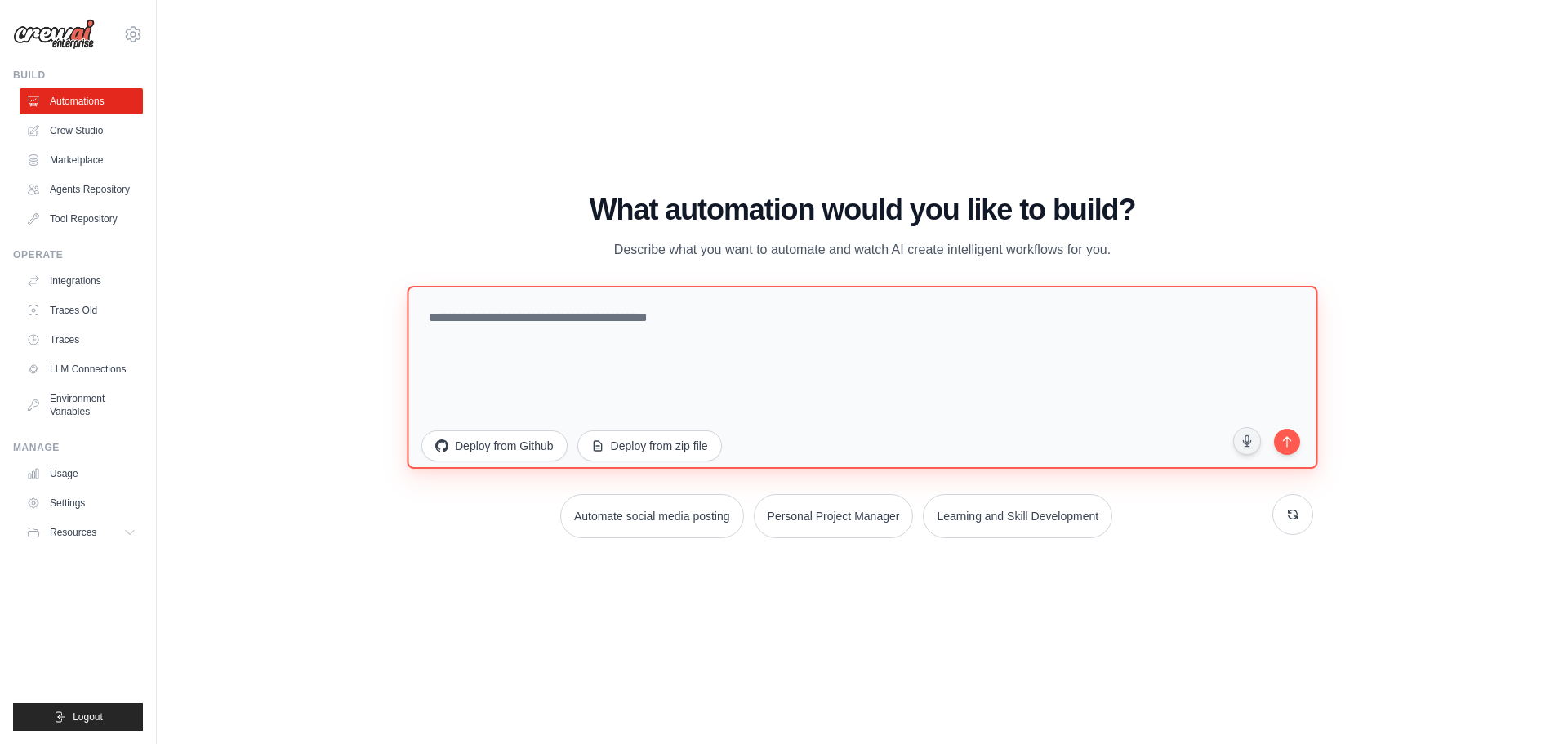
drag, startPoint x: 519, startPoint y: 331, endPoint x: 832, endPoint y: 358, distance: 314.2
click at [758, 353] on textarea at bounding box center [862, 377] width 910 height 183
click at [918, 346] on textarea at bounding box center [862, 377] width 910 height 183
drag, startPoint x: 918, startPoint y: 346, endPoint x: 546, endPoint y: 323, distance: 372.7
click at [546, 323] on textarea at bounding box center [862, 377] width 910 height 183
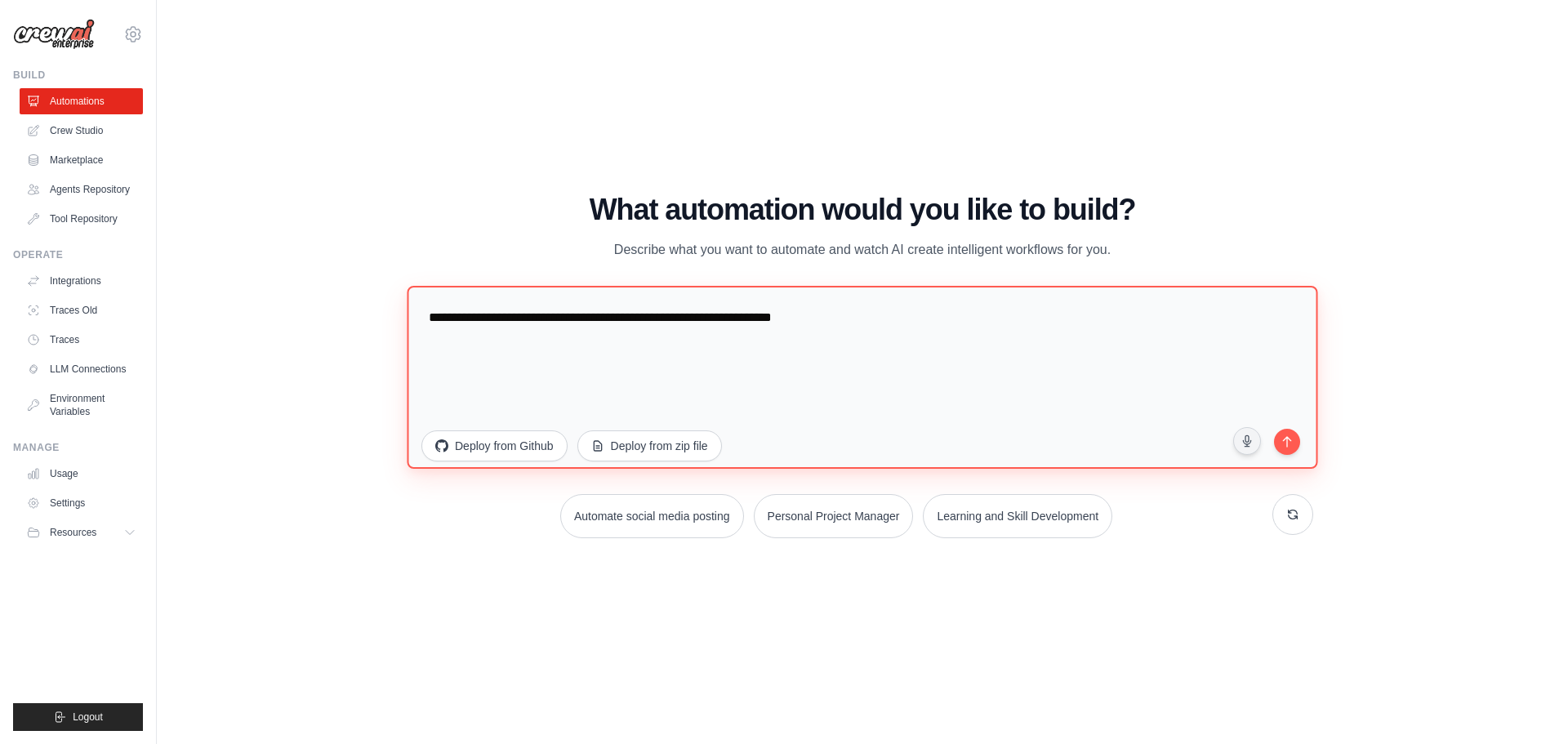
click at [648, 320] on textarea "**********" at bounding box center [862, 377] width 910 height 183
type textarea "**********"
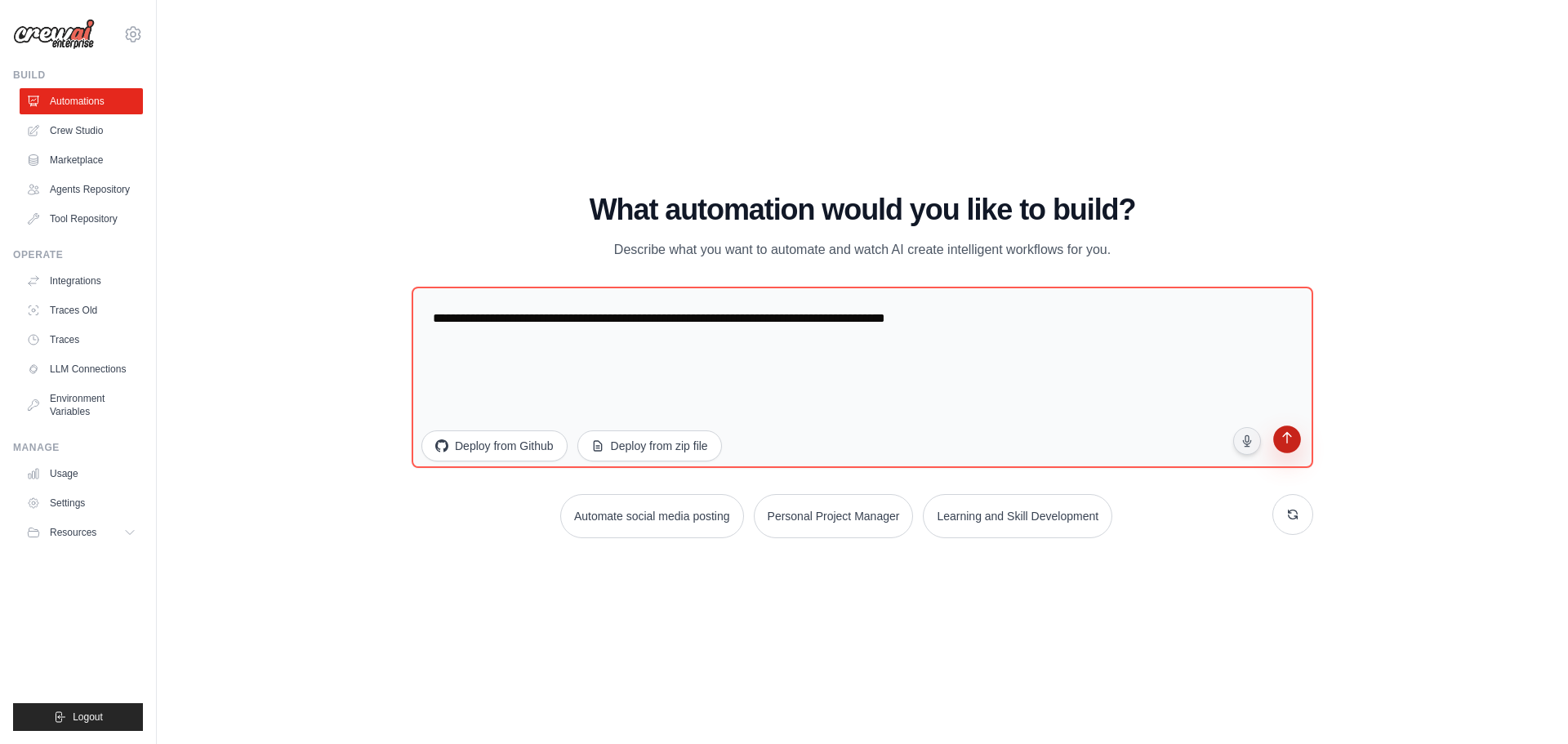
click at [1299, 440] on button "submit" at bounding box center [1287, 441] width 31 height 31
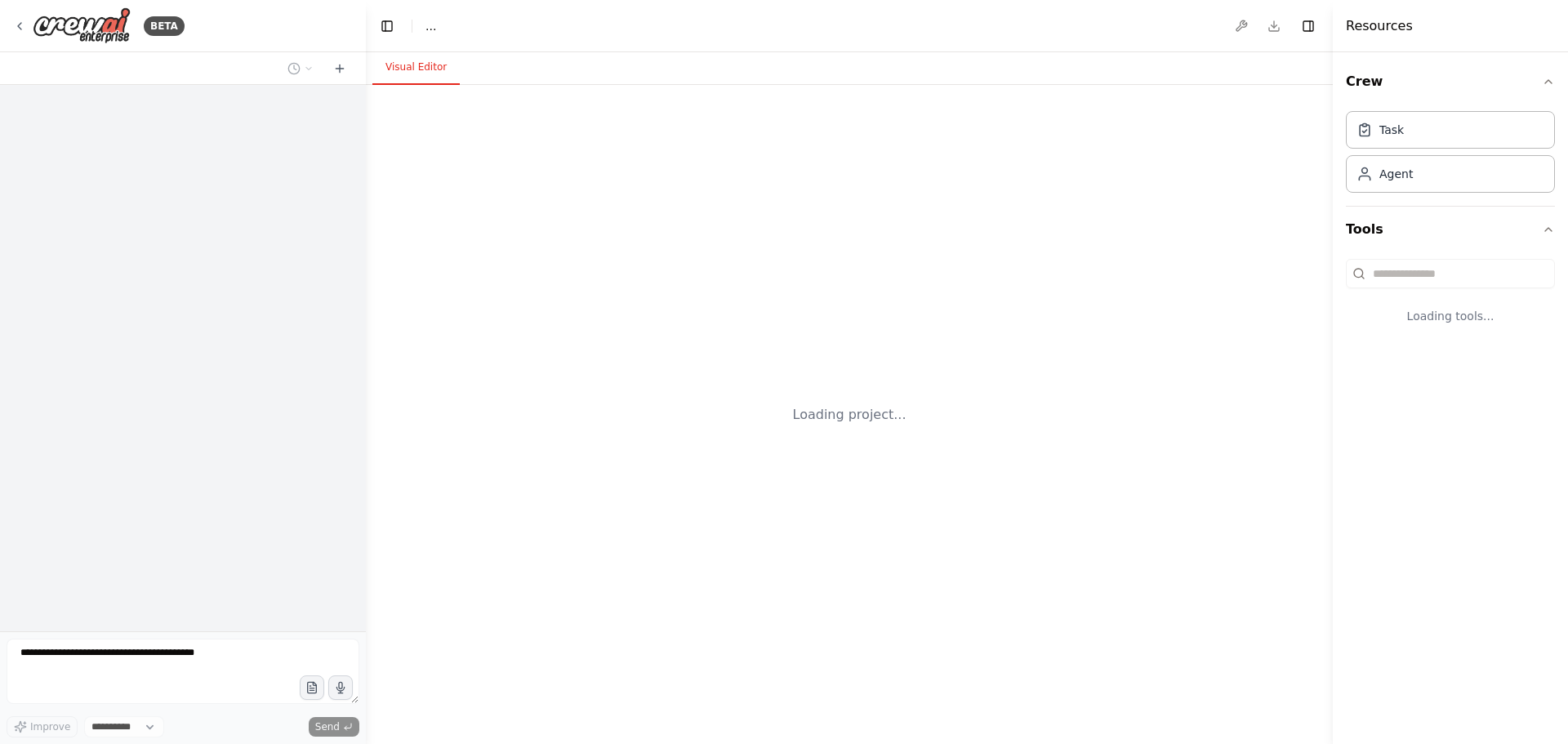
select select "****"
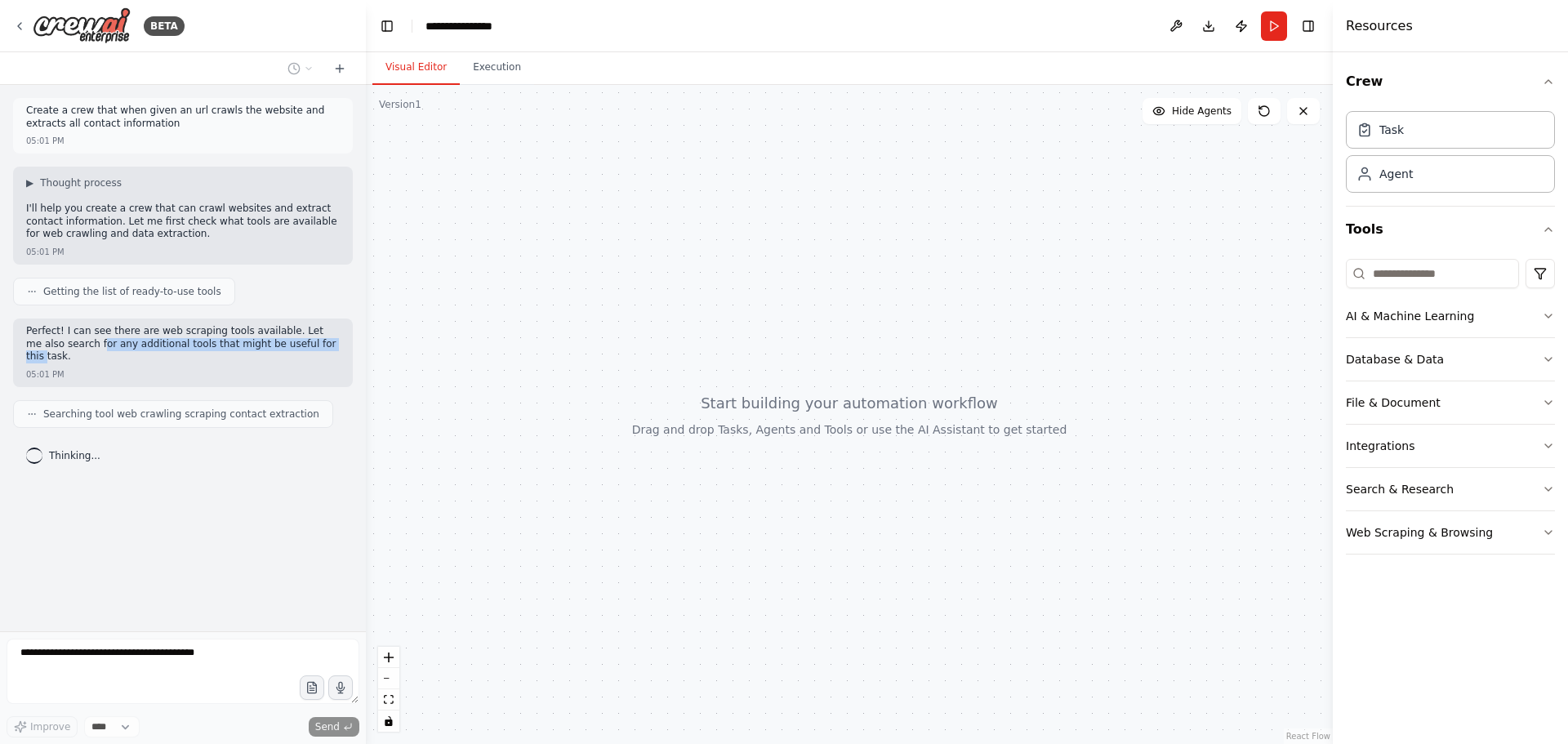
drag, startPoint x: 75, startPoint y: 339, endPoint x: 283, endPoint y: 342, distance: 208.0
click at [283, 342] on p "Perfect! I can see there are web scraping tools available. Let me also search f…" at bounding box center [183, 344] width 314 height 38
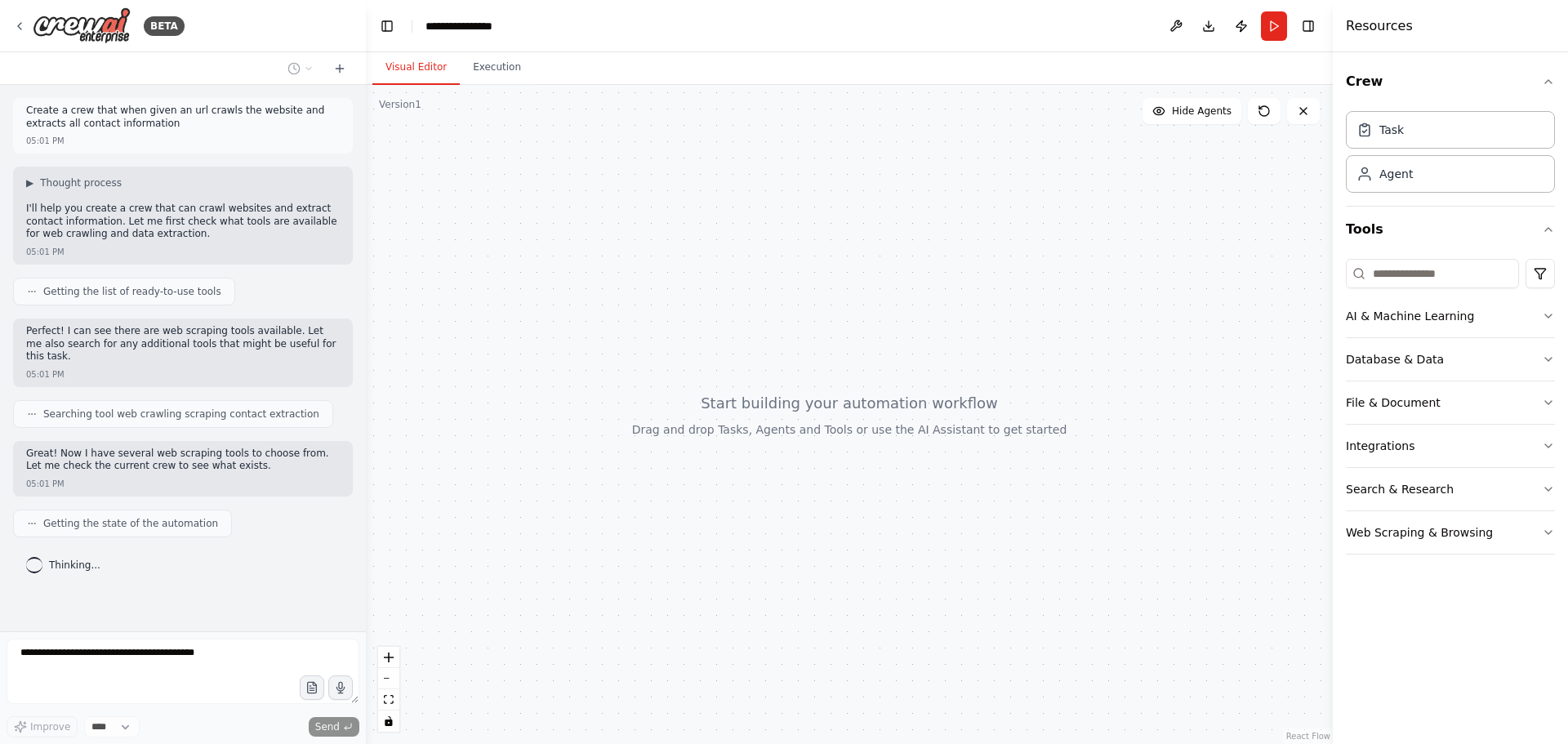
click at [118, 715] on div "Improve **** Send" at bounding box center [183, 688] width 353 height 99
click at [164, 730] on div "Improve **** Send" at bounding box center [183, 727] width 353 height 21
click at [160, 725] on div "Improve **** Send" at bounding box center [183, 727] width 353 height 21
